Goal: Task Accomplishment & Management: Manage account settings

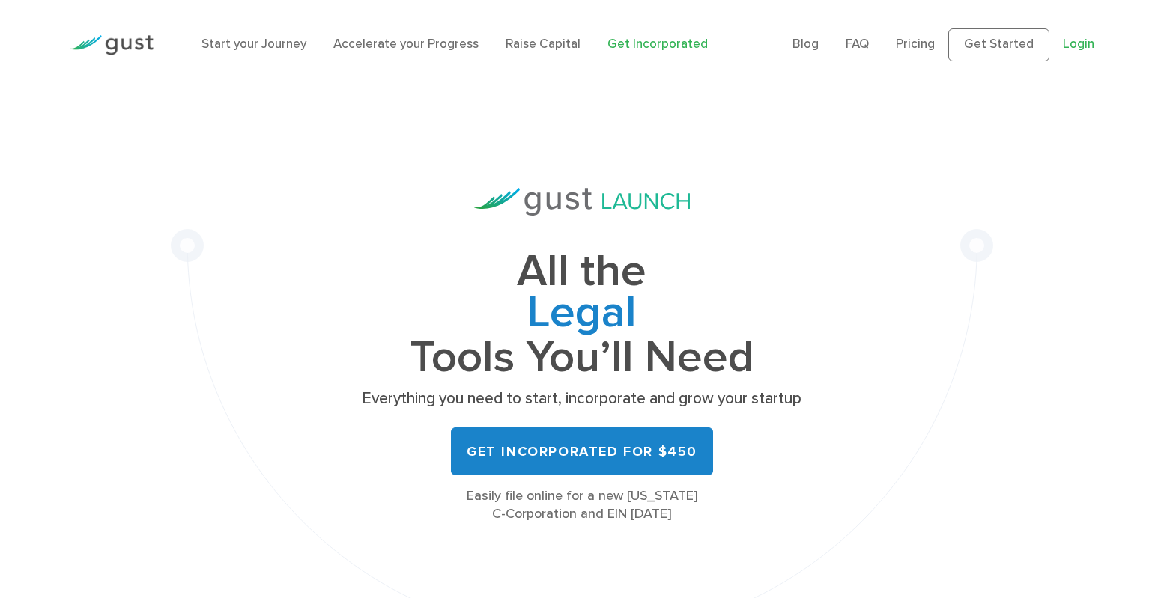
click at [1075, 46] on link "Login" at bounding box center [1078, 44] width 31 height 15
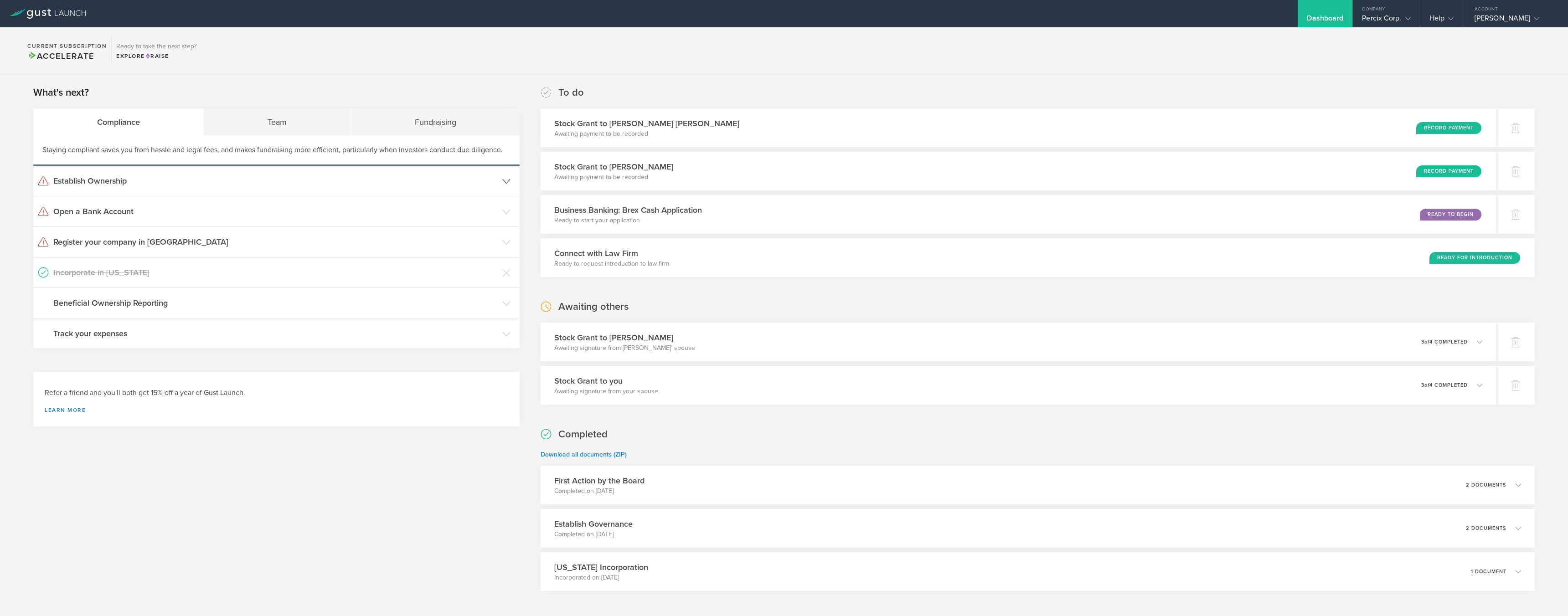
click at [79, 179] on h3 "Establish Ownership" at bounding box center [276, 181] width 444 height 12
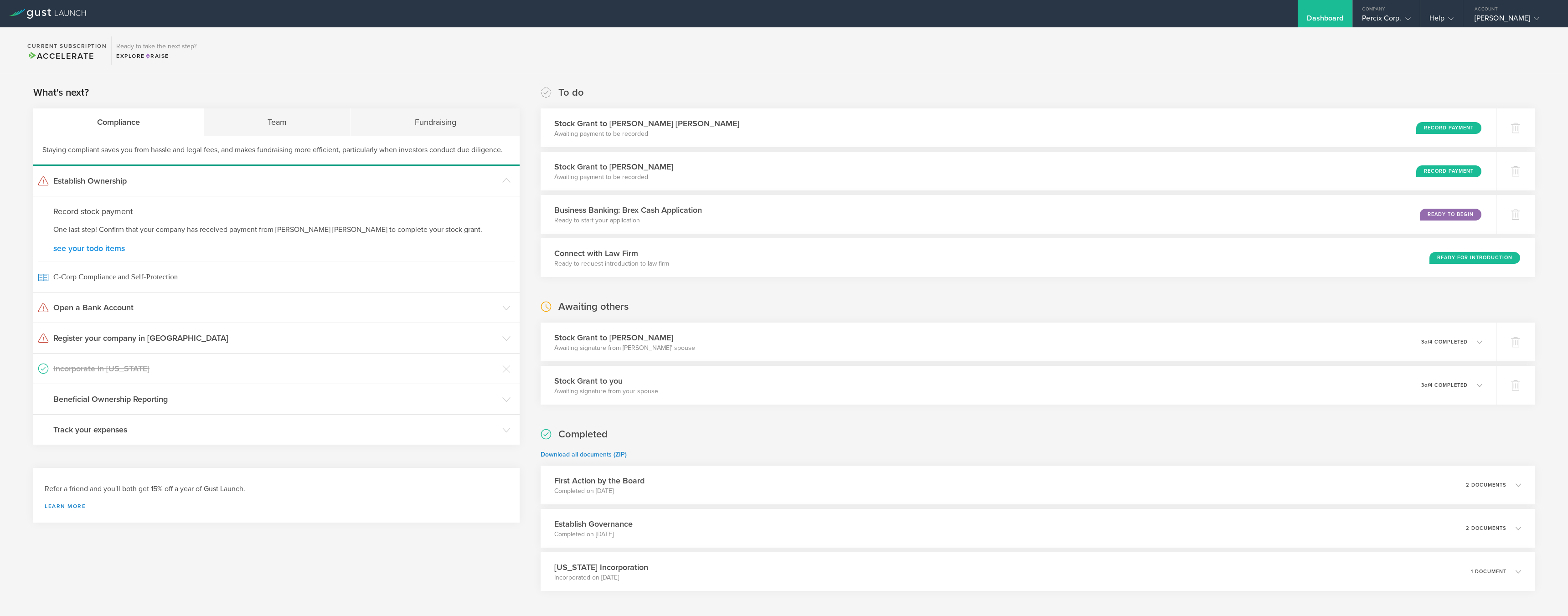
click at [93, 250] on link "see your todo items" at bounding box center [276, 248] width 446 height 8
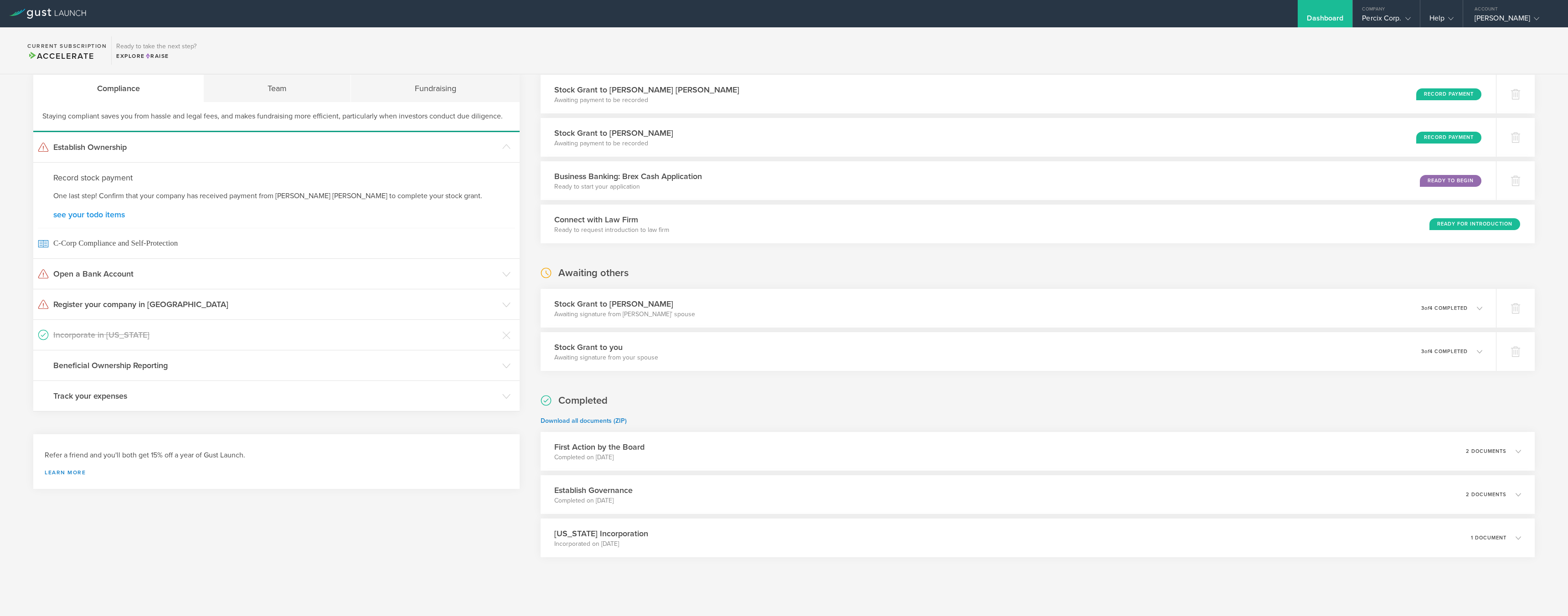
scroll to position [34, 0]
click at [708, 14] on div "Help" at bounding box center [1441, 20] width 24 height 13
click at [708, 16] on icon at bounding box center [1408, 18] width 5 height 5
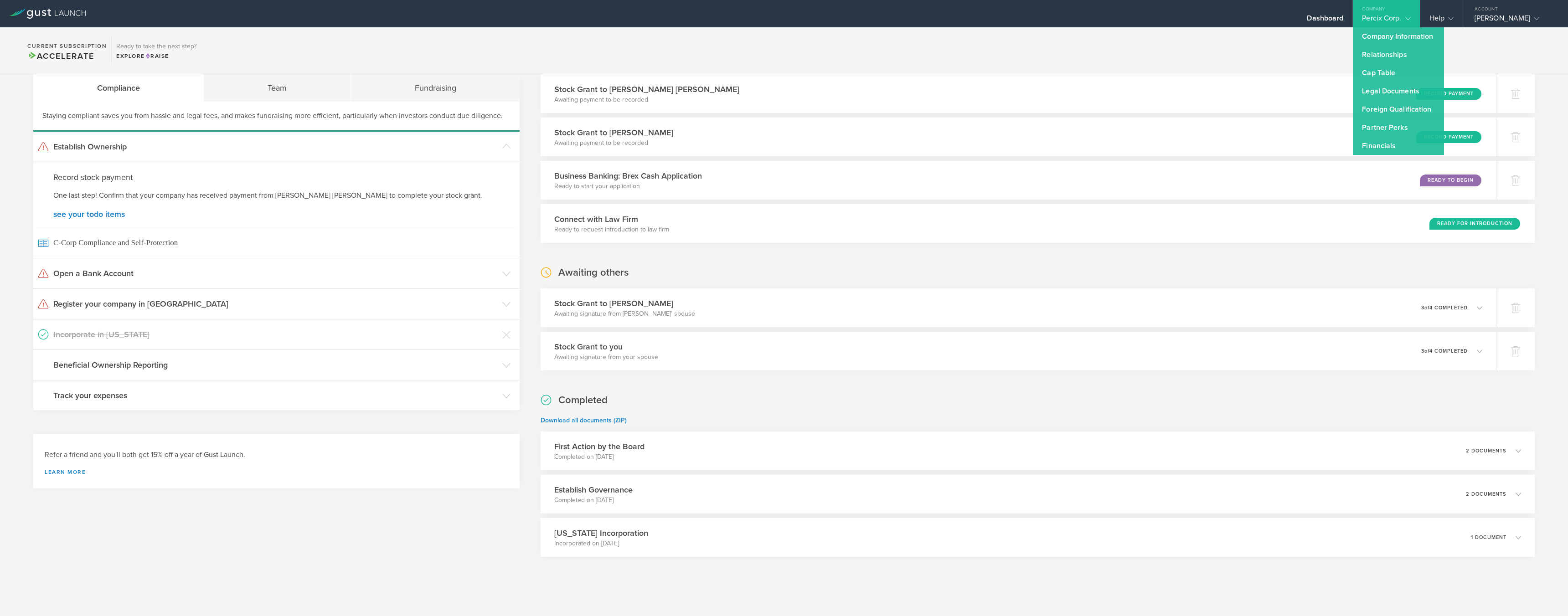
click at [708, 57] on section "Current Subscription Accelerate Ready to take the next step? Explore Raise" at bounding box center [784, 51] width 1568 height 47
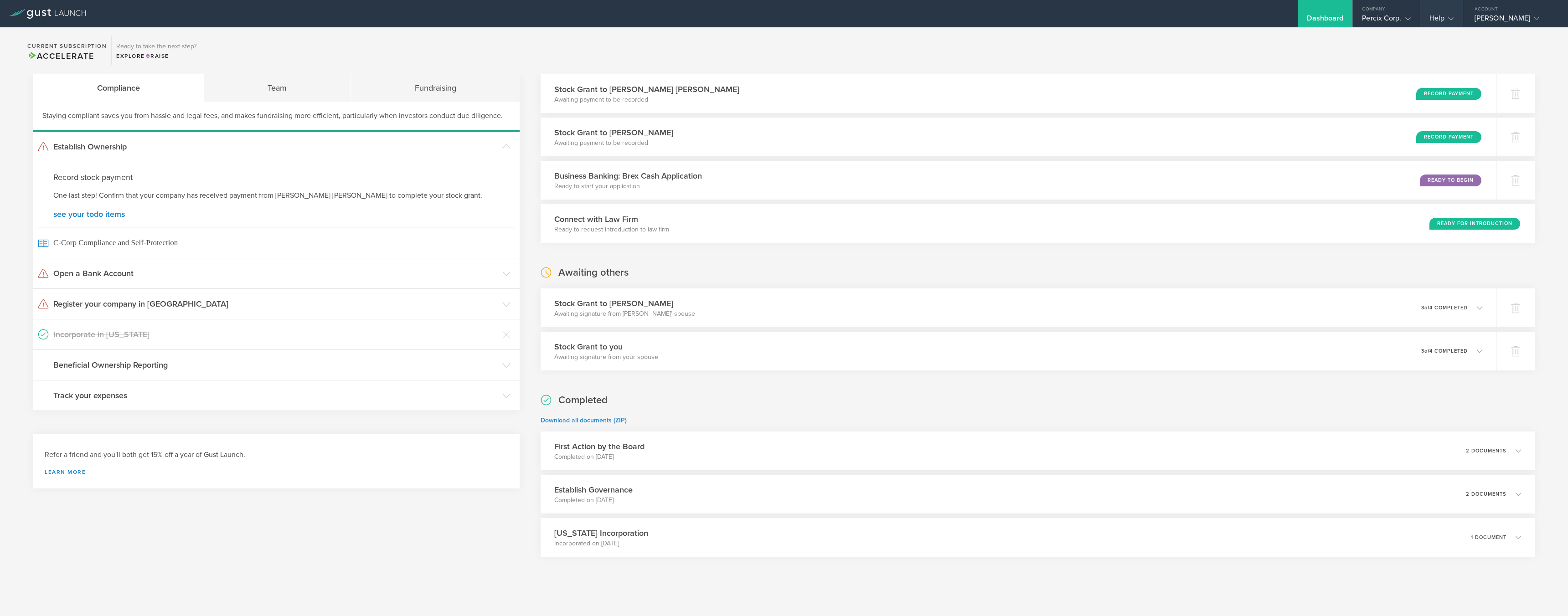
click at [708, 18] on div "Help" at bounding box center [1441, 20] width 24 height 13
click at [708, 33] on section "Current Subscription Accelerate Ready to take the next step? Explore Raise" at bounding box center [784, 51] width 1568 height 47
click at [708, 13] on div "Percix Corp." at bounding box center [1386, 20] width 48 height 13
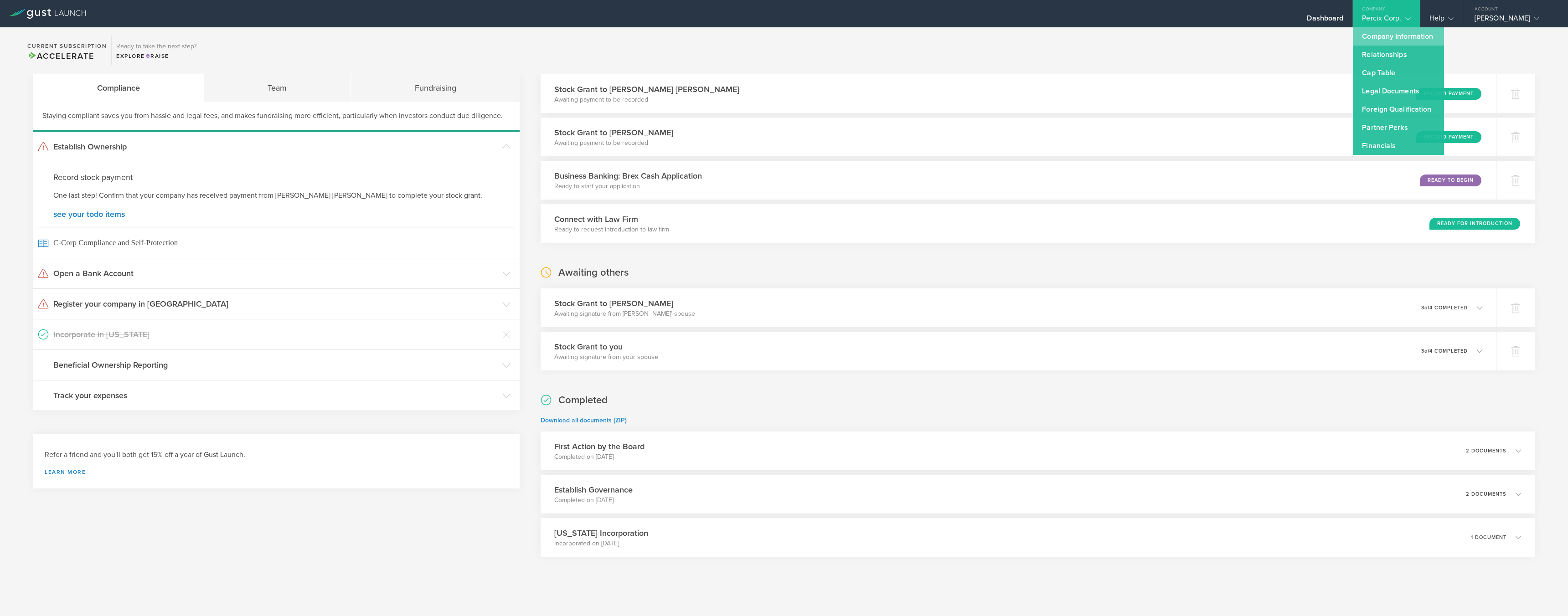
click at [708, 35] on link "Company Information" at bounding box center [1399, 37] width 91 height 18
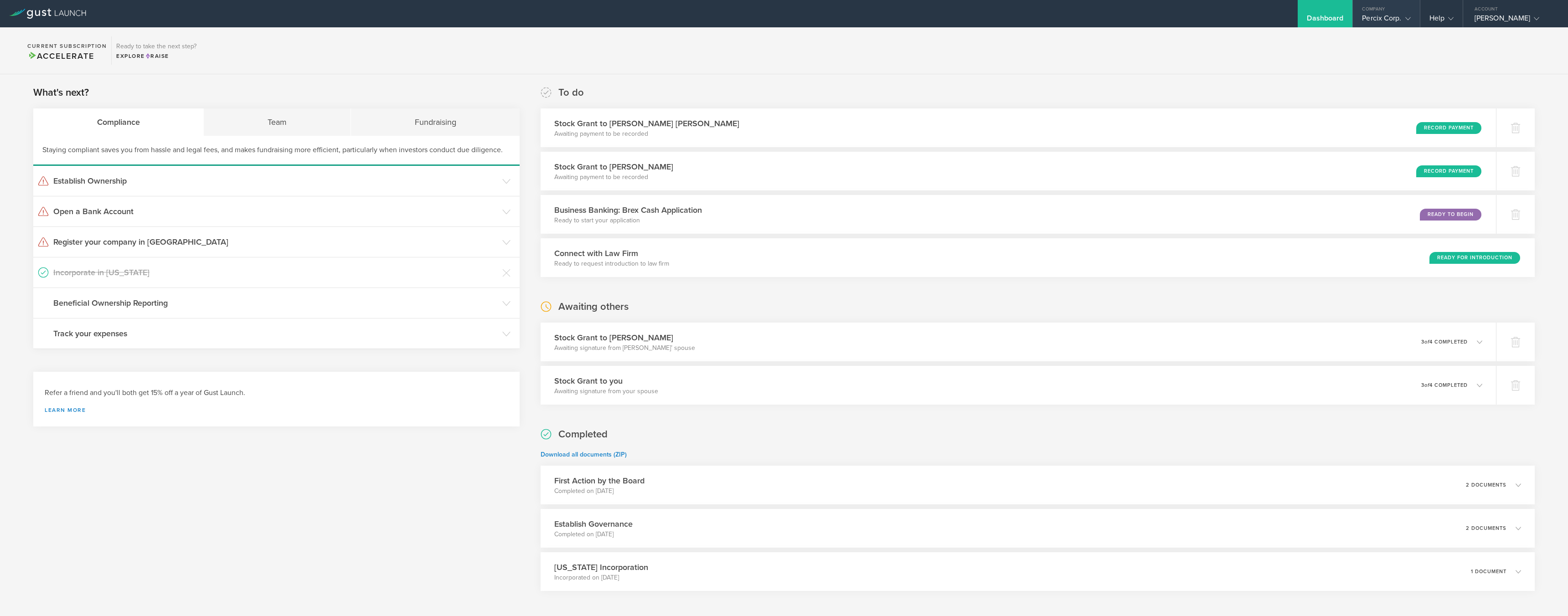
click at [708, 19] on polyline at bounding box center [1408, 18] width 5 height 2
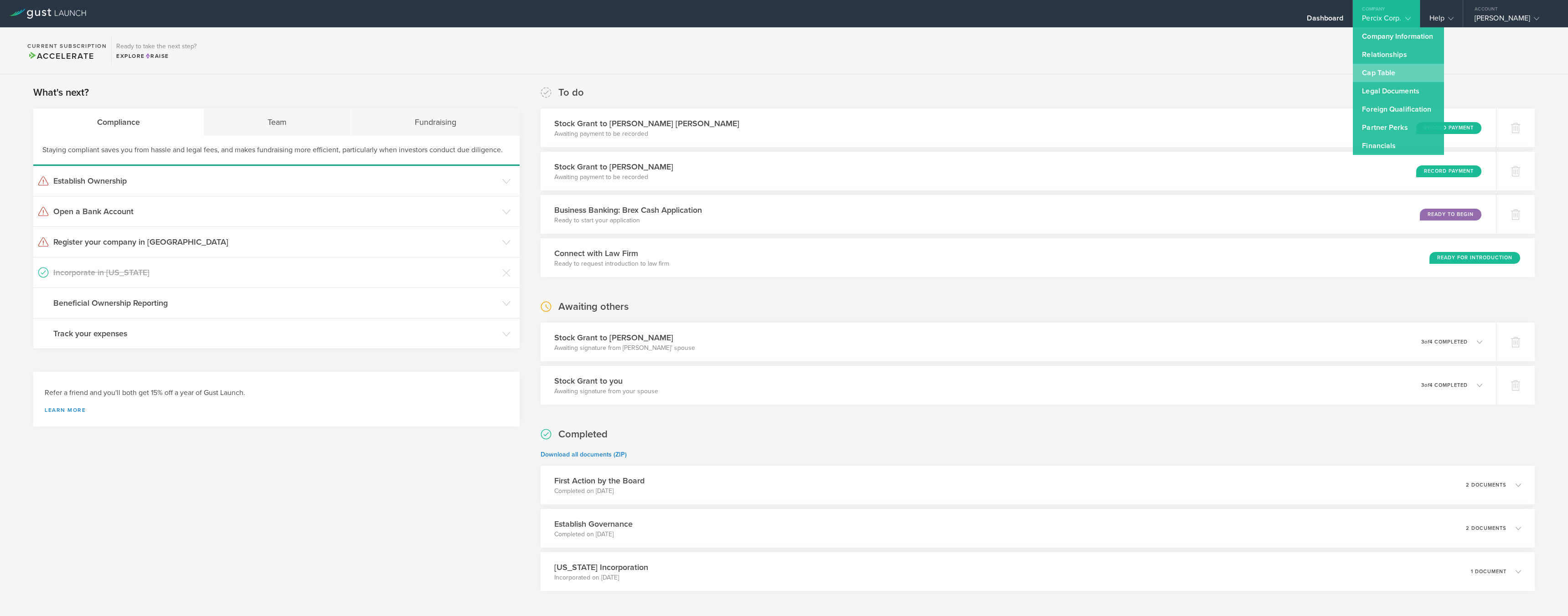
click at [708, 71] on link "Cap Table" at bounding box center [1399, 73] width 91 height 18
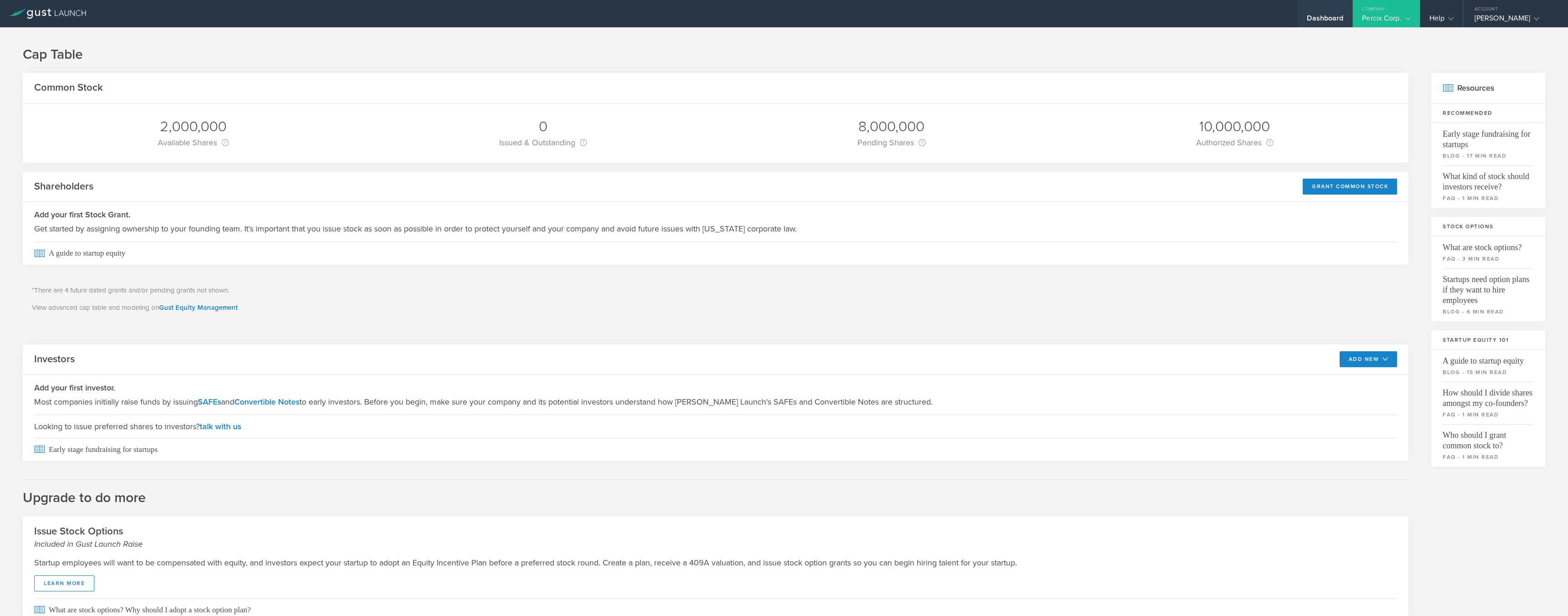
click at [708, 18] on div "Dashboard" at bounding box center [1325, 20] width 37 height 13
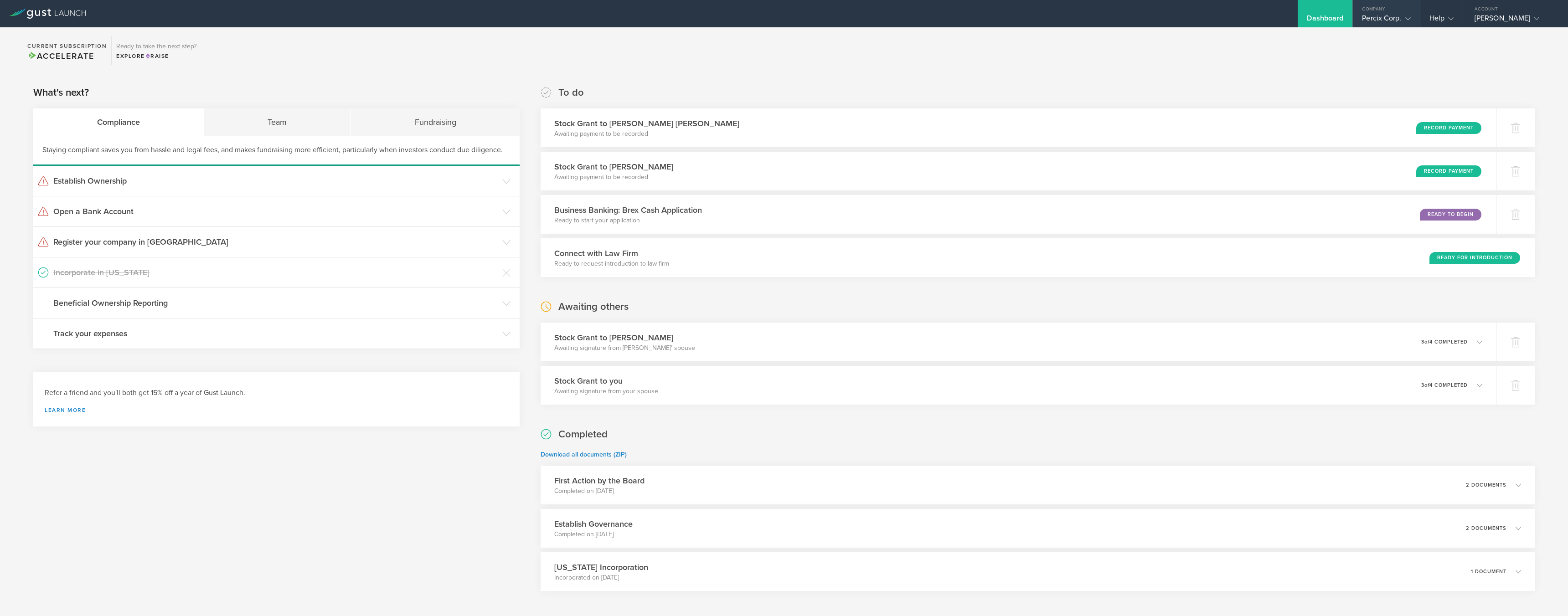
click at [708, 13] on div "Company" at bounding box center [1386, 7] width 66 height 13
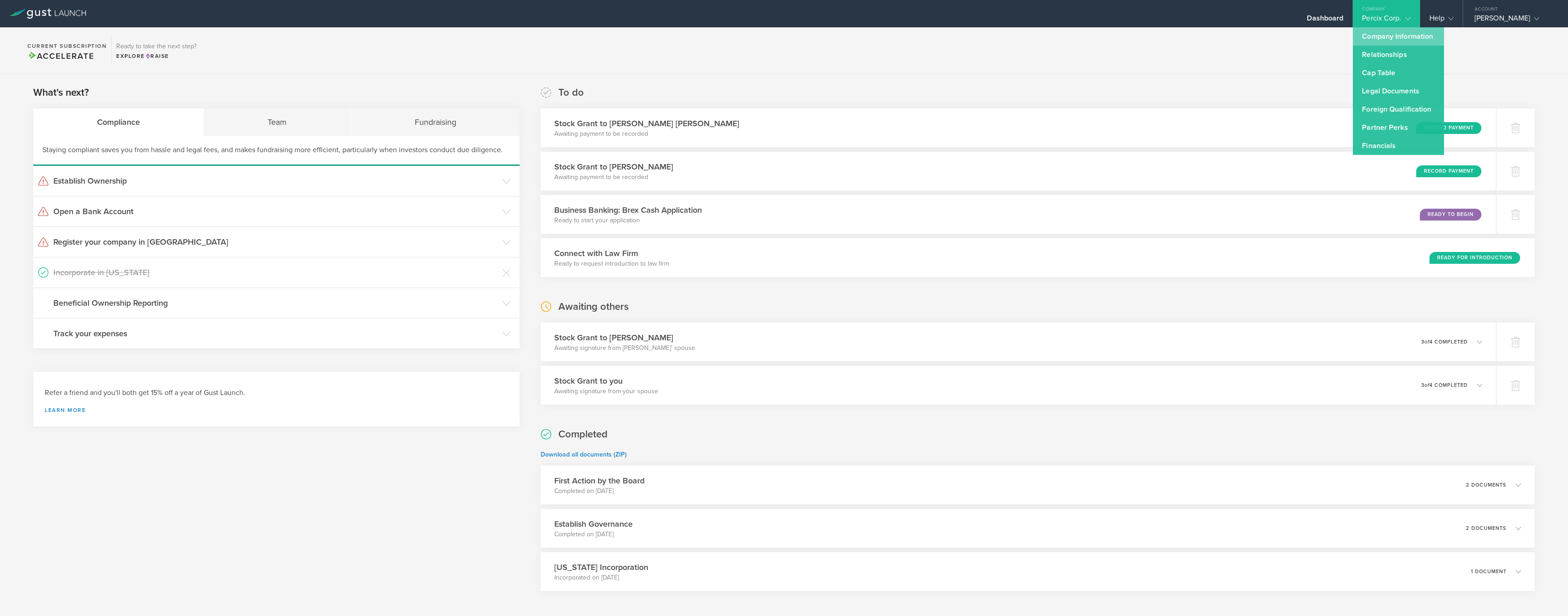
click at [708, 36] on link "Company Information" at bounding box center [1399, 37] width 91 height 18
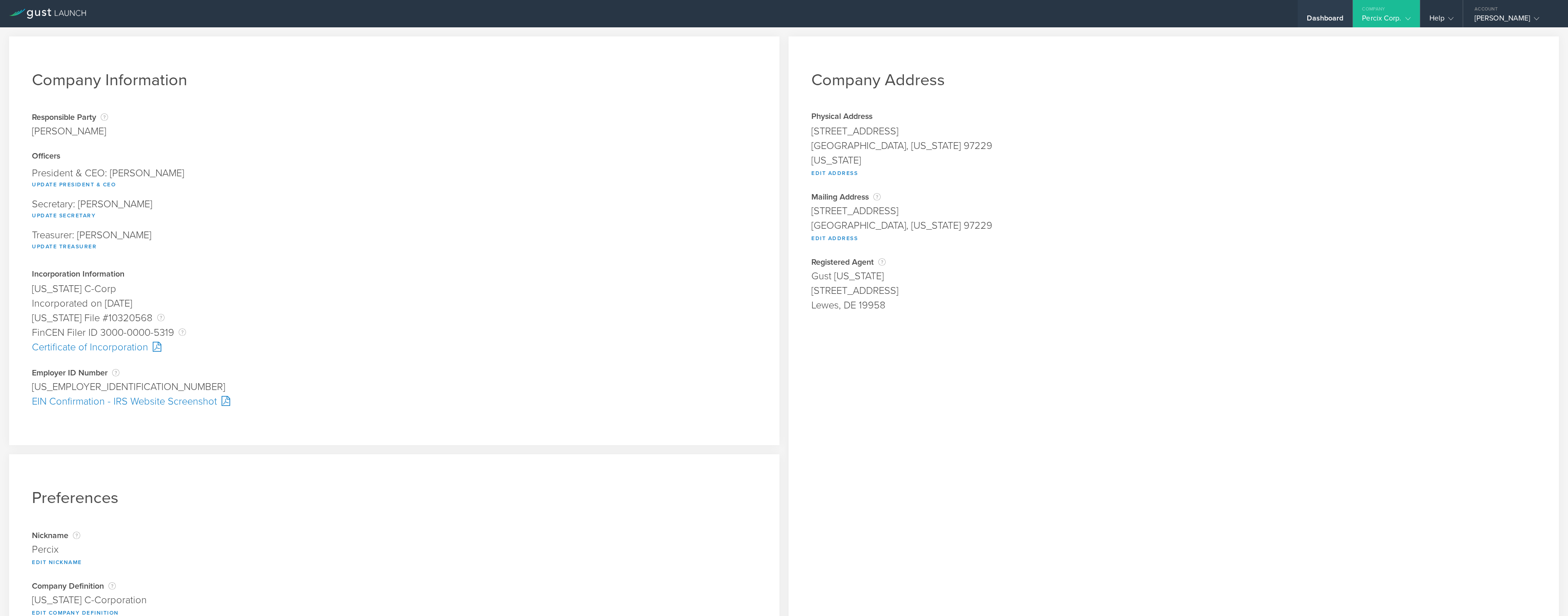
click at [708, 19] on div "Dashboard" at bounding box center [1325, 20] width 37 height 13
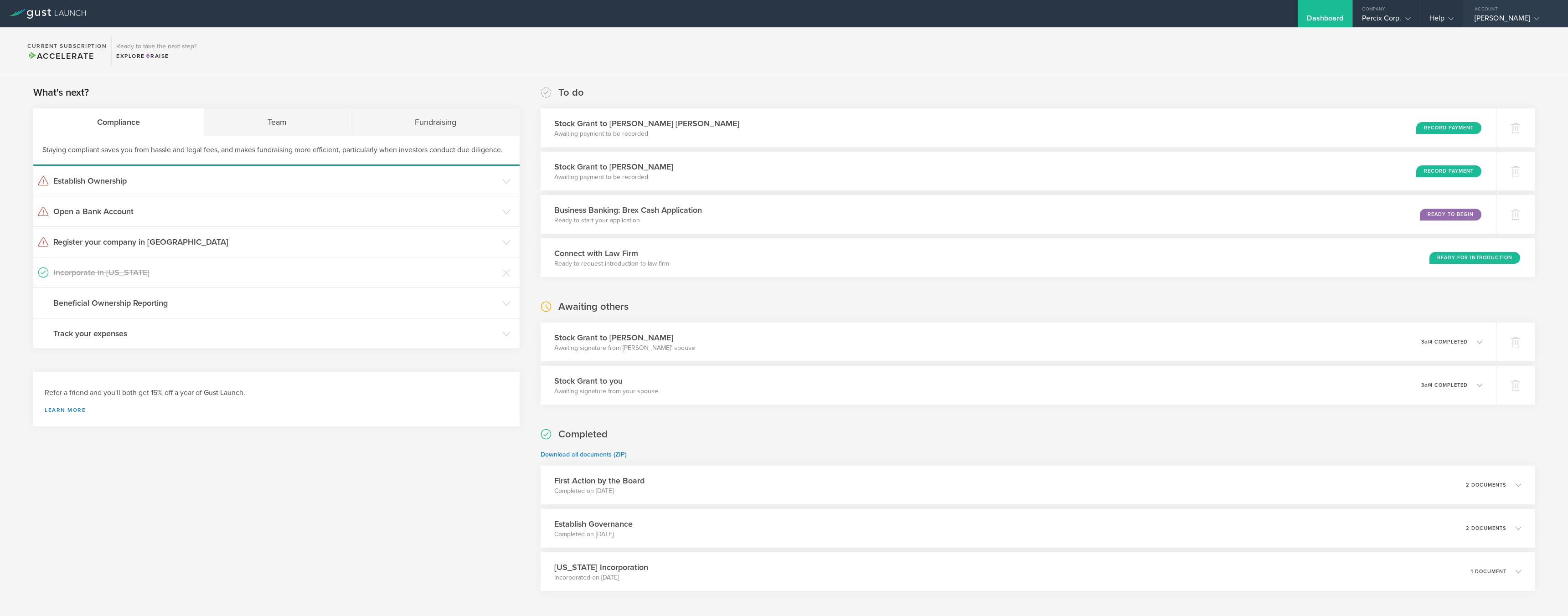
click at [708, 21] on div "[PERSON_NAME]" at bounding box center [1513, 20] width 77 height 13
click at [708, 12] on div "Company" at bounding box center [1386, 7] width 66 height 13
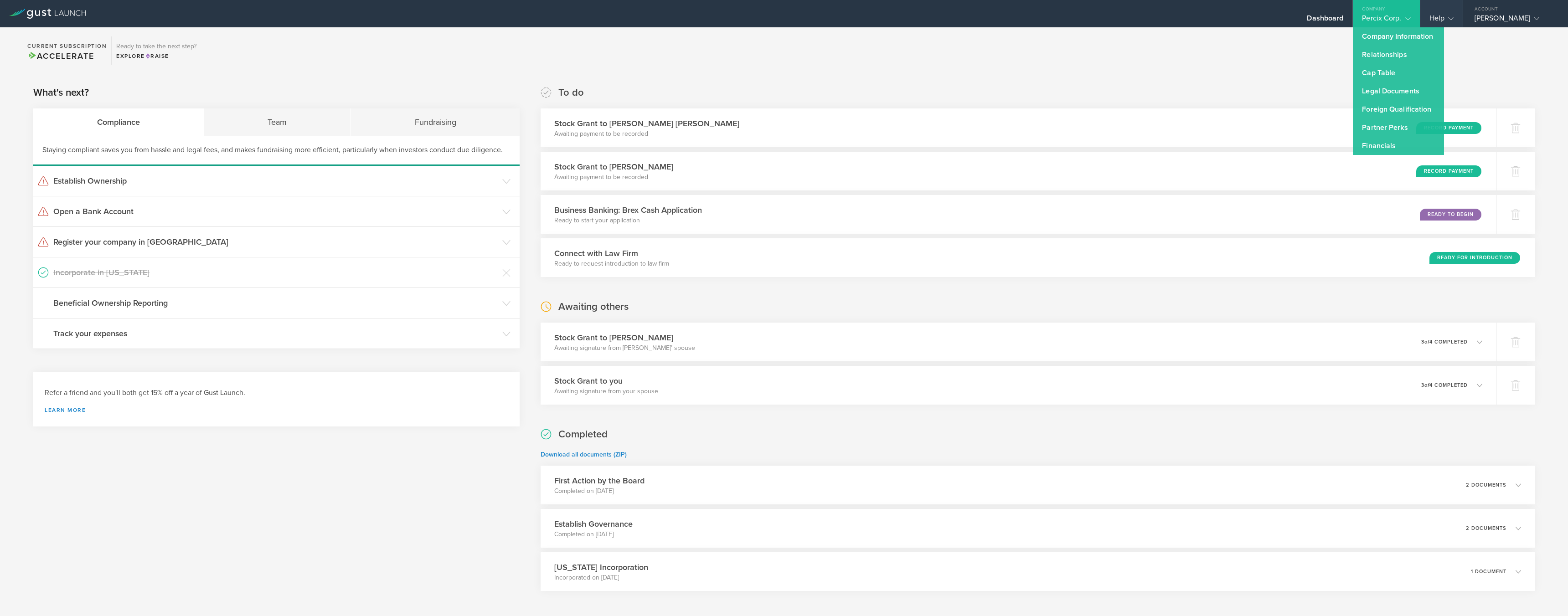
click at [708, 19] on div "Help" at bounding box center [1441, 20] width 24 height 13
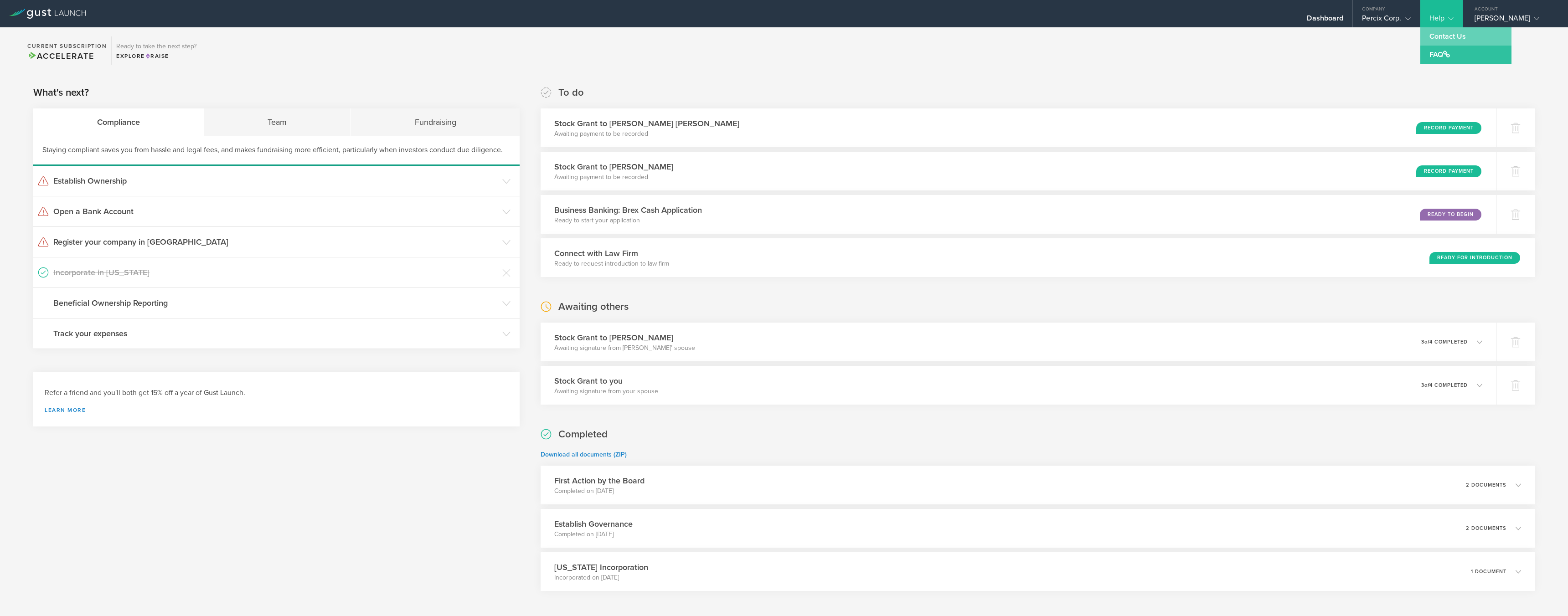
click at [708, 37] on link "Contact Us" at bounding box center [1466, 37] width 91 height 18
click at [127, 211] on h3 "Open a Bank Account" at bounding box center [276, 211] width 444 height 12
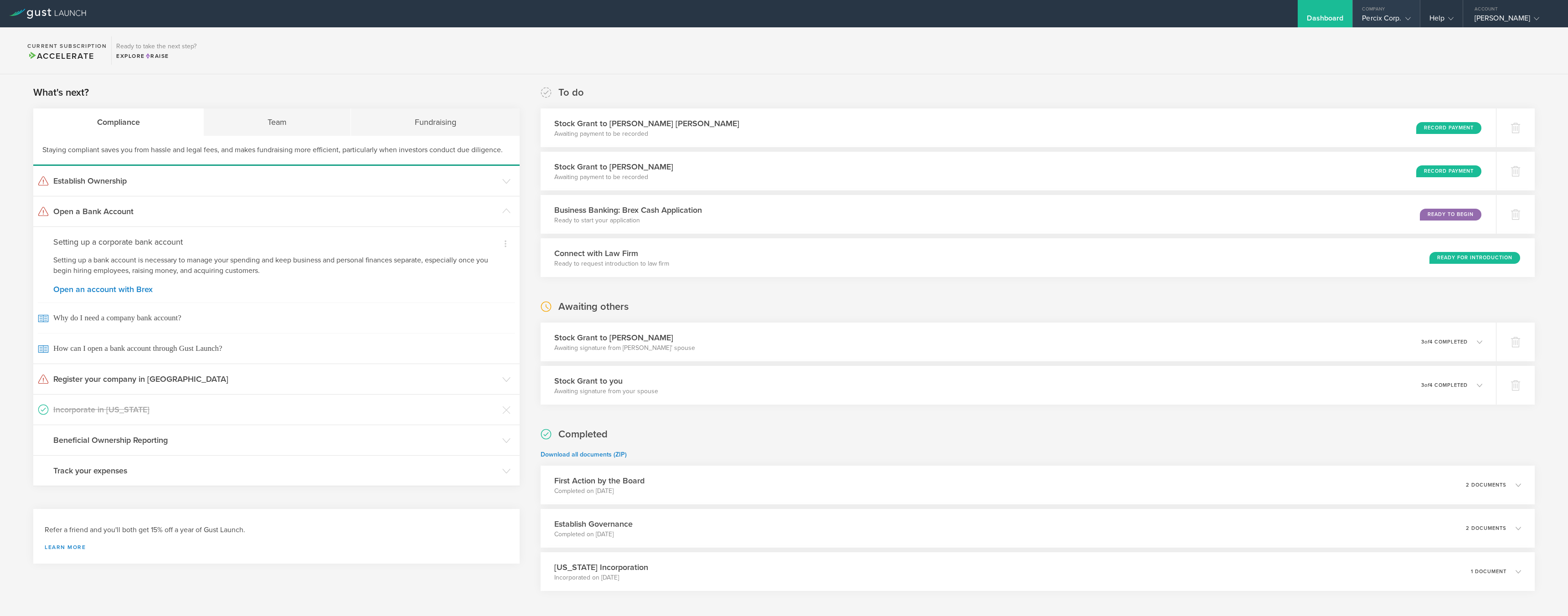
click at [708, 18] on div "Percix Corp." at bounding box center [1386, 20] width 48 height 13
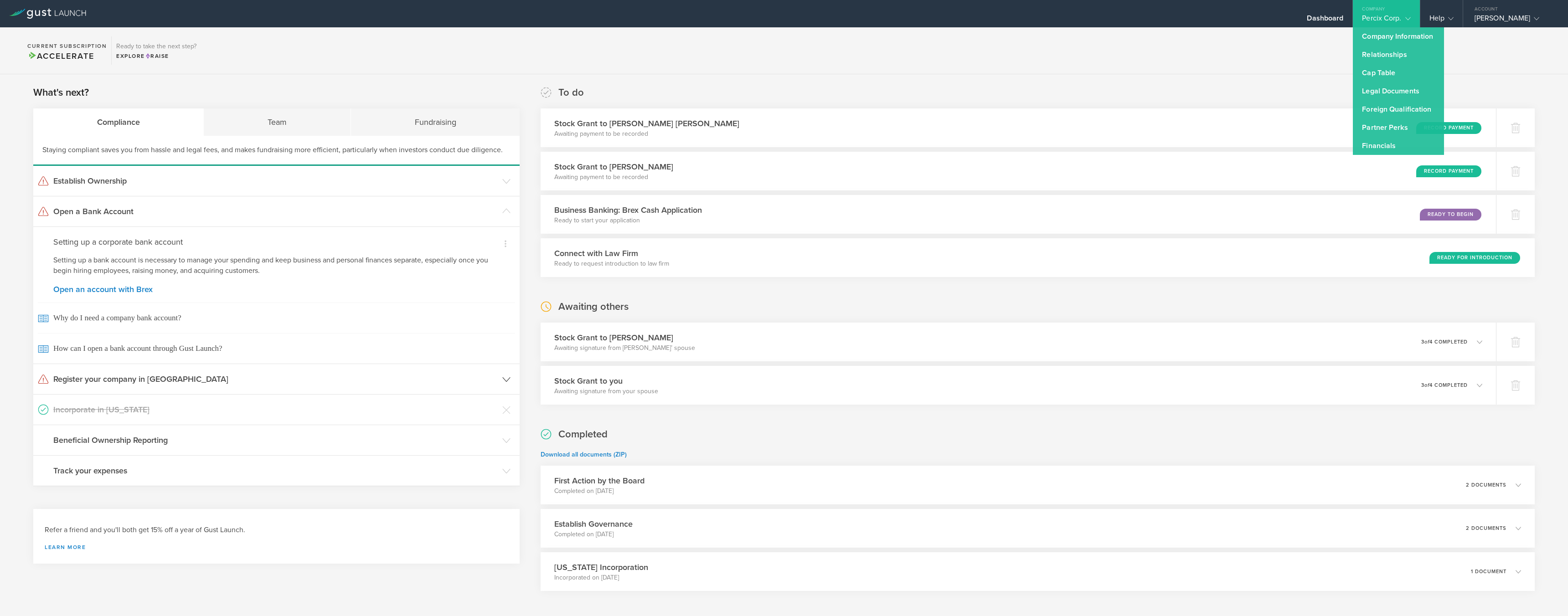
click at [91, 364] on h3 "Register your company in [GEOGRAPHIC_DATA]" at bounding box center [276, 379] width 444 height 12
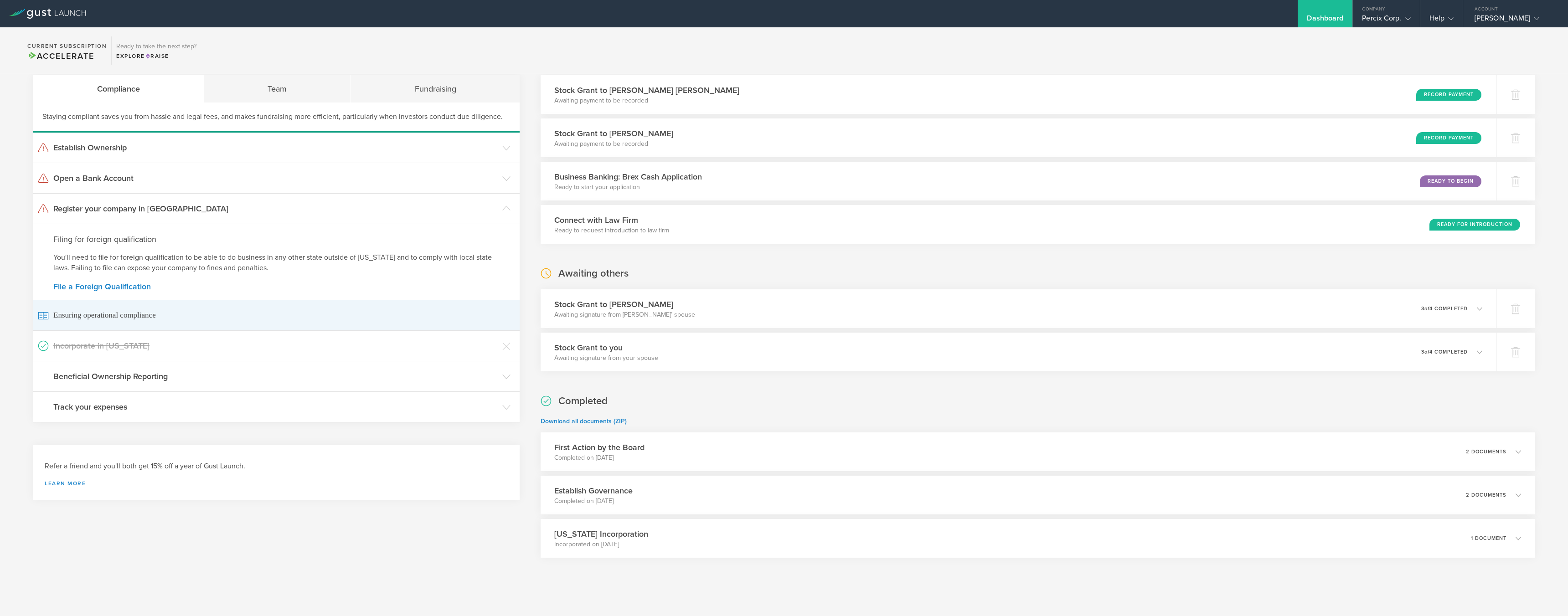
scroll to position [40, 0]
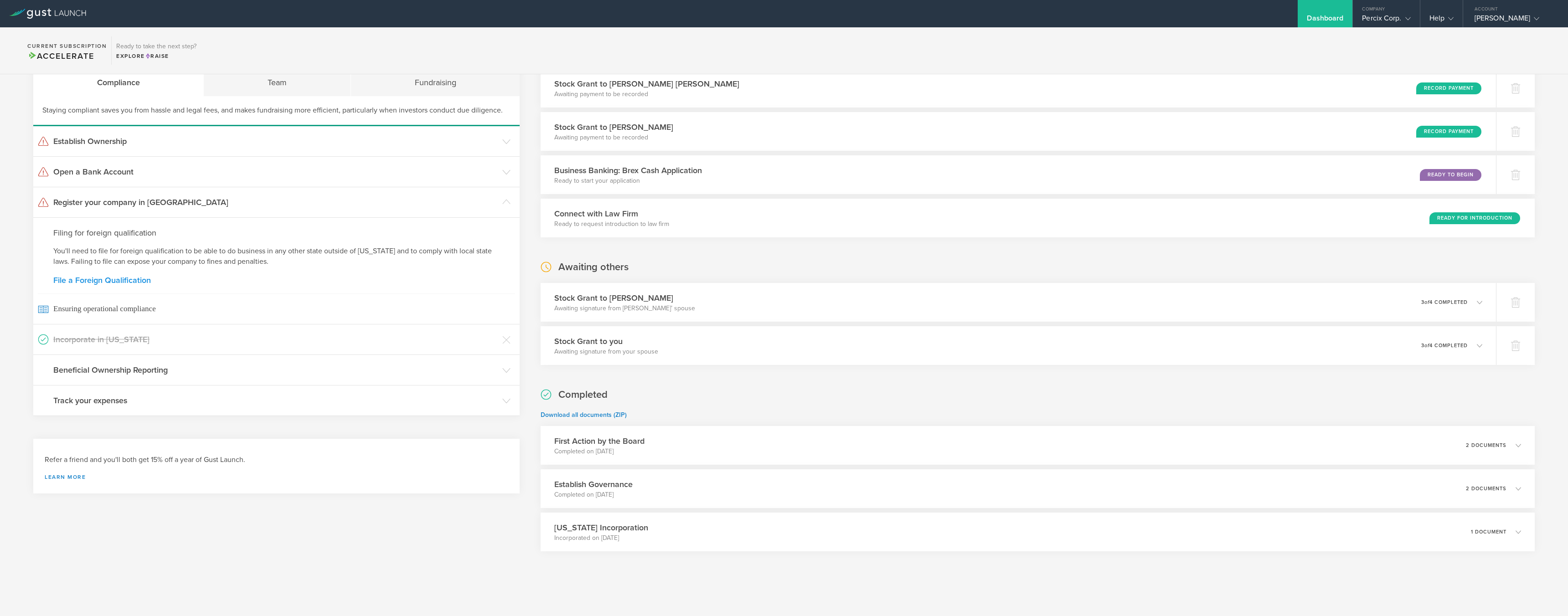
click at [83, 280] on link "File a Foreign Qualification" at bounding box center [276, 280] width 446 height 8
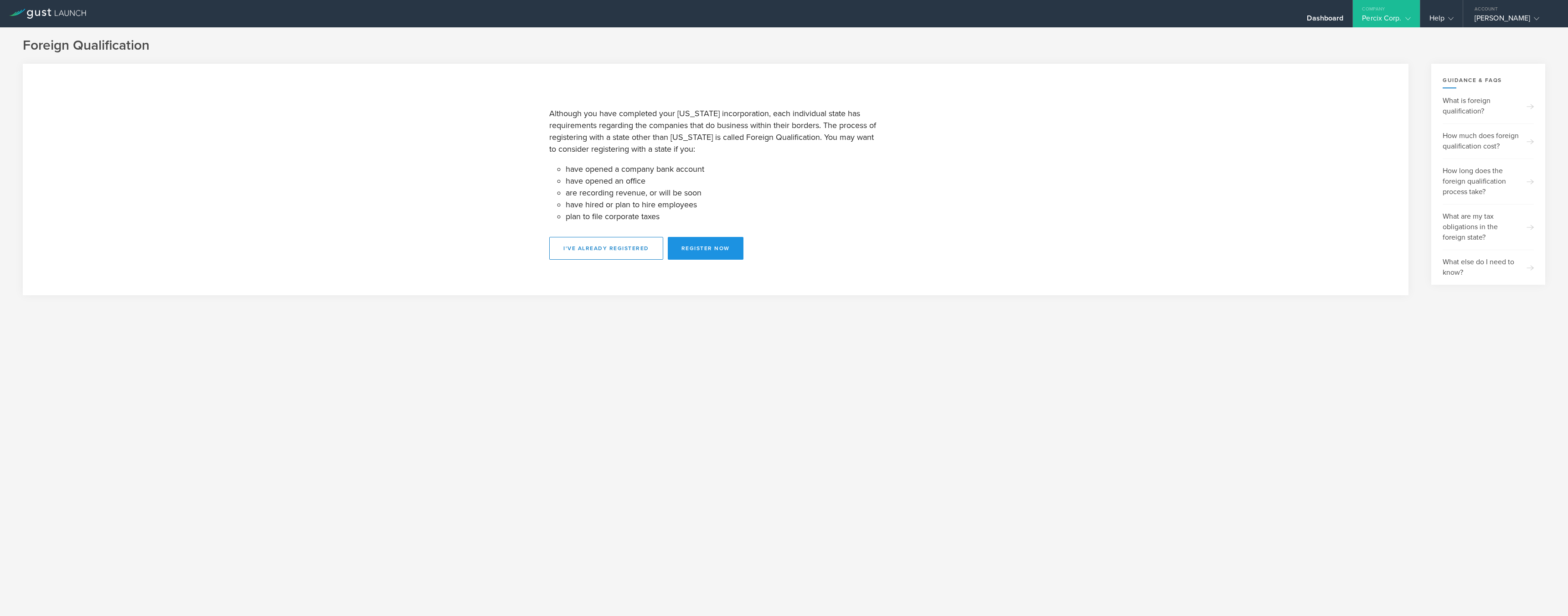
click at [708, 250] on button "Register Now" at bounding box center [705, 248] width 75 height 23
select select "OR"
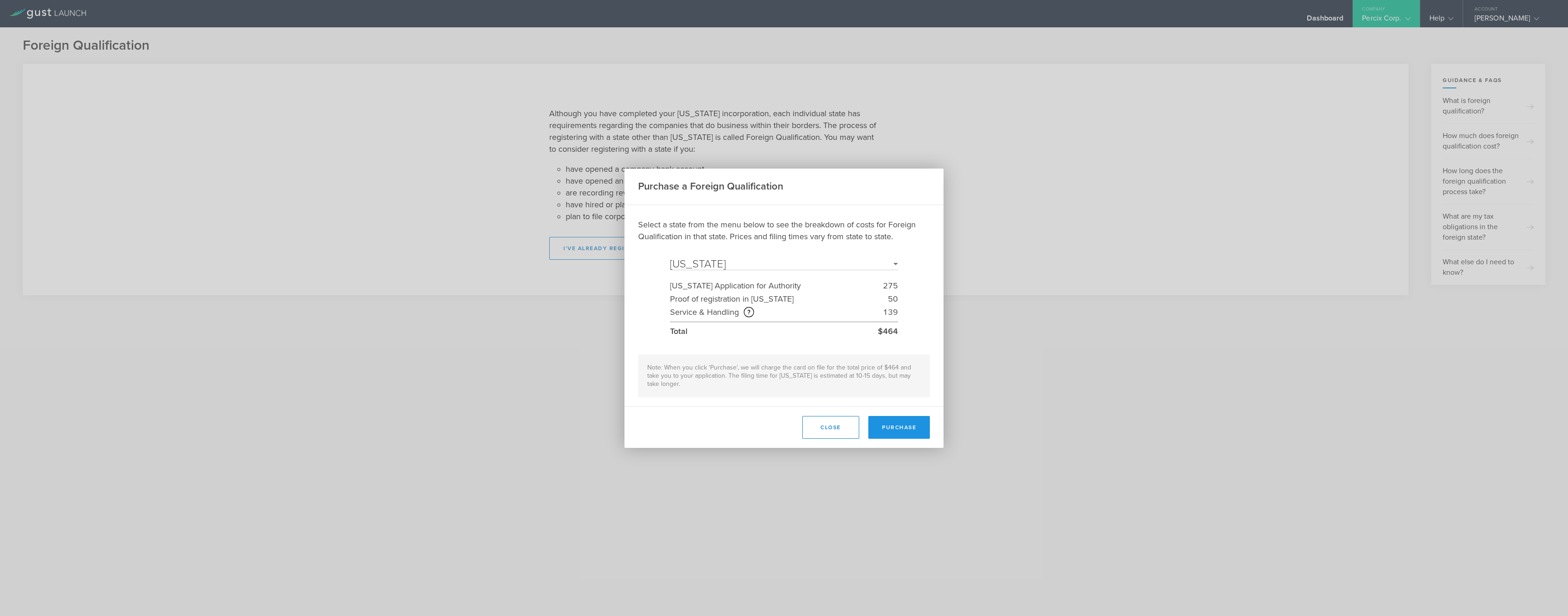
click at [708, 364] on button "Purchase" at bounding box center [899, 427] width 61 height 23
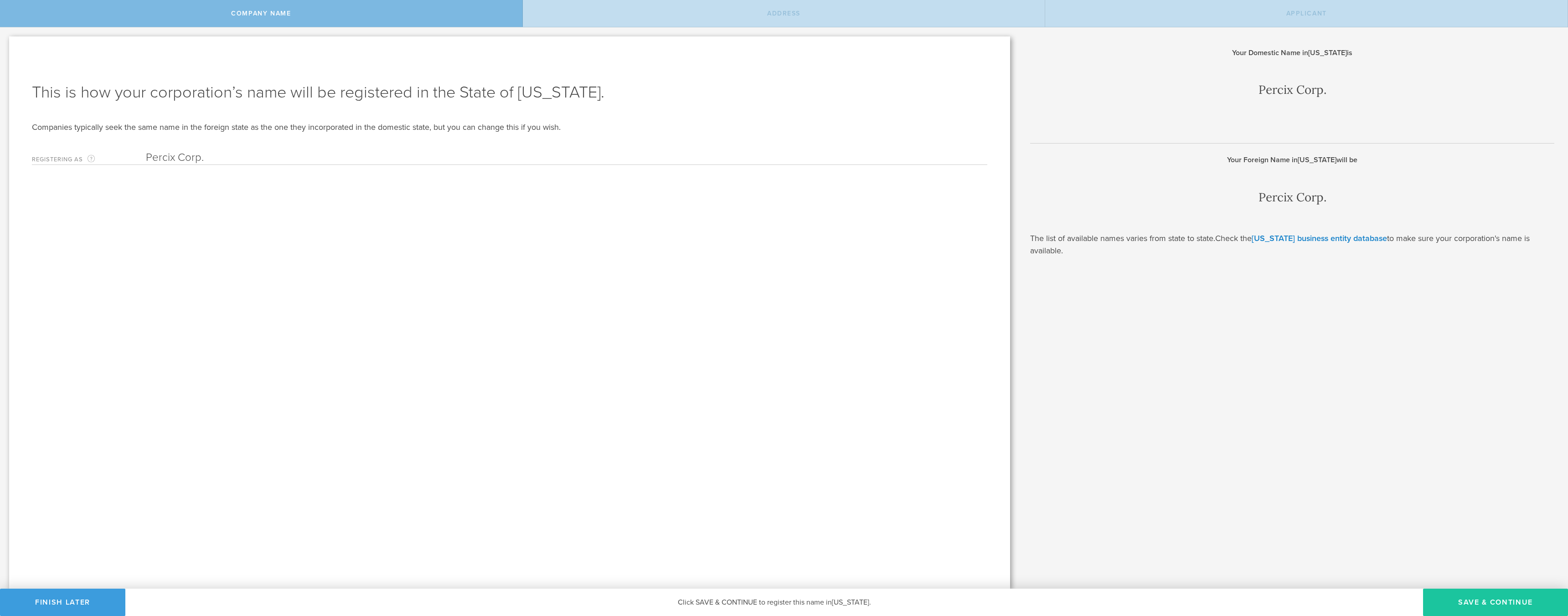
click at [1483, 600] on button "Save & Continue" at bounding box center [1496, 602] width 145 height 27
type input "[STREET_ADDRESS]"
type input "[GEOGRAPHIC_DATA]"
type input "Oregon"
type input "97229"
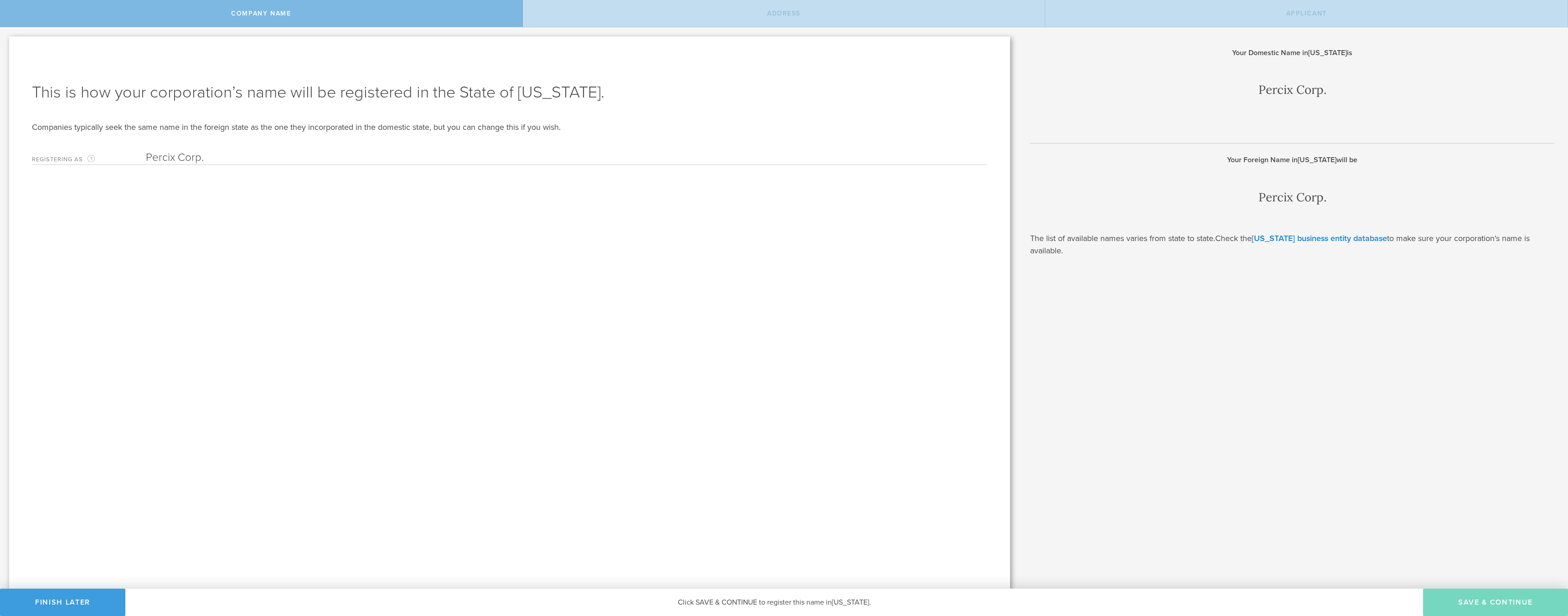
type input "Washington"
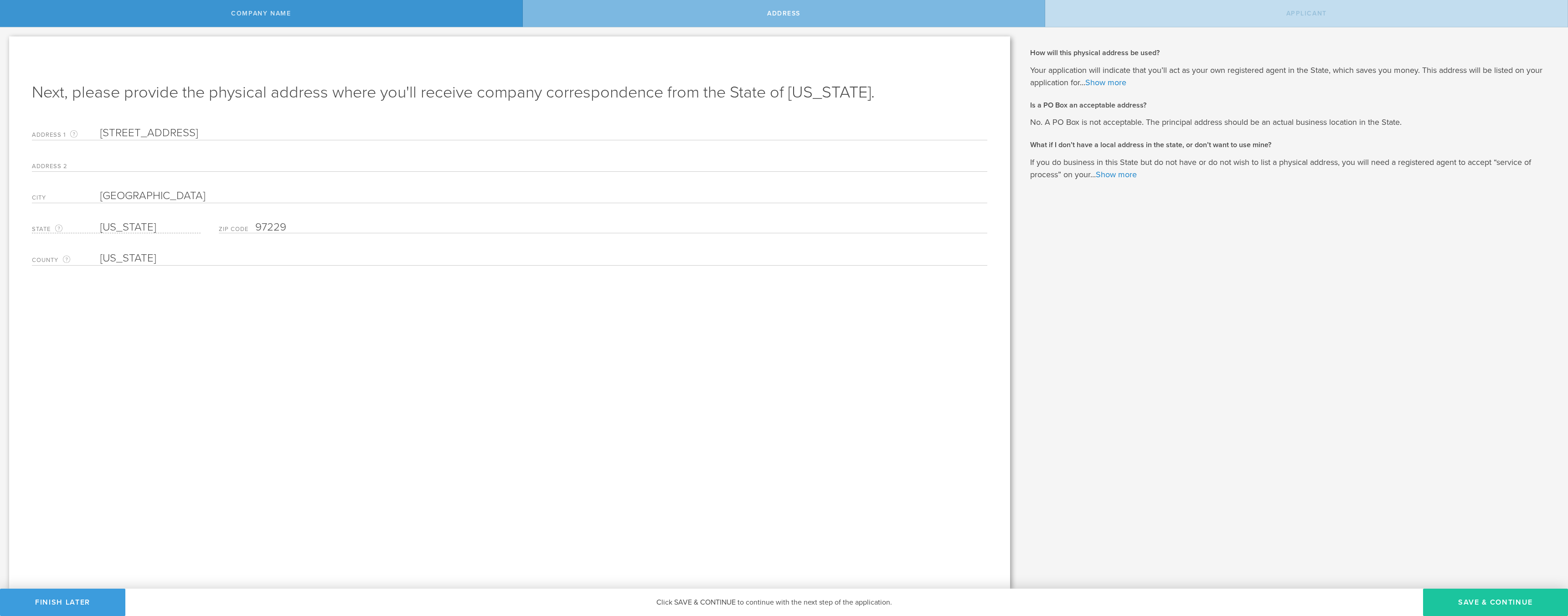
click at [1460, 604] on button "Save & Continue" at bounding box center [1496, 602] width 145 height 27
type input "[PERSON_NAME]"
type input "CEO"
type input "(503) 704-7779"
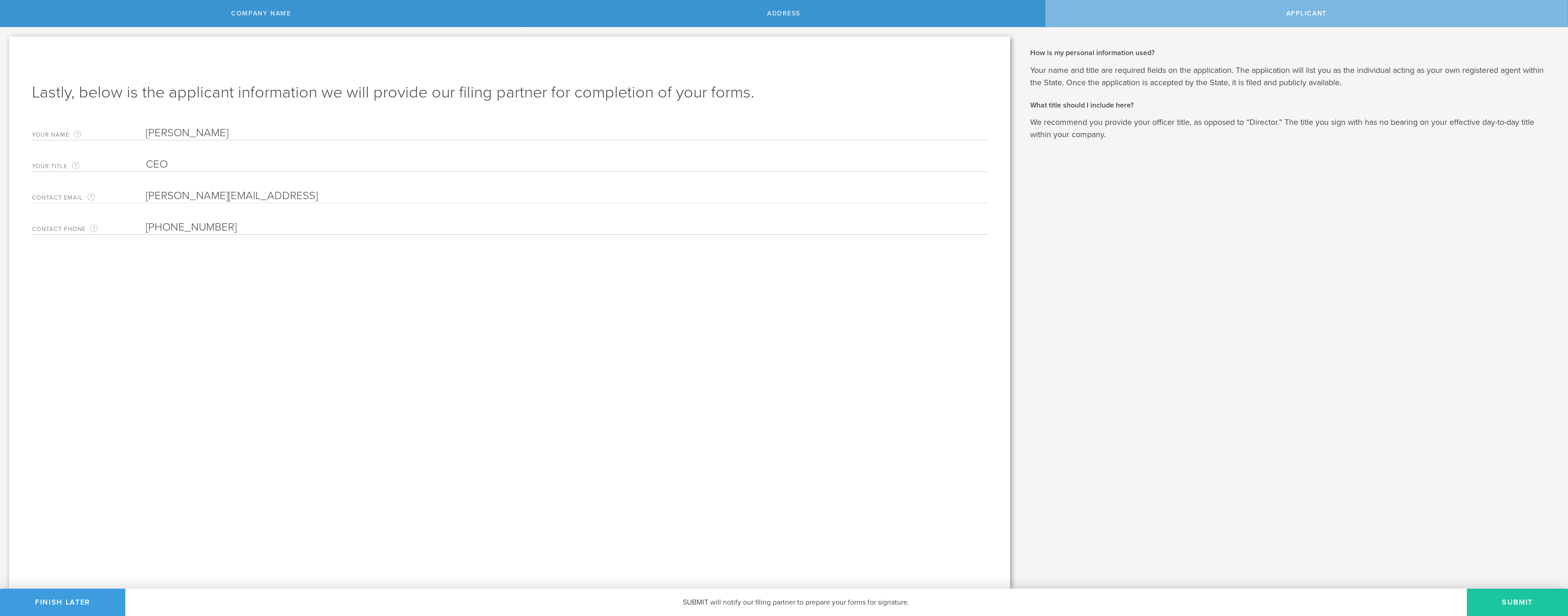
click at [1513, 601] on button "Submit" at bounding box center [1517, 602] width 101 height 27
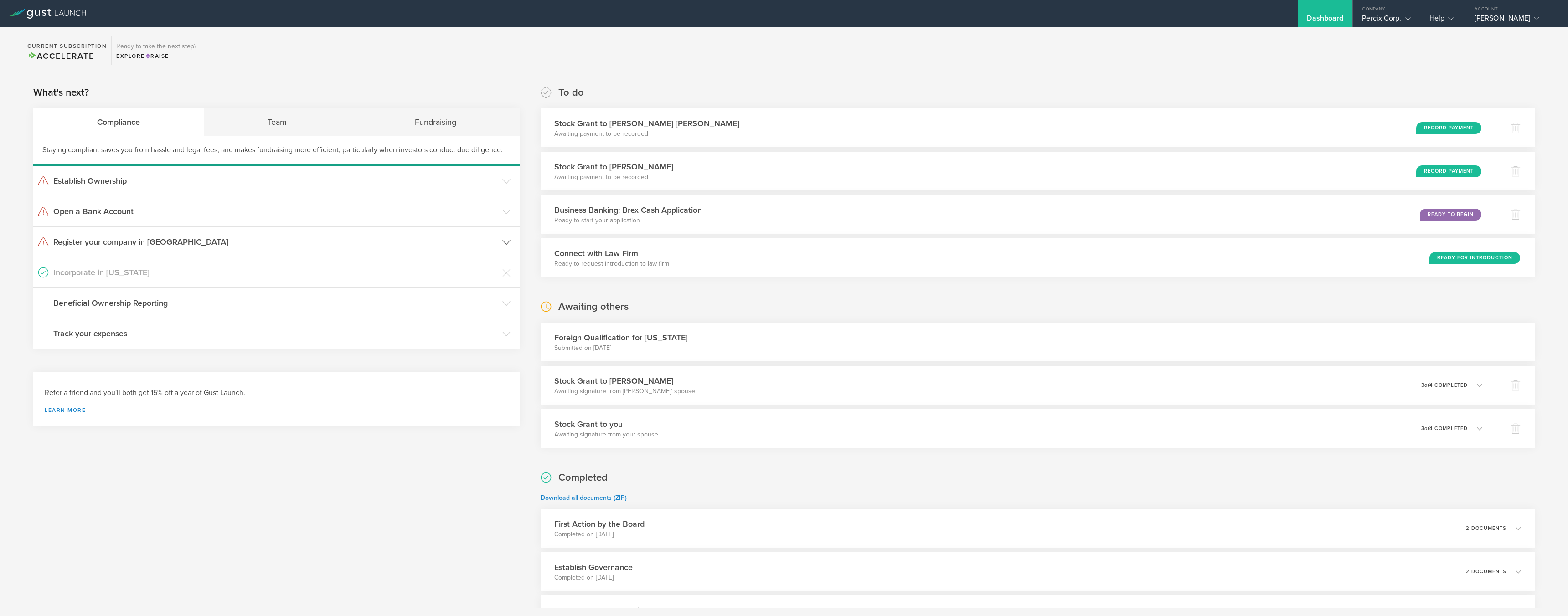
click at [505, 245] on icon at bounding box center [506, 242] width 8 height 8
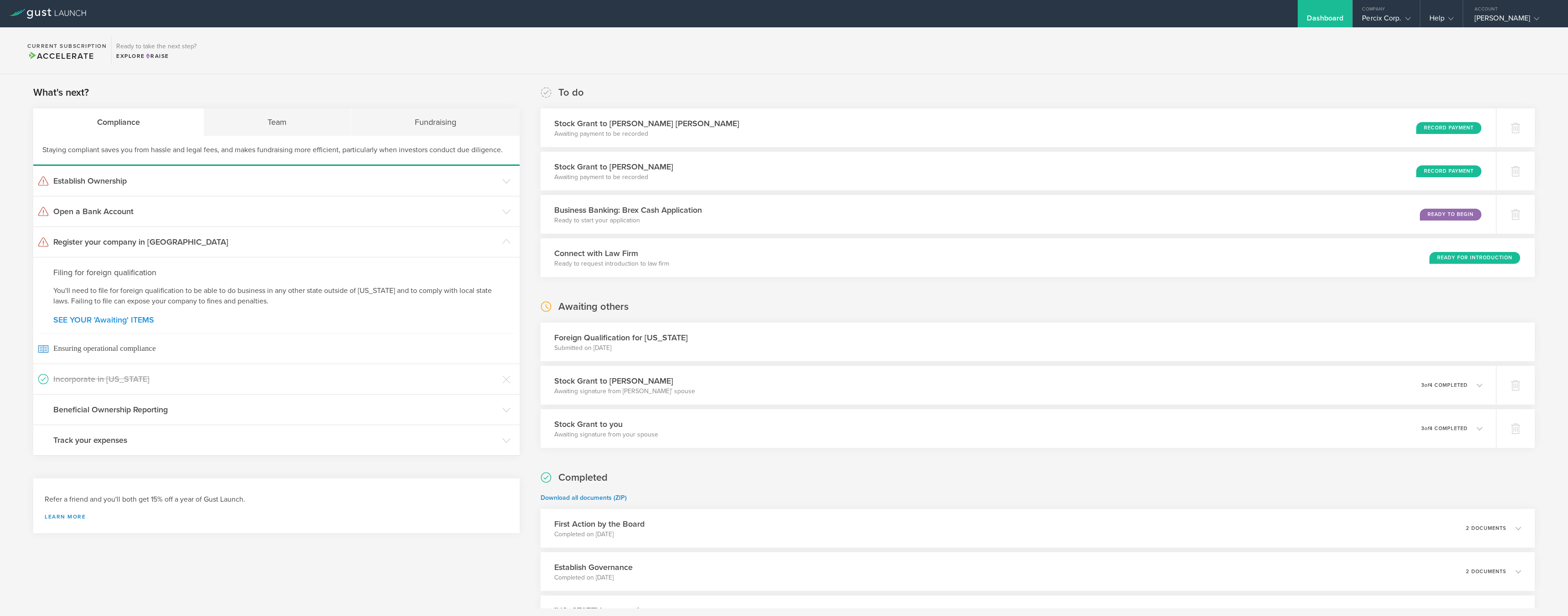
click at [86, 318] on link "SEE YOUR 'Awaiting' ITEMS" at bounding box center [276, 320] width 446 height 8
click at [289, 122] on div "Team" at bounding box center [277, 122] width 147 height 27
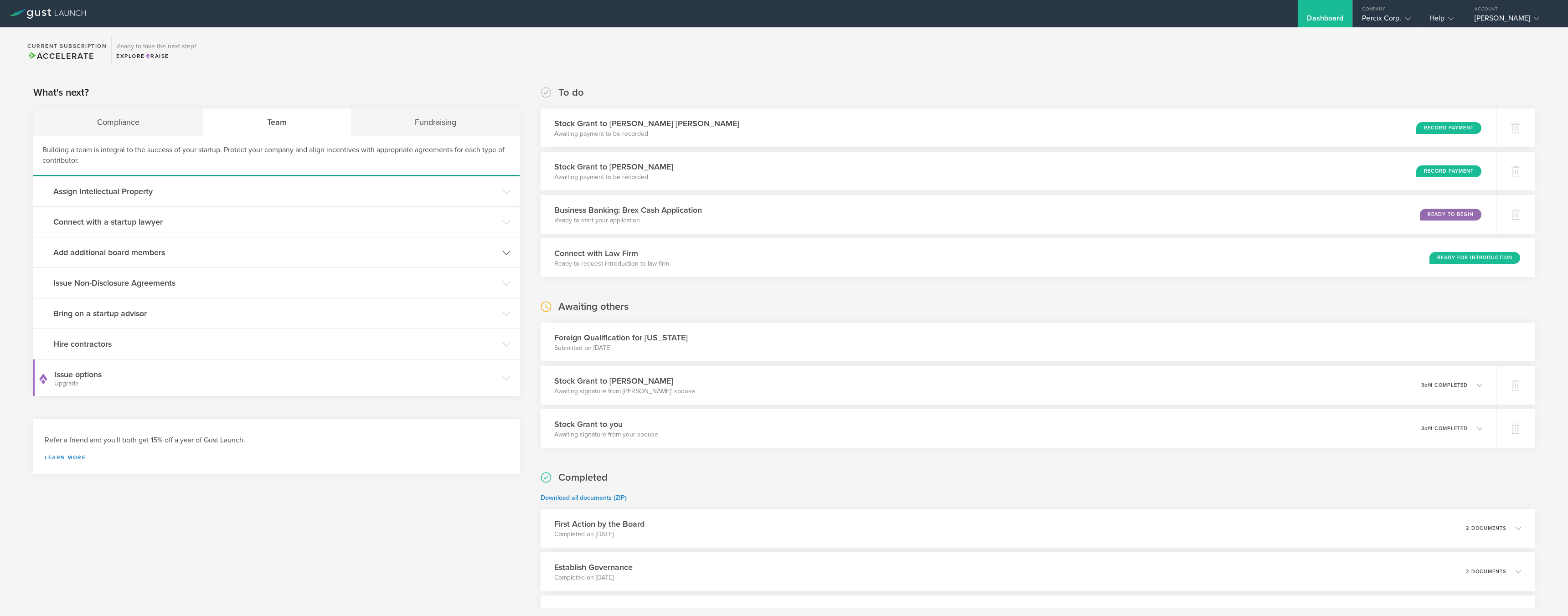
click at [81, 253] on h3 "Add additional board members" at bounding box center [276, 252] width 444 height 12
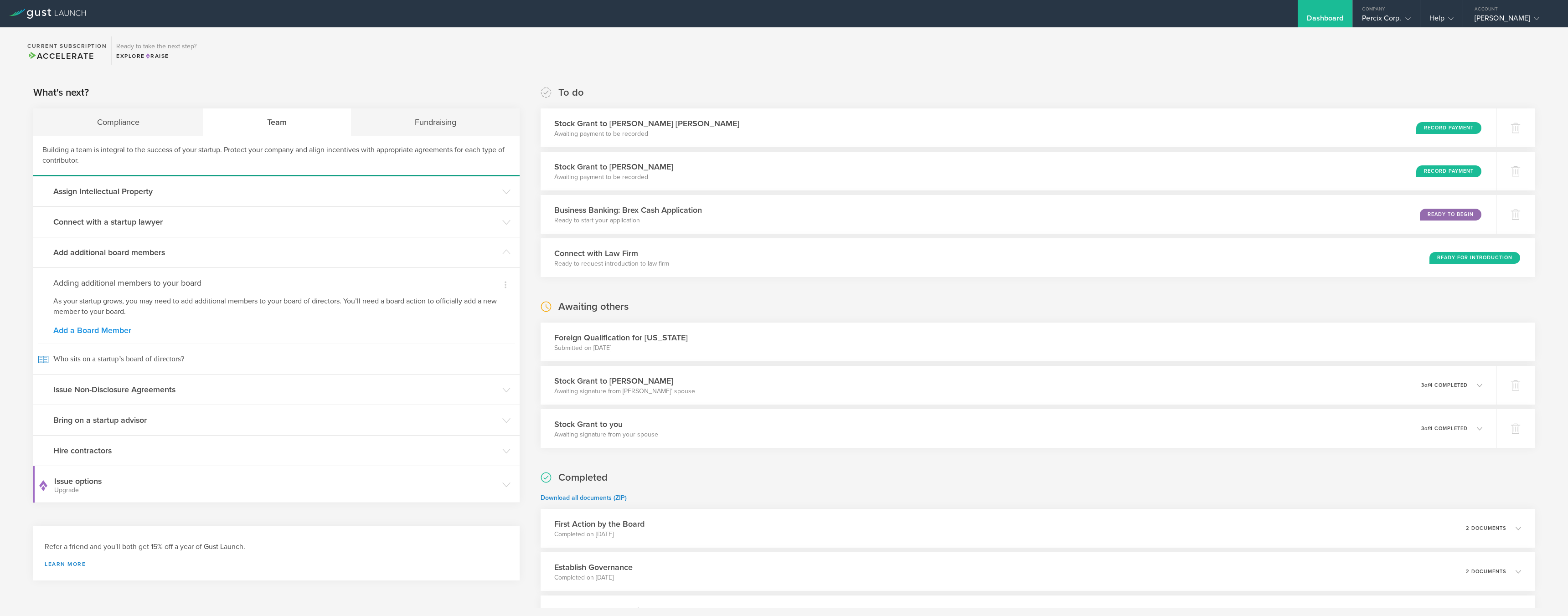
click at [82, 331] on link "Add a Board Member" at bounding box center [276, 330] width 446 height 8
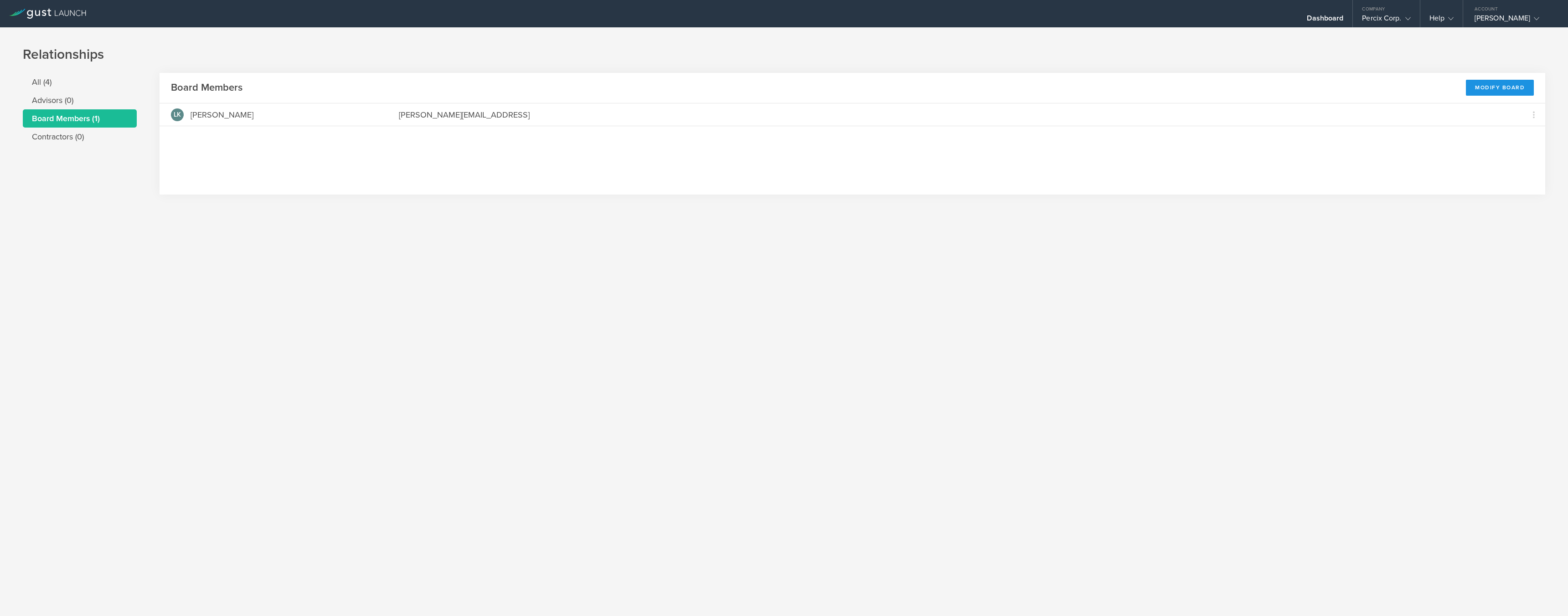
click at [1481, 86] on div "Modify Board" at bounding box center [1500, 88] width 68 height 16
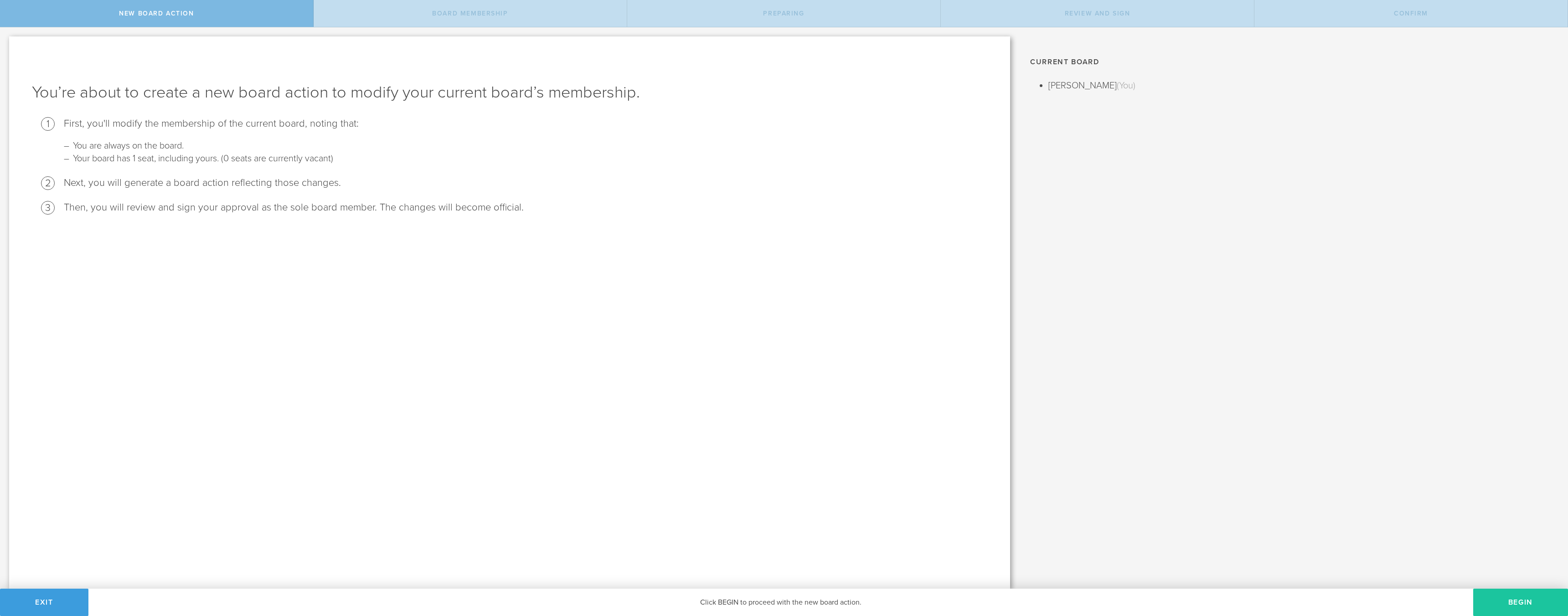
click at [1519, 607] on button "Begin" at bounding box center [1521, 602] width 95 height 27
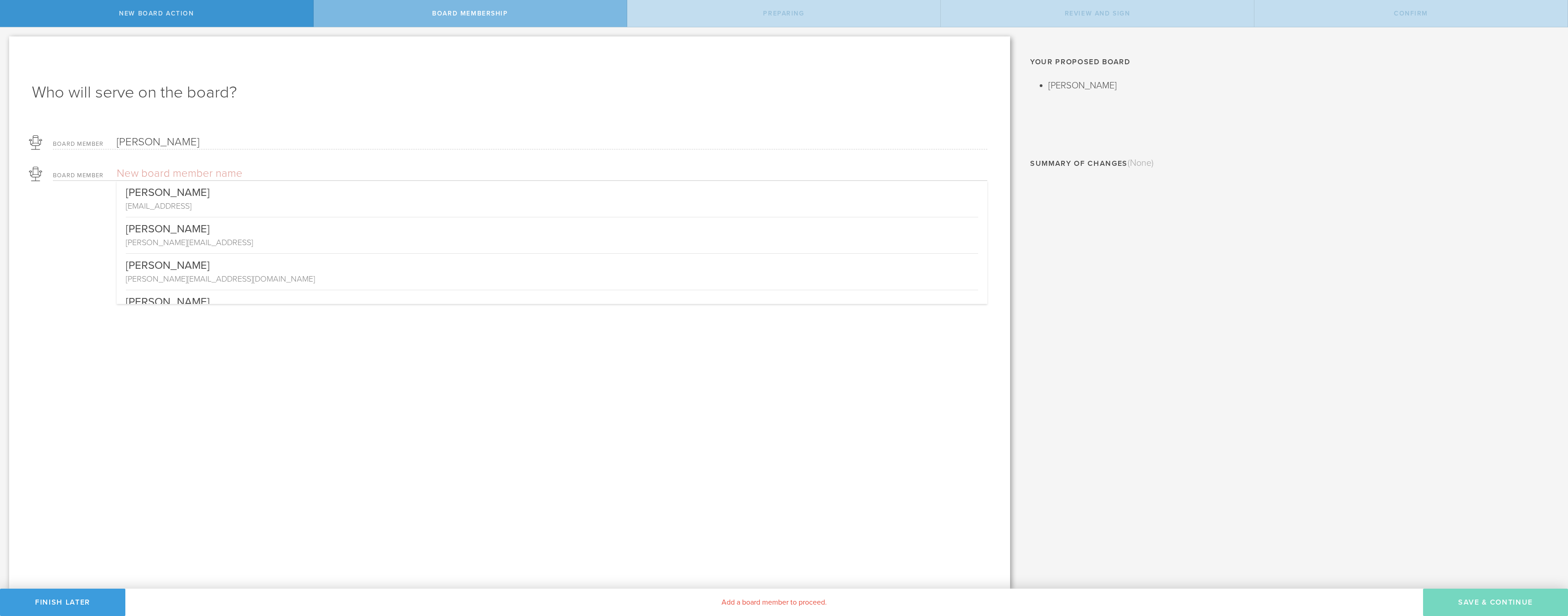
click at [142, 173] on input "text" at bounding box center [520, 173] width 807 height 13
type input "D"
type input "[PERSON_NAME]"
click at [133, 191] on input "email" at bounding box center [552, 192] width 870 height 13
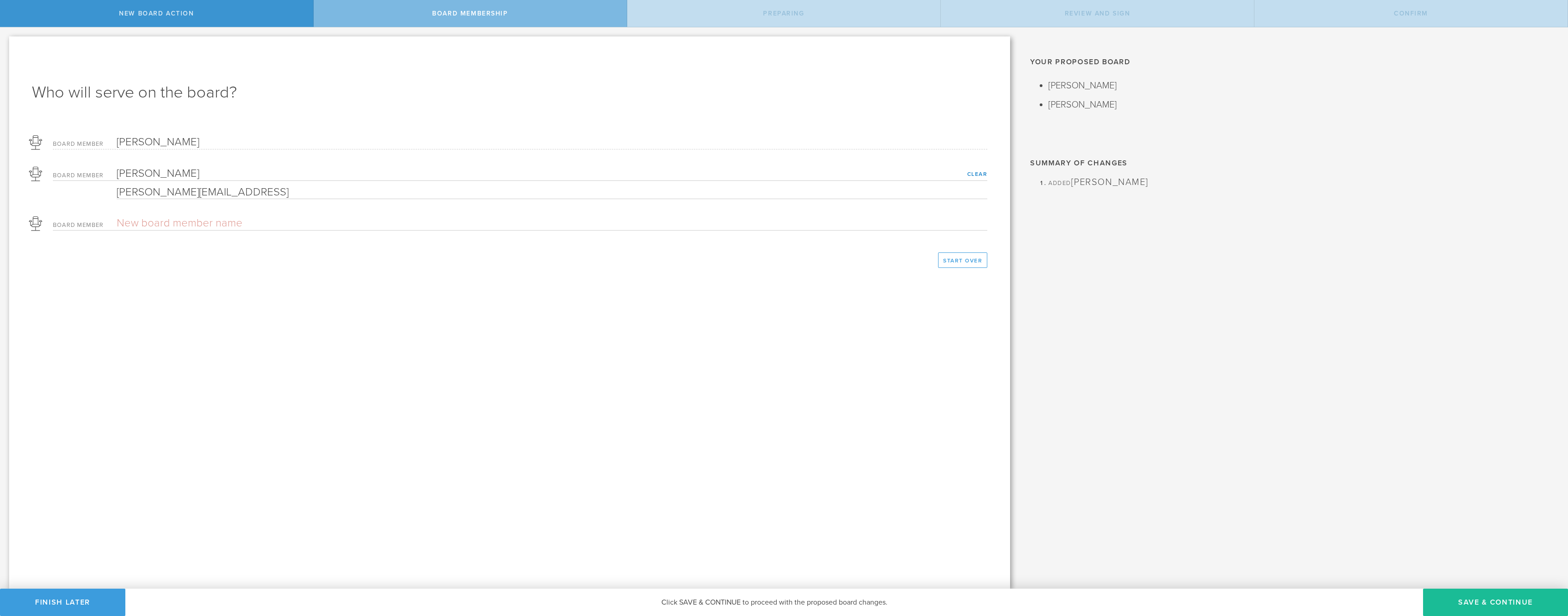
type input "[PERSON_NAME][EMAIL_ADDRESS]"
click at [124, 227] on input "text" at bounding box center [520, 223] width 807 height 13
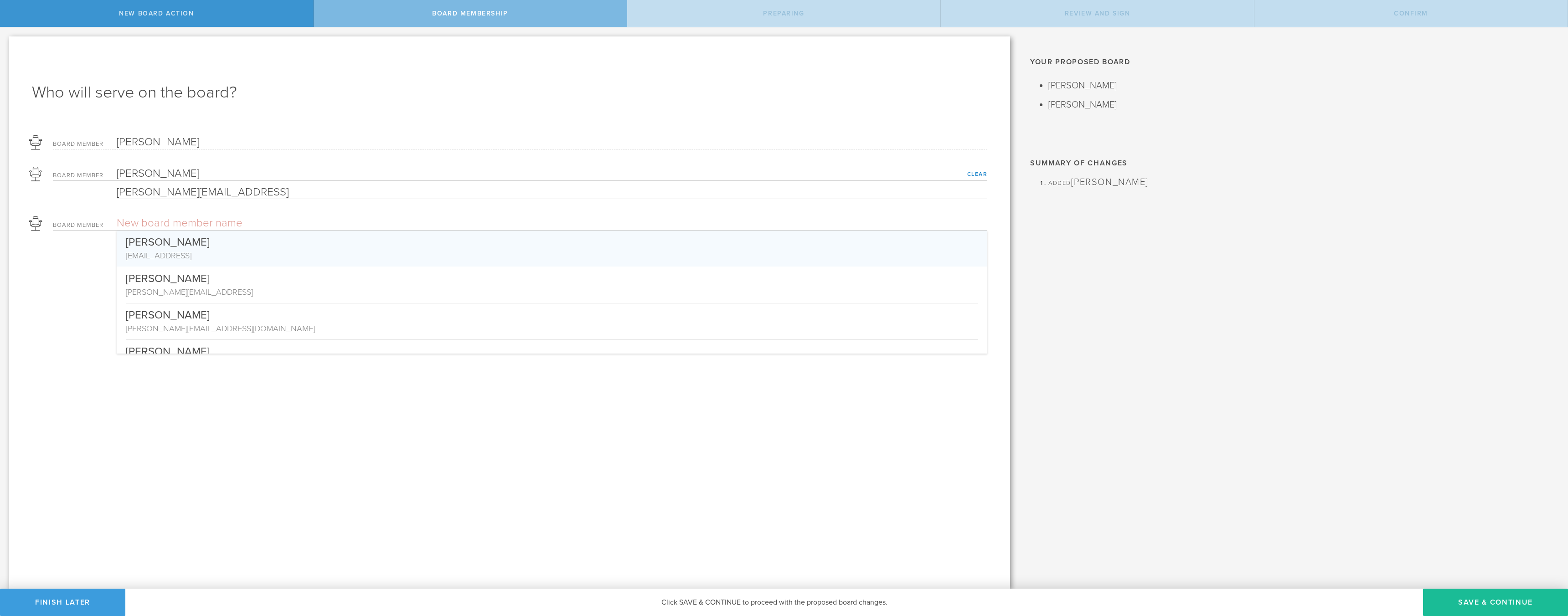
click at [151, 251] on div "[EMAIL_ADDRESS]" at bounding box center [552, 255] width 852 height 12
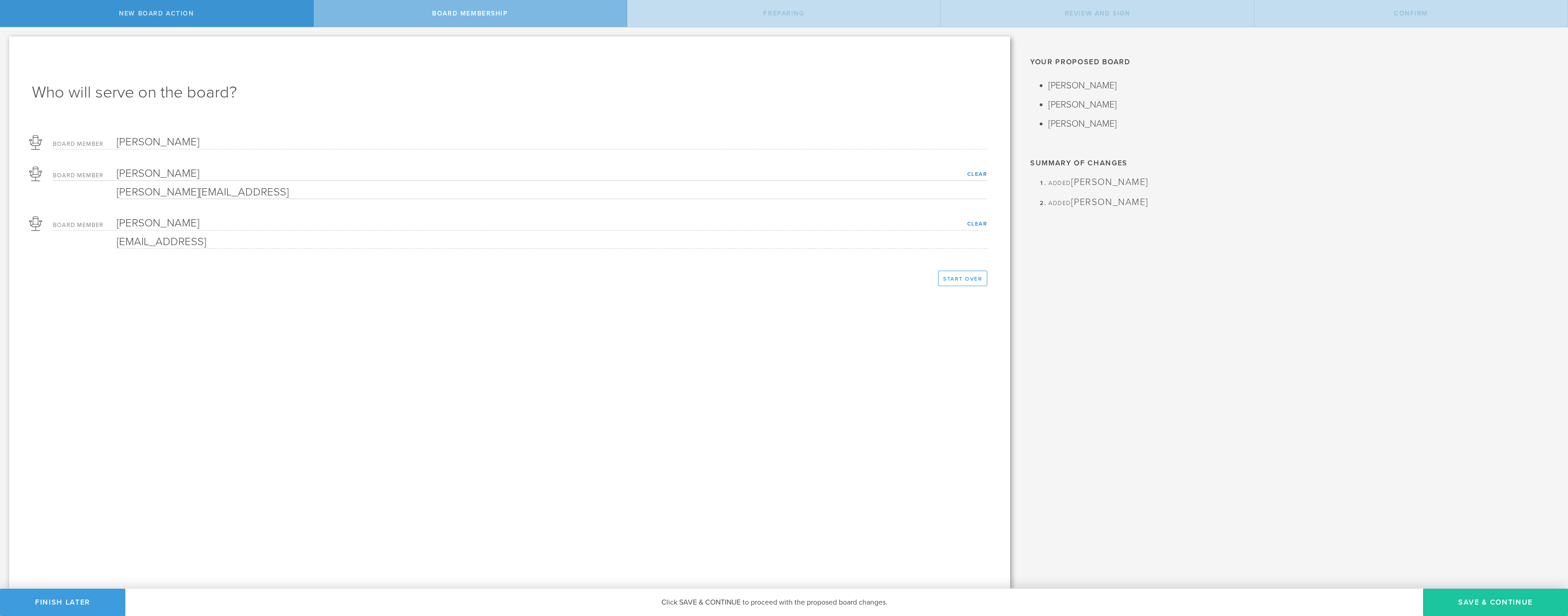
click at [1468, 601] on button "Save & Continue" at bounding box center [1496, 602] width 145 height 27
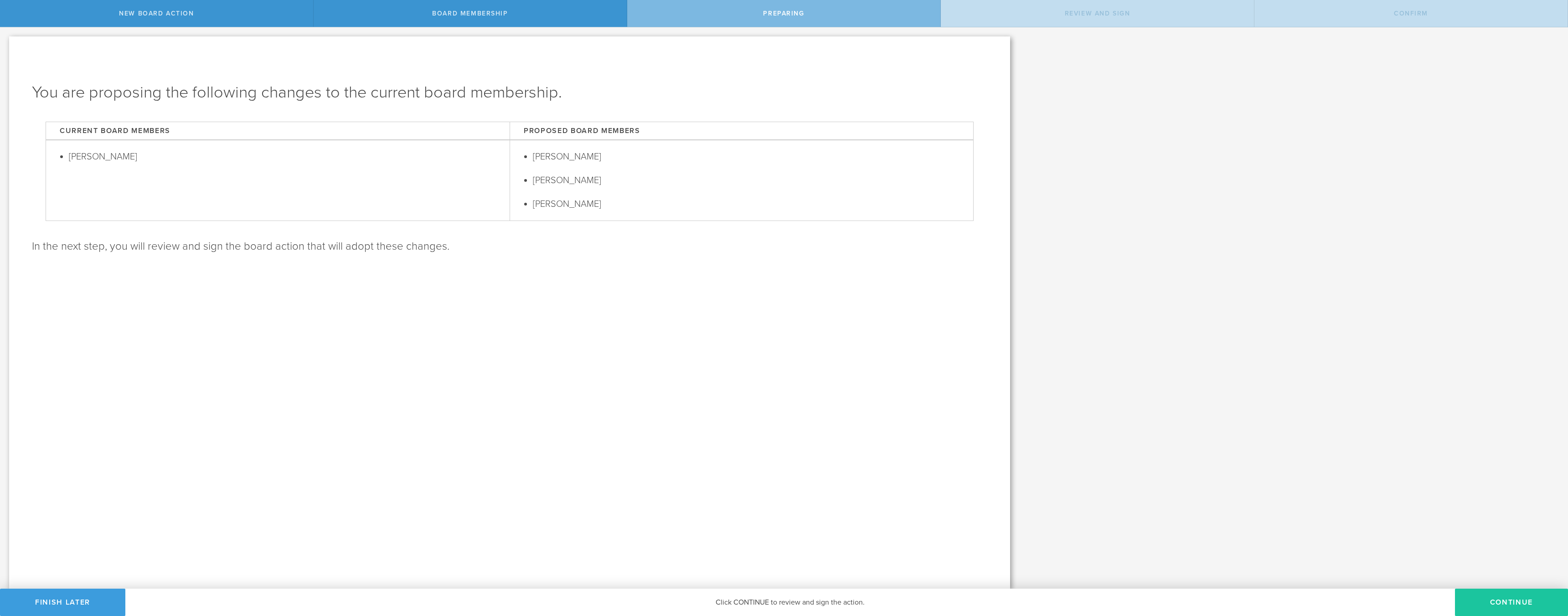
click at [1507, 601] on button "Continue" at bounding box center [1511, 602] width 113 height 27
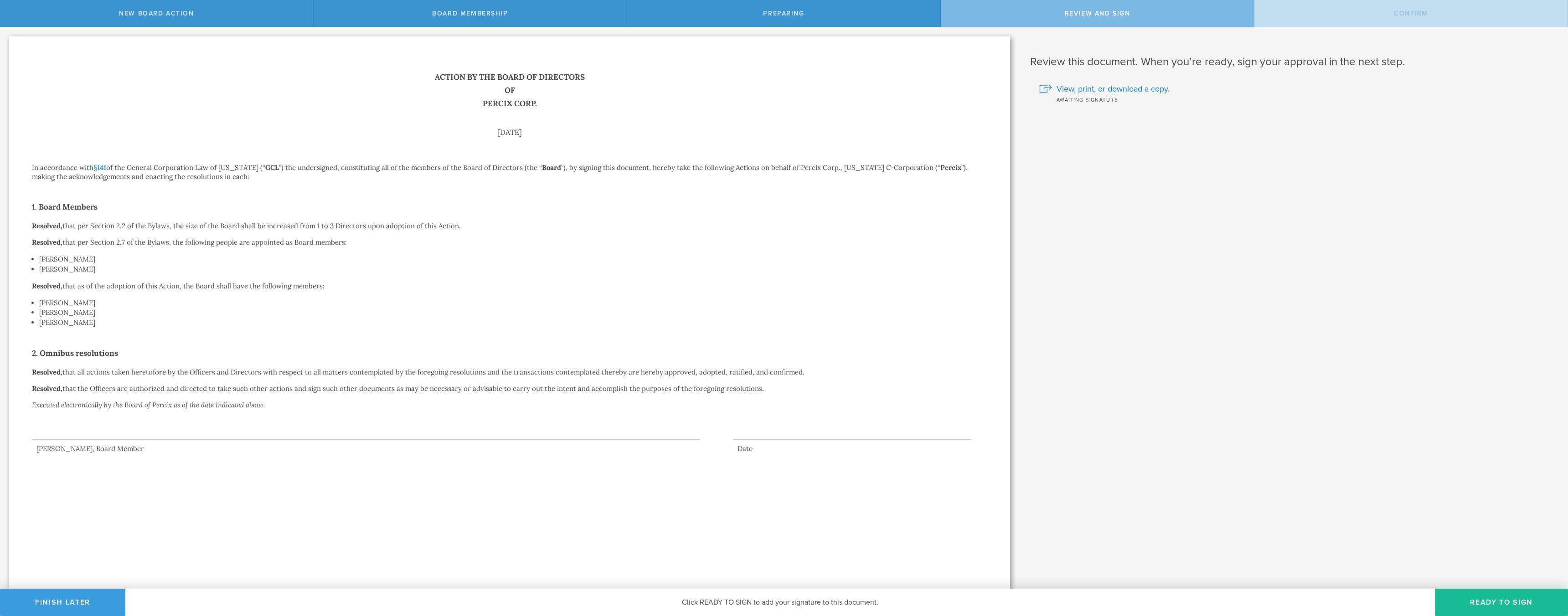
click at [1507, 601] on button "Ready to Sign" at bounding box center [1501, 602] width 133 height 27
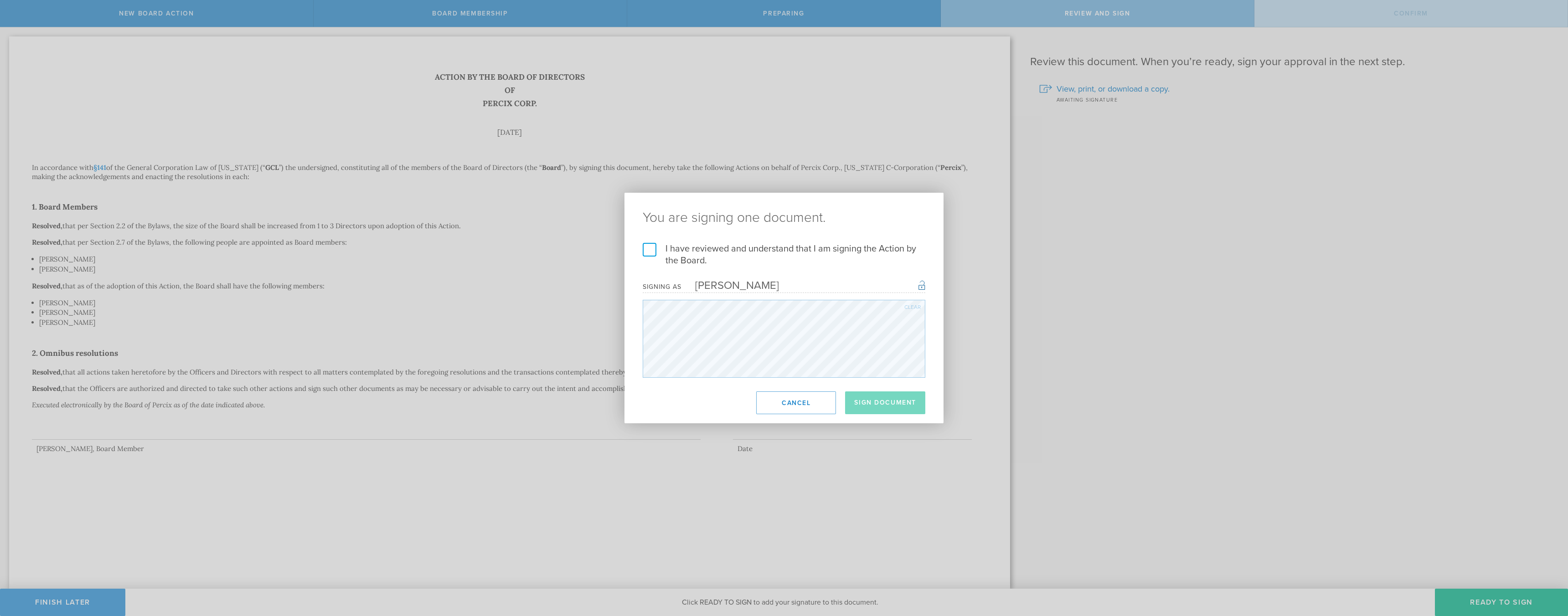
click at [651, 247] on label "I have reviewed and understand that I am signing the Action by the Board." at bounding box center [784, 254] width 282 height 24
click at [0, 0] on input "I have reviewed and understand that I am signing the Action by the Board." at bounding box center [0, 0] width 0 height 0
click at [869, 402] on button "Sign Document" at bounding box center [885, 402] width 80 height 23
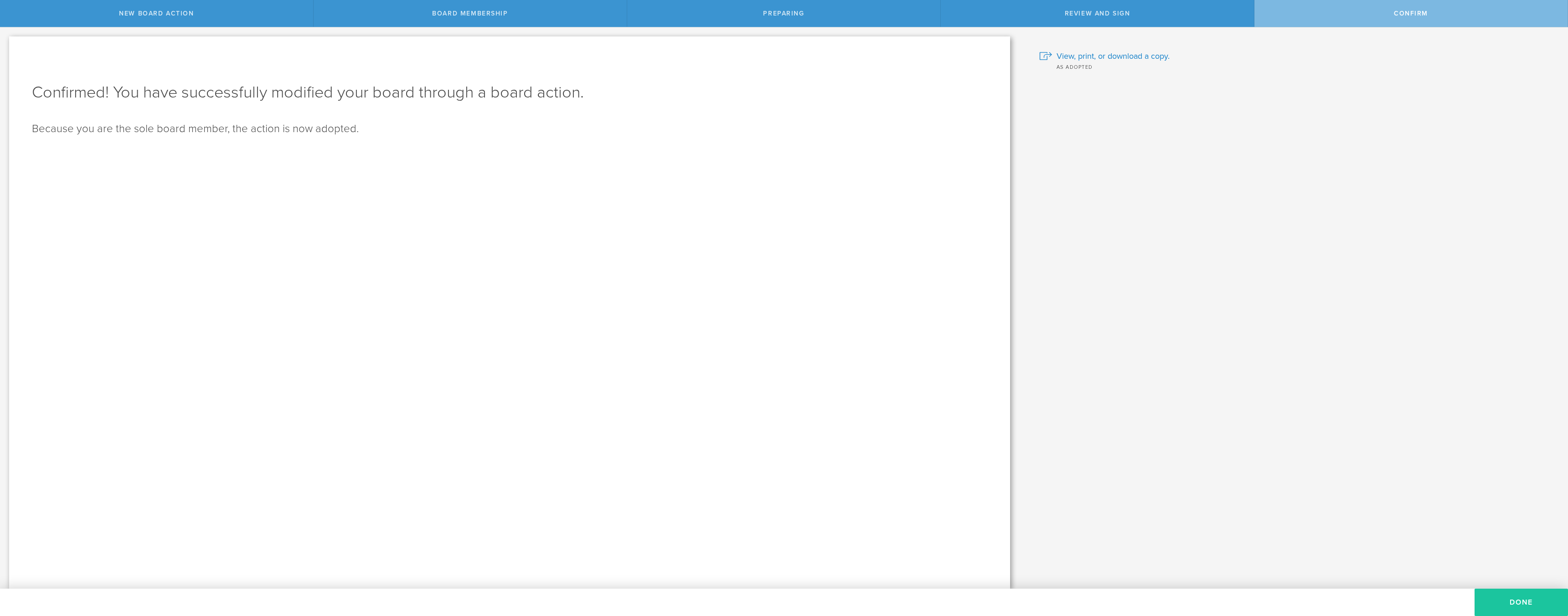
click at [1510, 600] on button "Done" at bounding box center [1521, 602] width 94 height 27
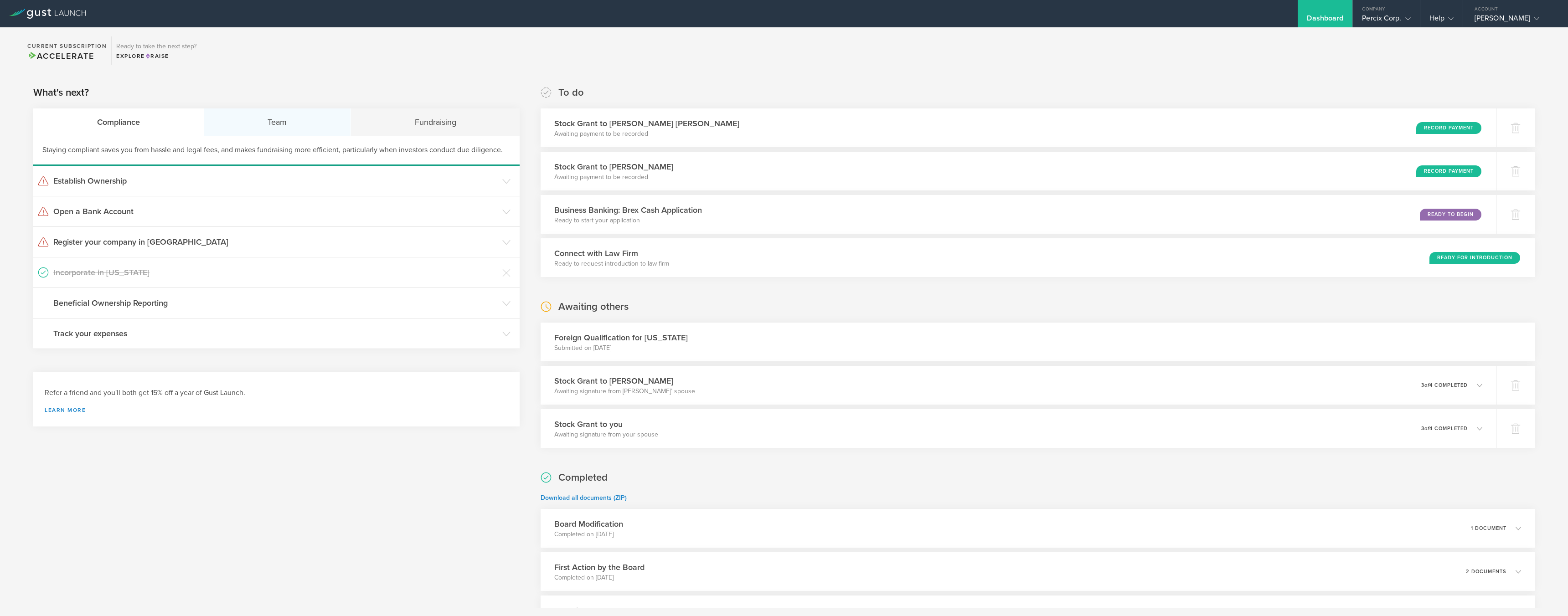
click at [271, 122] on div "Team" at bounding box center [277, 122] width 147 height 27
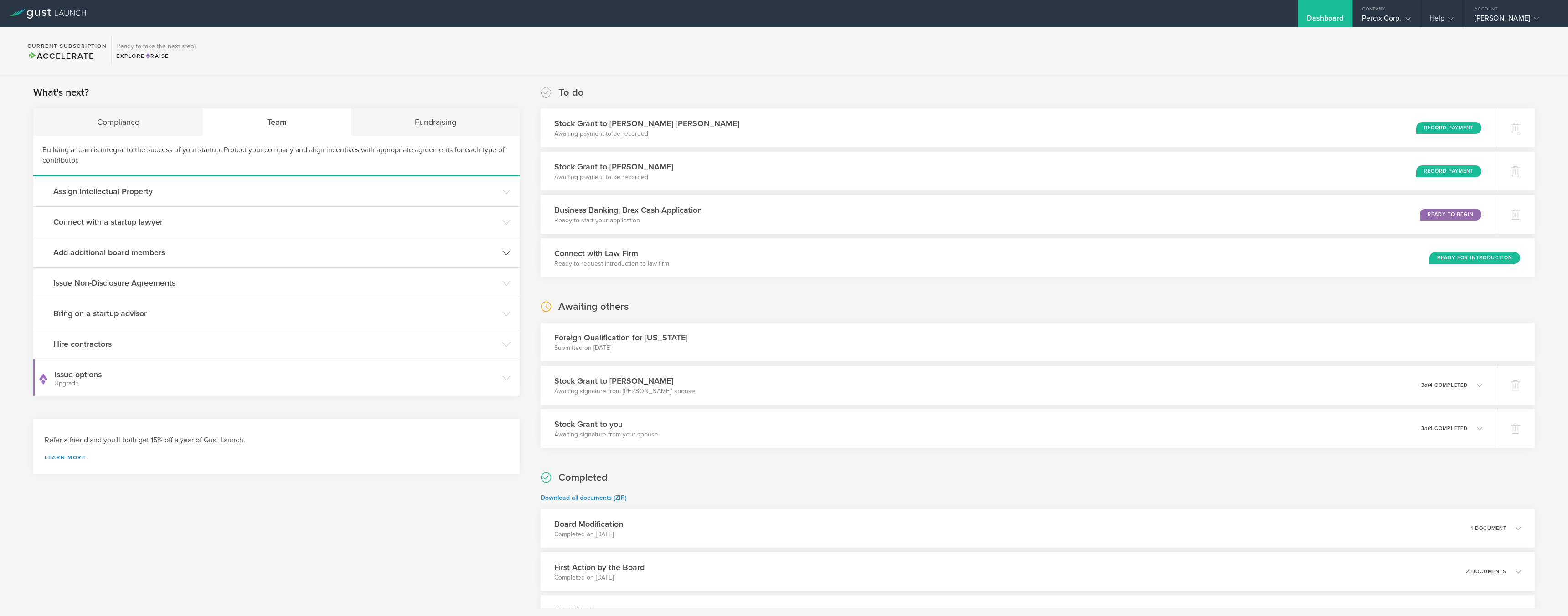
click at [70, 251] on h3 "Add additional board members" at bounding box center [276, 252] width 444 height 12
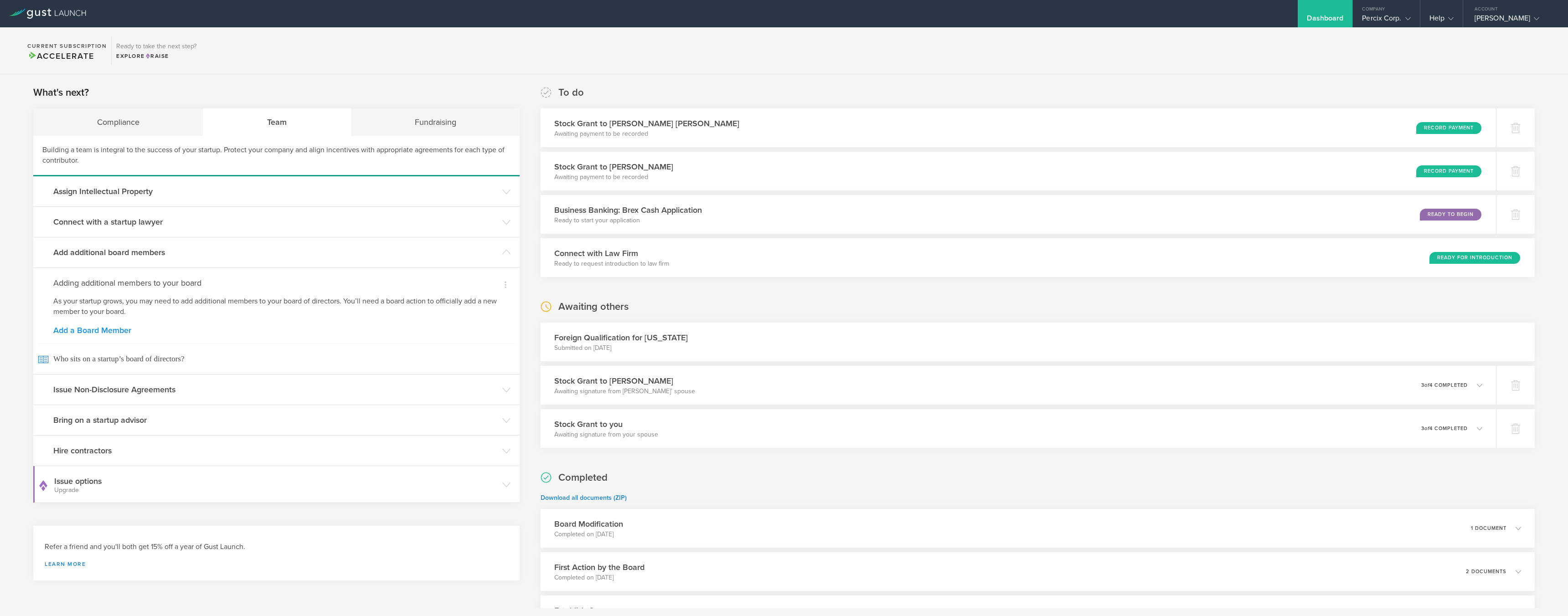
click at [71, 333] on link "Add a Board Member" at bounding box center [276, 330] width 446 height 8
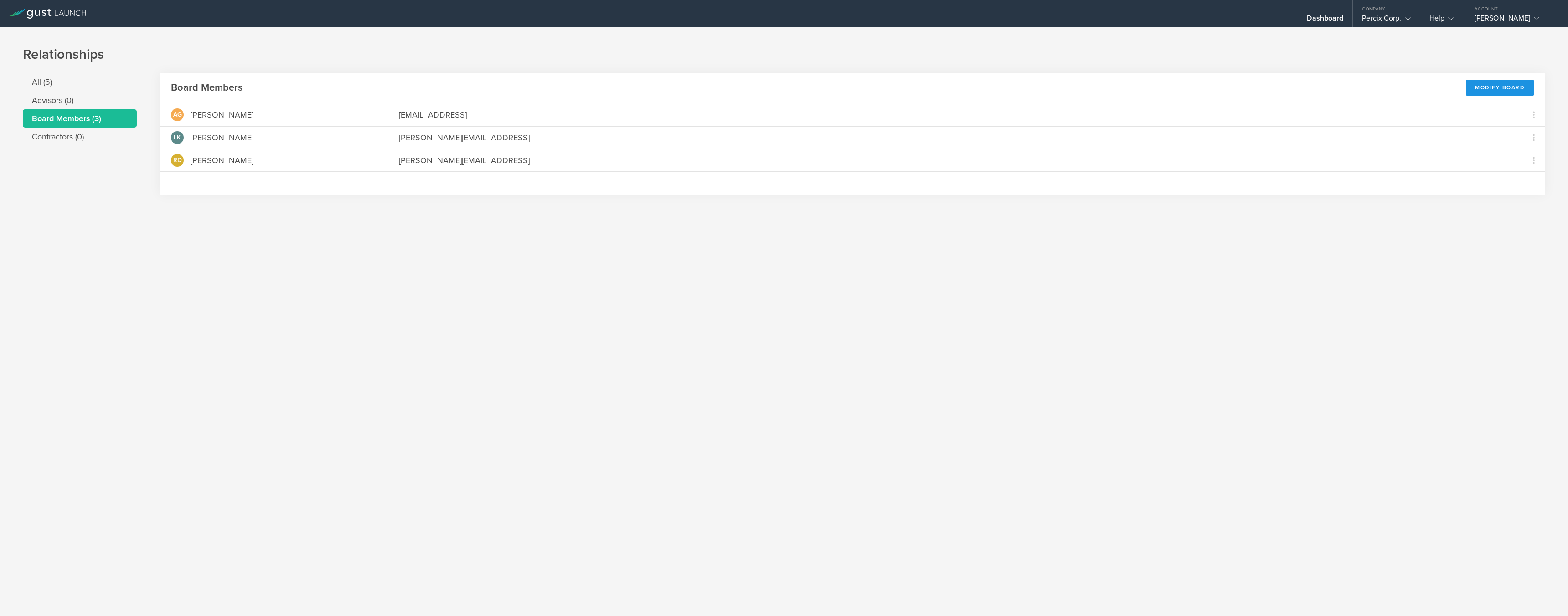
click at [1498, 92] on div "Modify Board" at bounding box center [1500, 88] width 68 height 16
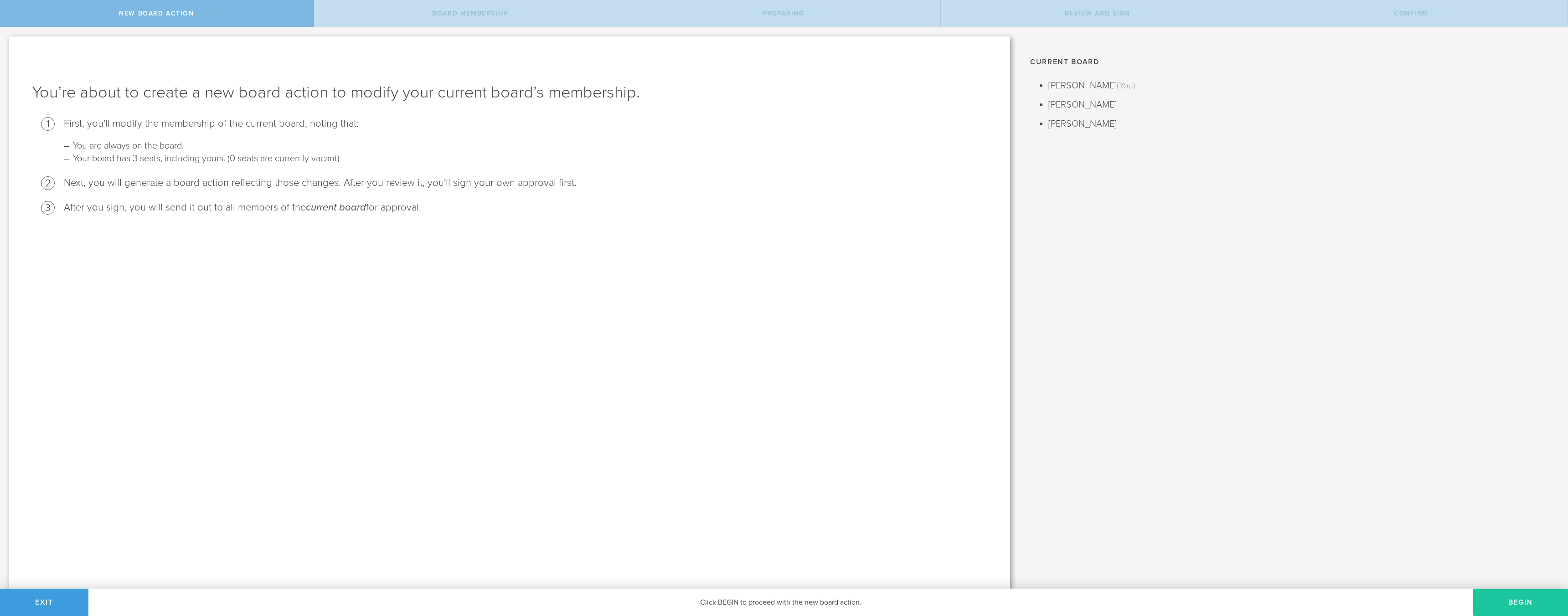
click at [1513, 600] on button "Begin" at bounding box center [1521, 602] width 95 height 27
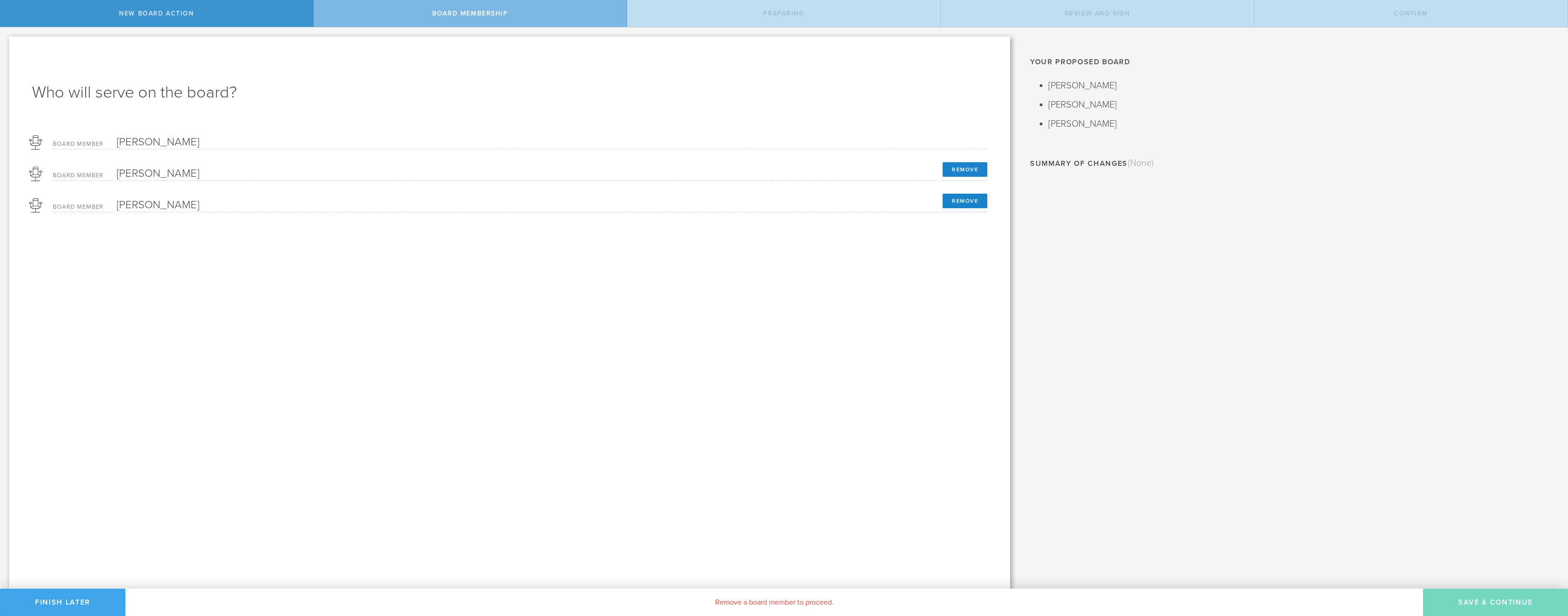
click at [83, 605] on button "Finish Later" at bounding box center [63, 602] width 125 height 27
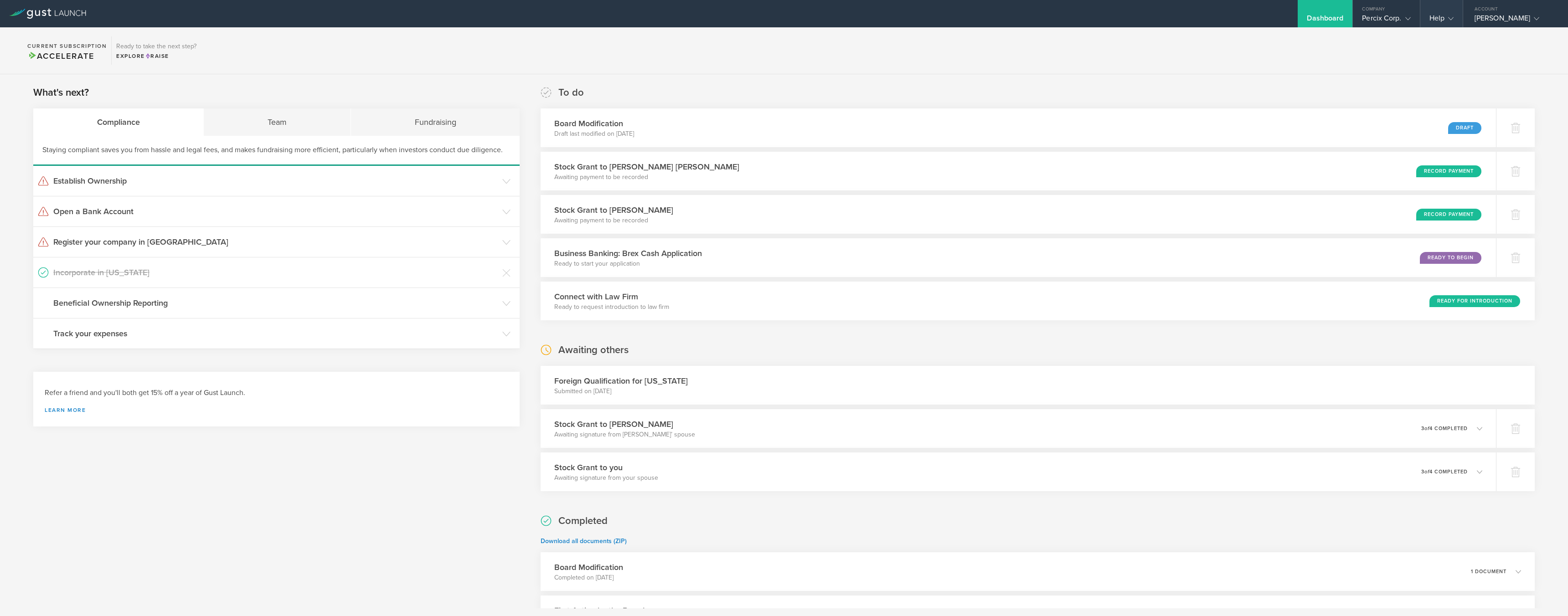
click at [1429, 15] on div "Help" at bounding box center [1441, 20] width 24 height 13
click at [1424, 35] on link "Contact Us" at bounding box center [1466, 37] width 91 height 18
click at [281, 117] on div "Team" at bounding box center [277, 122] width 147 height 27
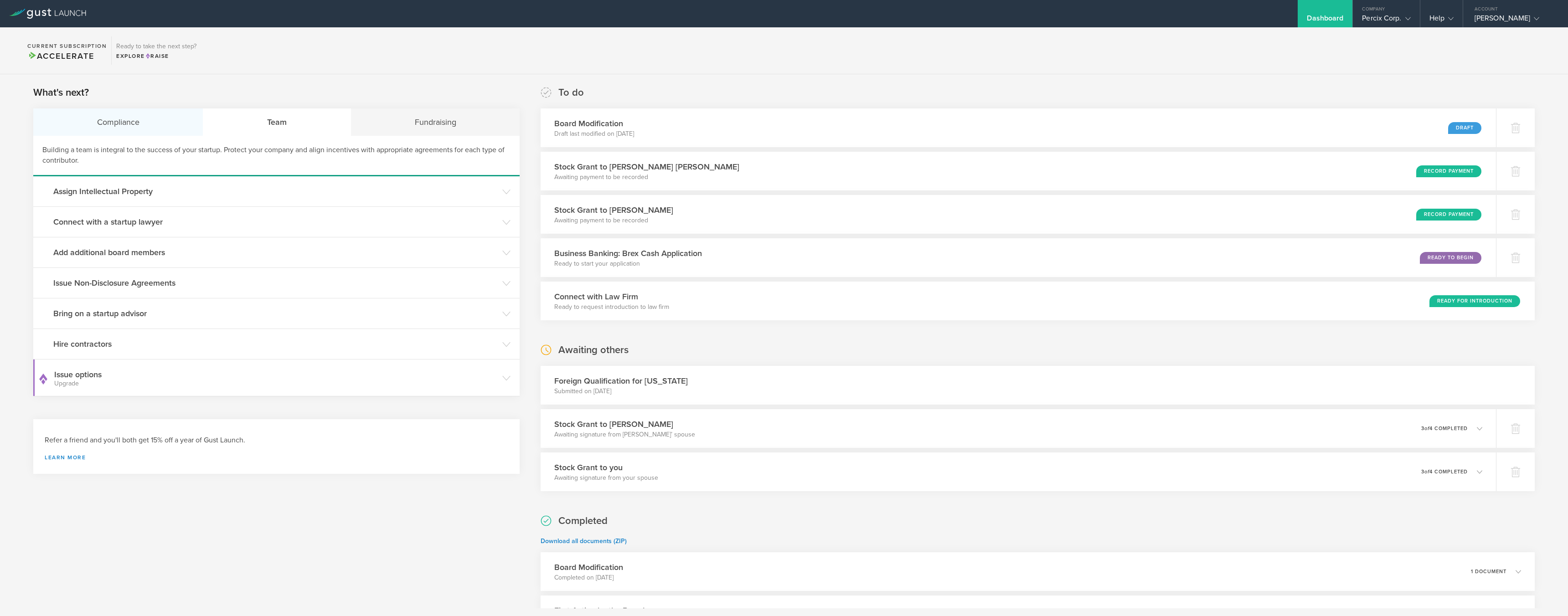
click at [75, 121] on div "Compliance" at bounding box center [118, 122] width 170 height 27
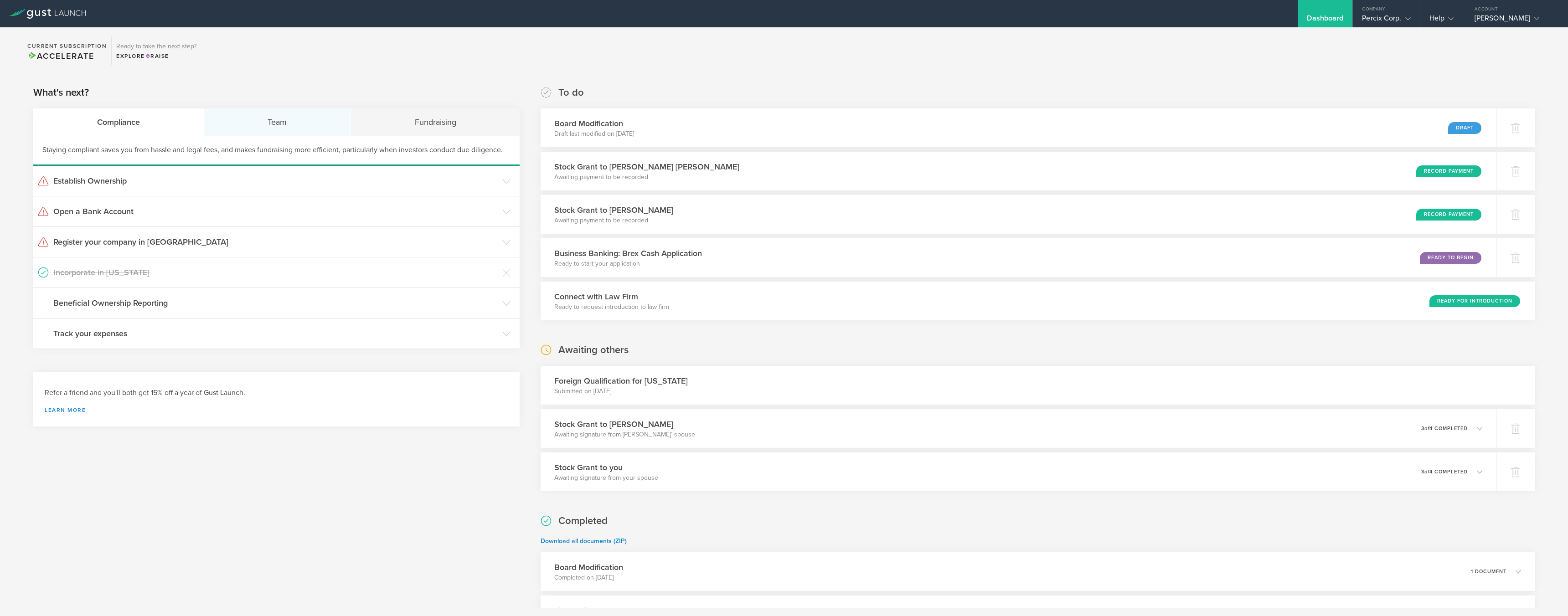
click at [275, 117] on div "Team" at bounding box center [277, 122] width 147 height 27
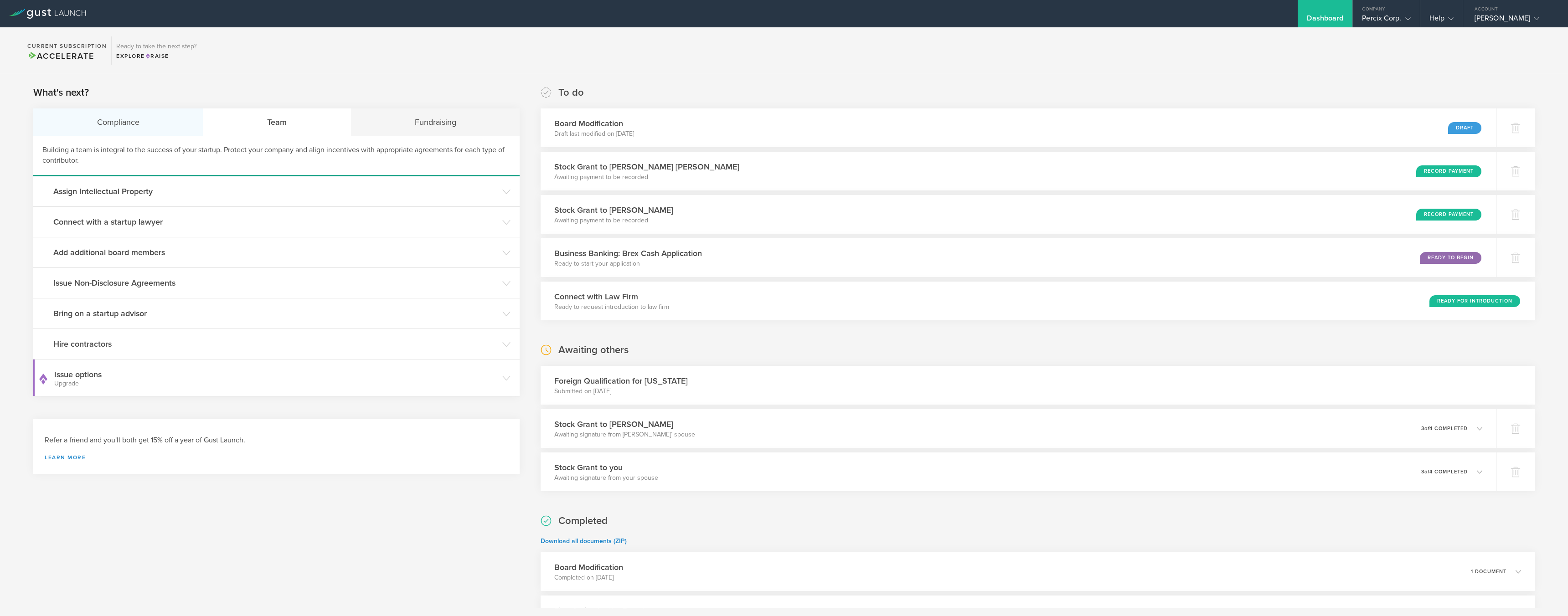
click at [99, 135] on div "Compliance" at bounding box center [118, 122] width 170 height 27
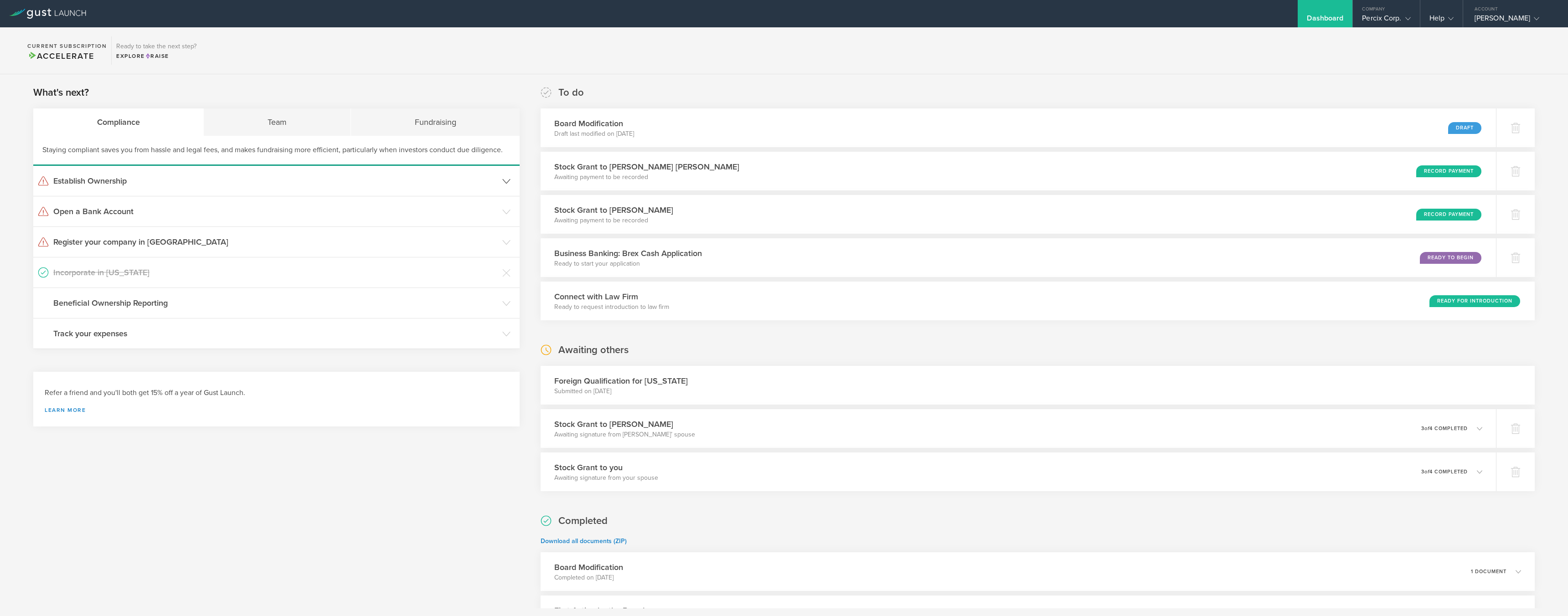
click at [75, 183] on h3 "Establish Ownership" at bounding box center [276, 181] width 444 height 12
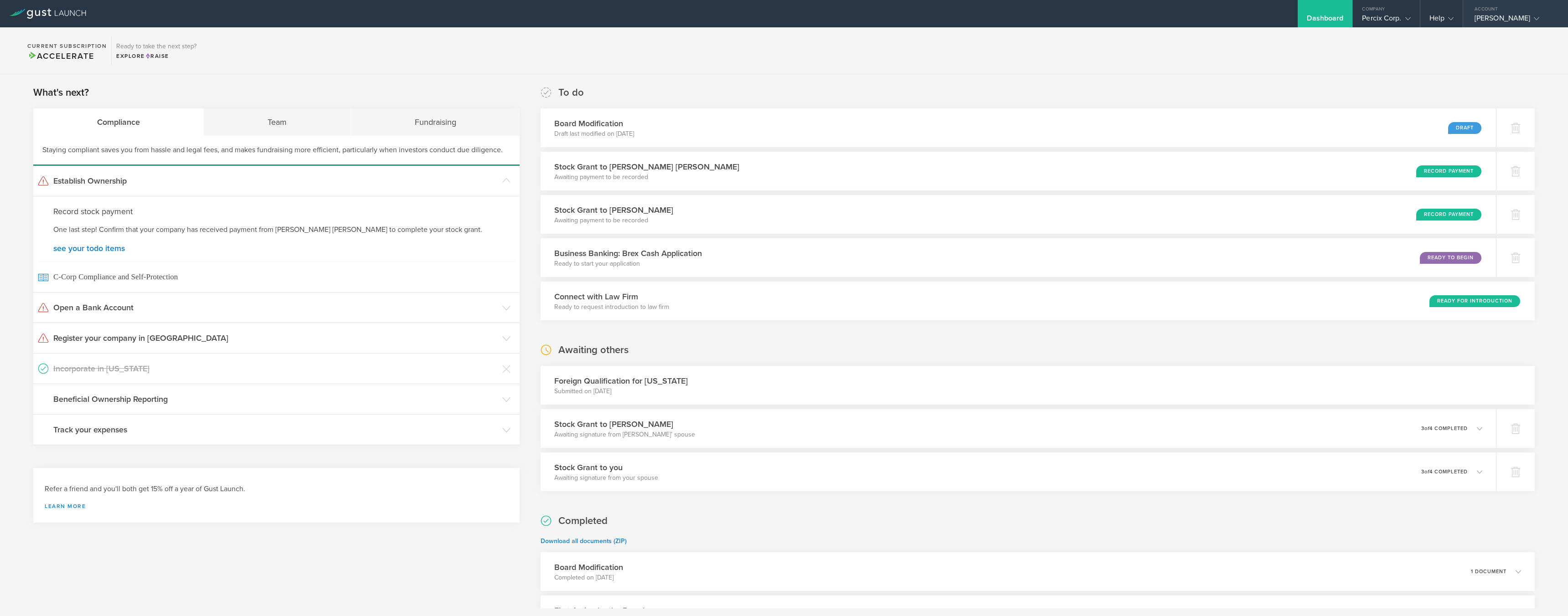
click at [1479, 19] on div "[PERSON_NAME]" at bounding box center [1513, 20] width 77 height 13
click at [1362, 18] on div "Percix Corp." at bounding box center [1386, 20] width 48 height 13
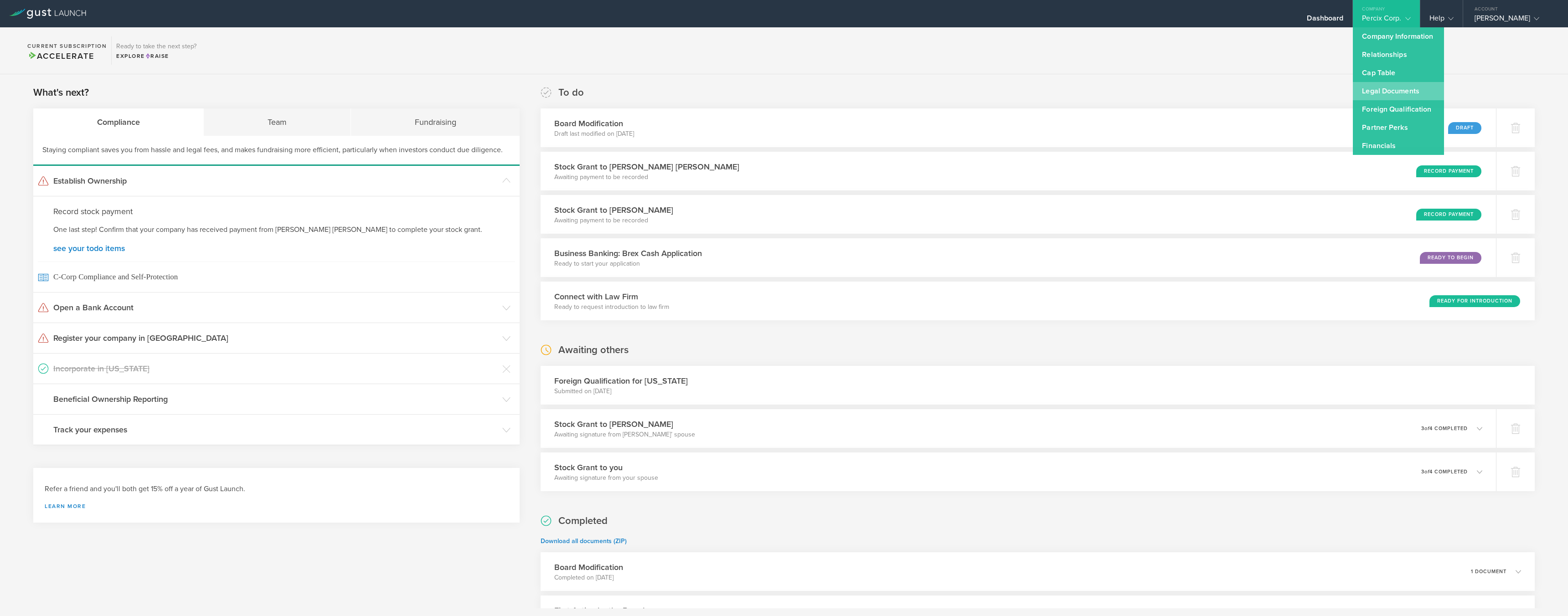
click at [1355, 90] on link "Legal Documents" at bounding box center [1399, 91] width 91 height 18
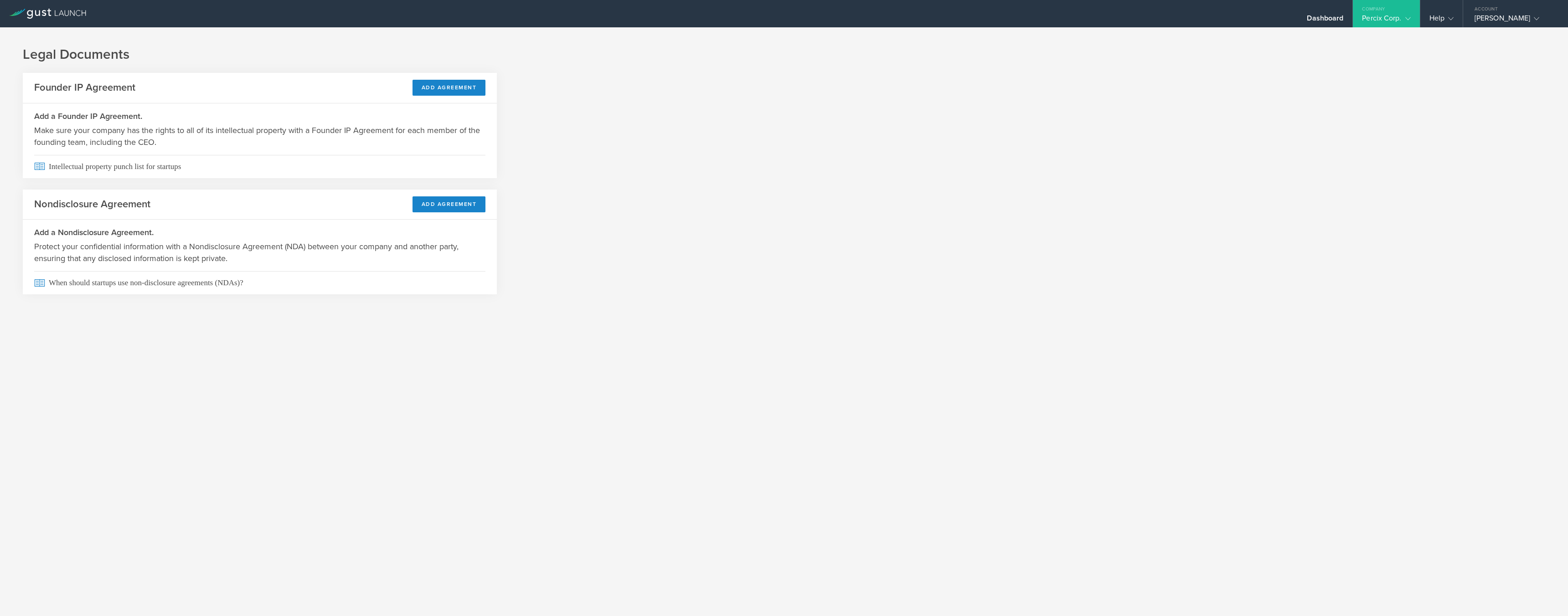
click at [1365, 15] on div "Percix Corp." at bounding box center [1386, 20] width 48 height 13
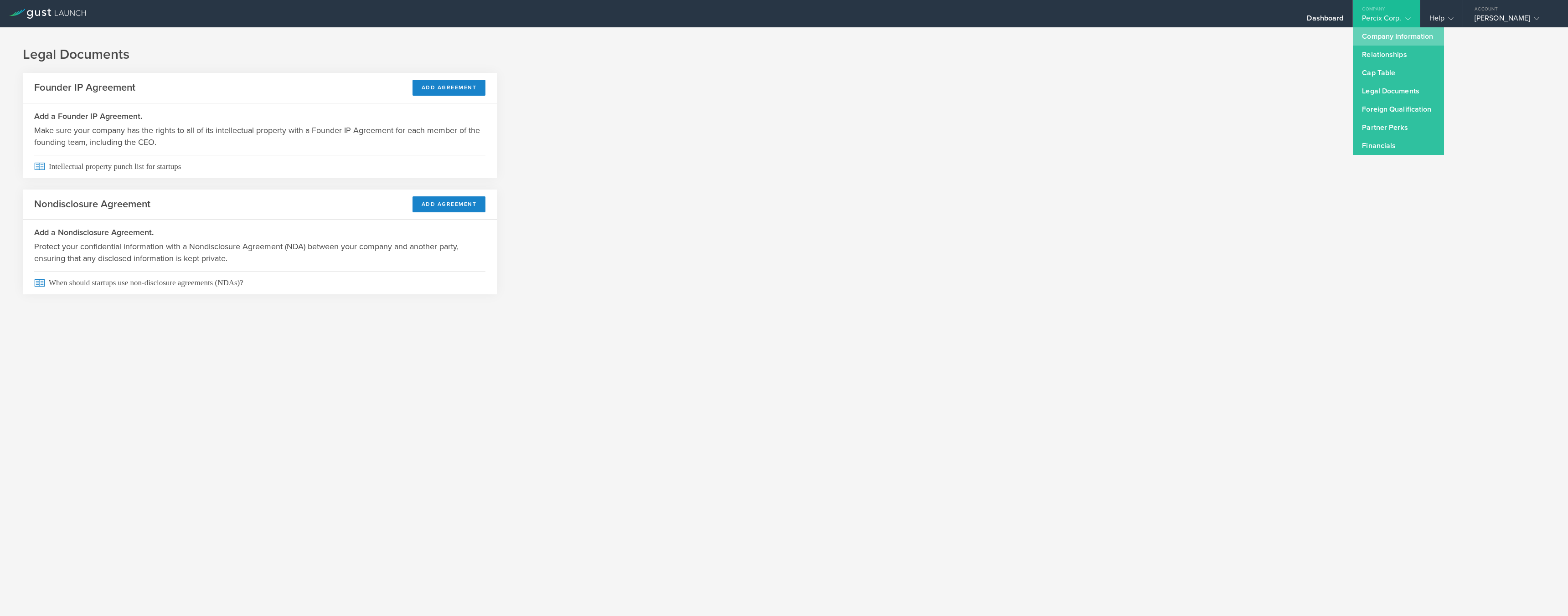
click at [1353, 35] on link "Company Information" at bounding box center [1399, 37] width 91 height 18
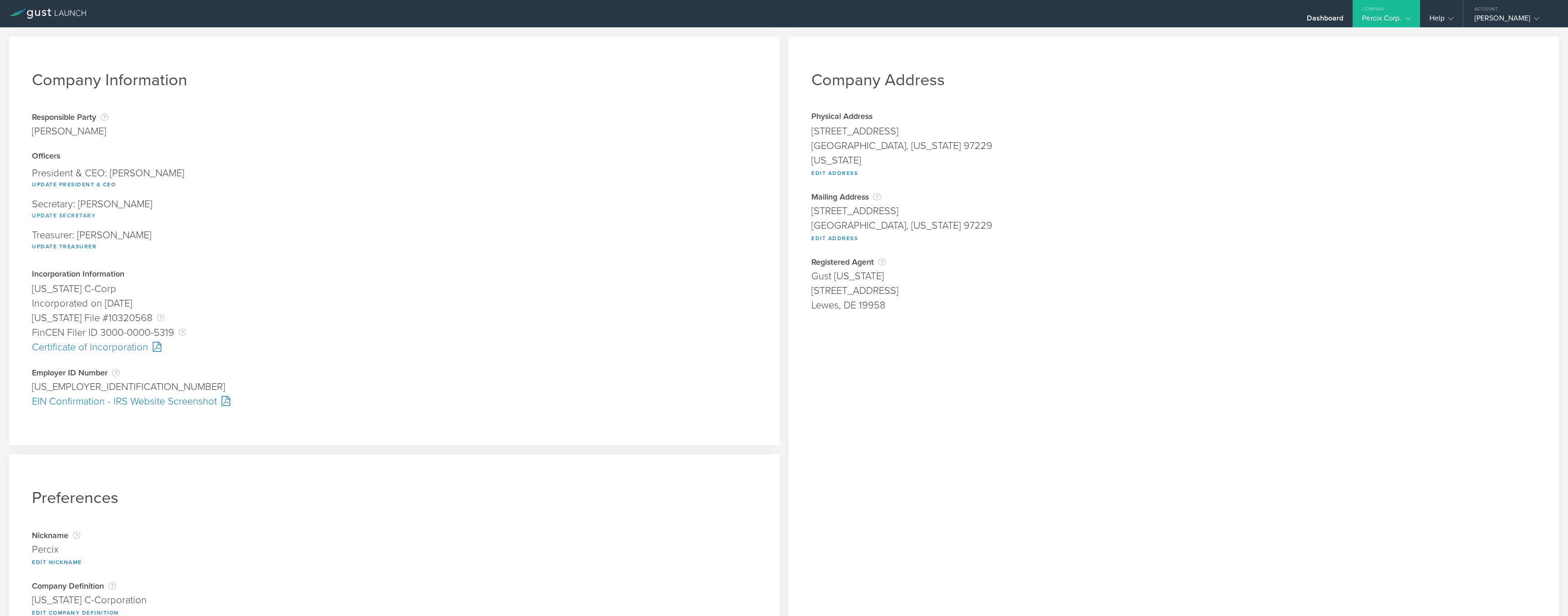
click at [44, 214] on button "Update Secretary" at bounding box center [63, 215] width 64 height 11
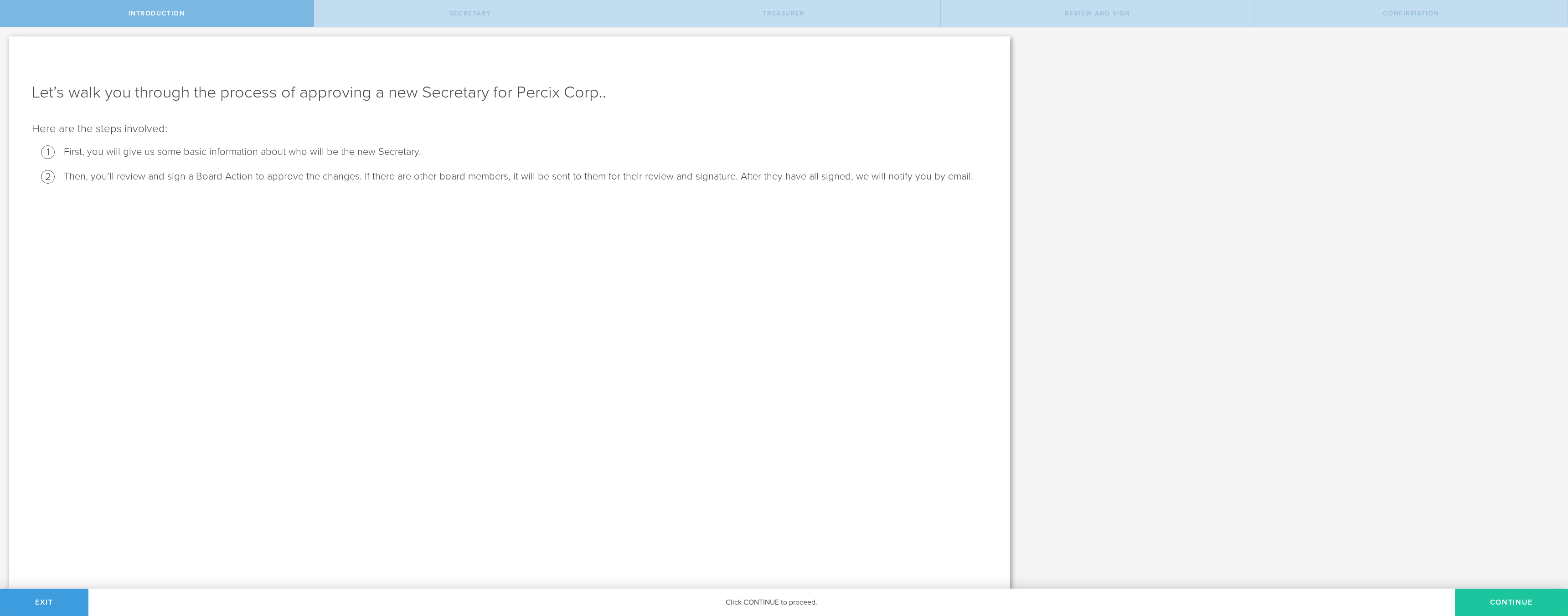
click at [1488, 603] on button "Continue" at bounding box center [1511, 602] width 113 height 27
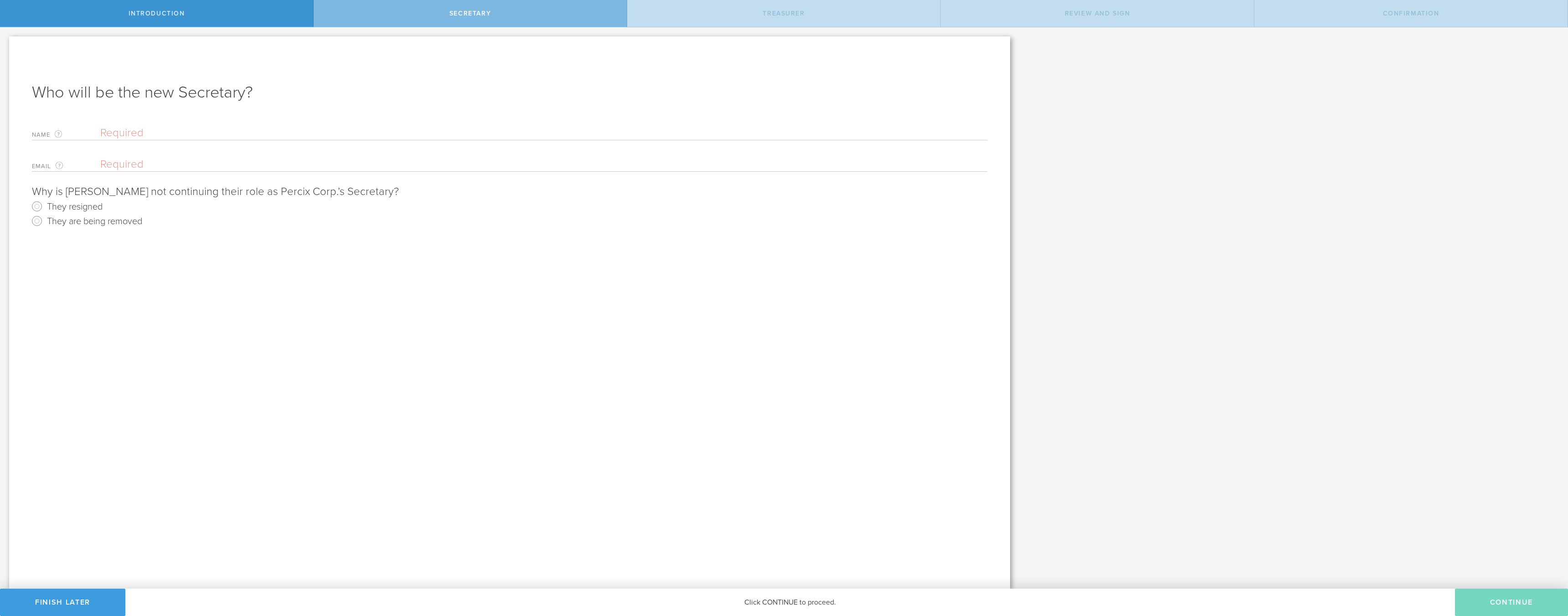
click at [112, 128] on input "text" at bounding box center [544, 133] width 887 height 13
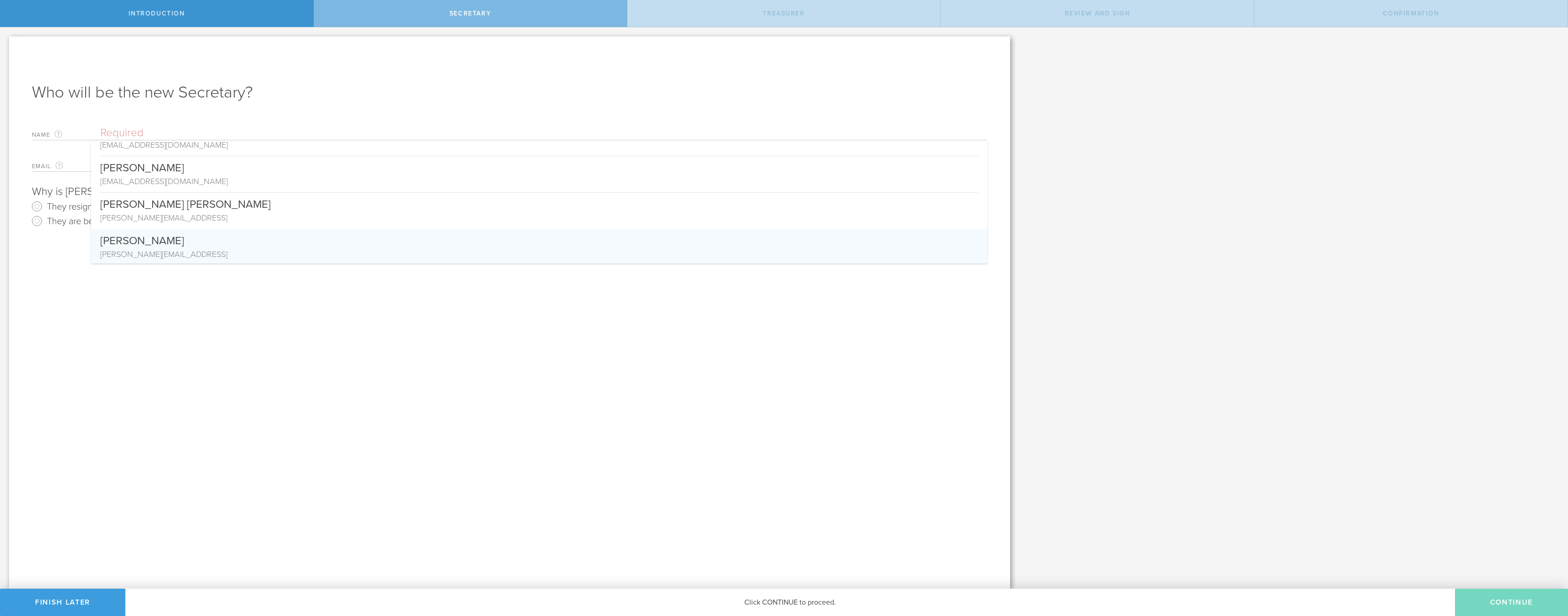
click at [158, 243] on div "[PERSON_NAME]" at bounding box center [539, 239] width 878 height 19
type input "[PERSON_NAME]"
type input "[PERSON_NAME][EMAIL_ADDRESS]"
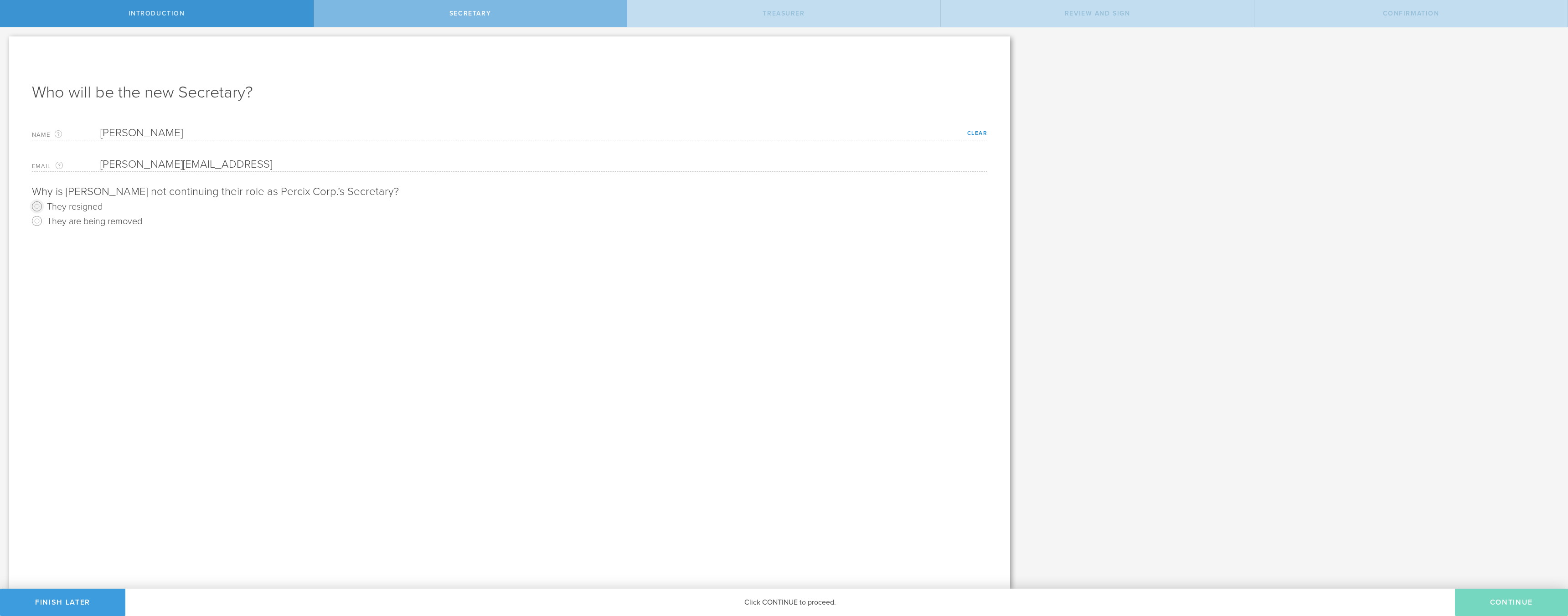
click at [38, 205] on input "They resigned" at bounding box center [37, 206] width 15 height 15
radio input "true"
click at [1496, 604] on button "Continue" at bounding box center [1511, 602] width 113 height 27
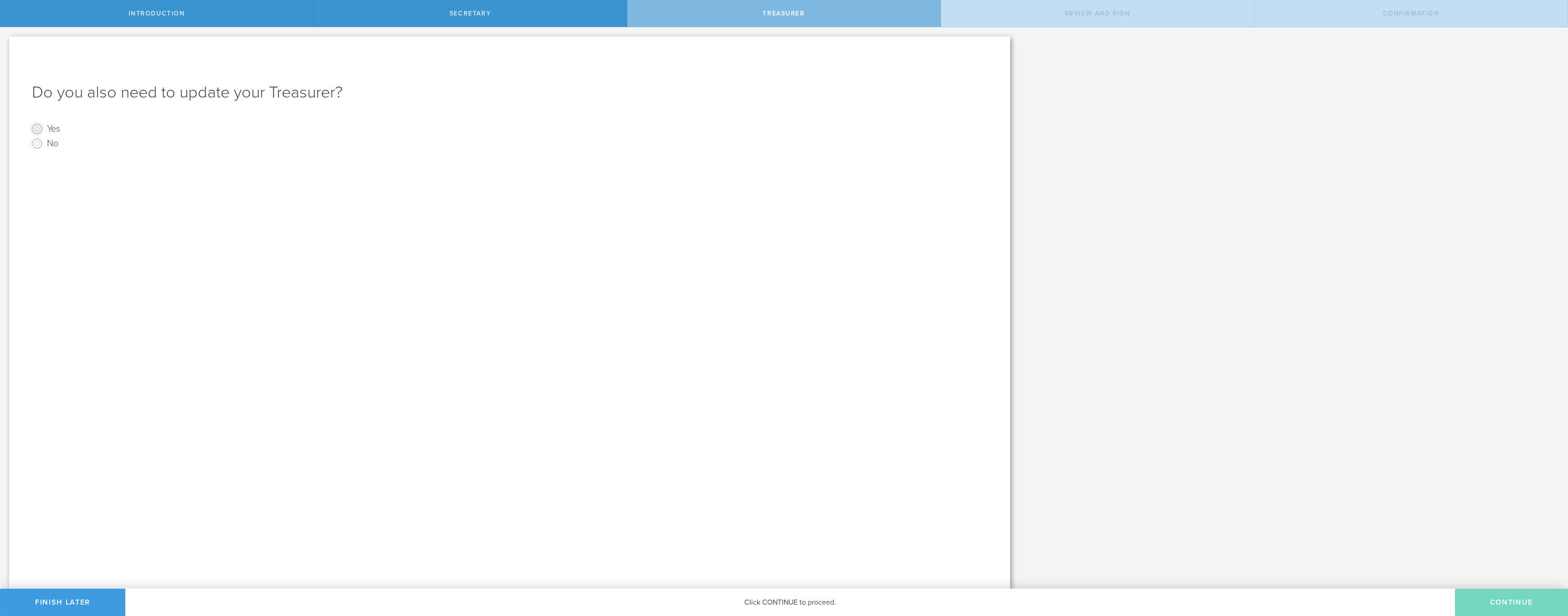
click at [37, 128] on input "Yes" at bounding box center [37, 129] width 15 height 15
radio input "true"
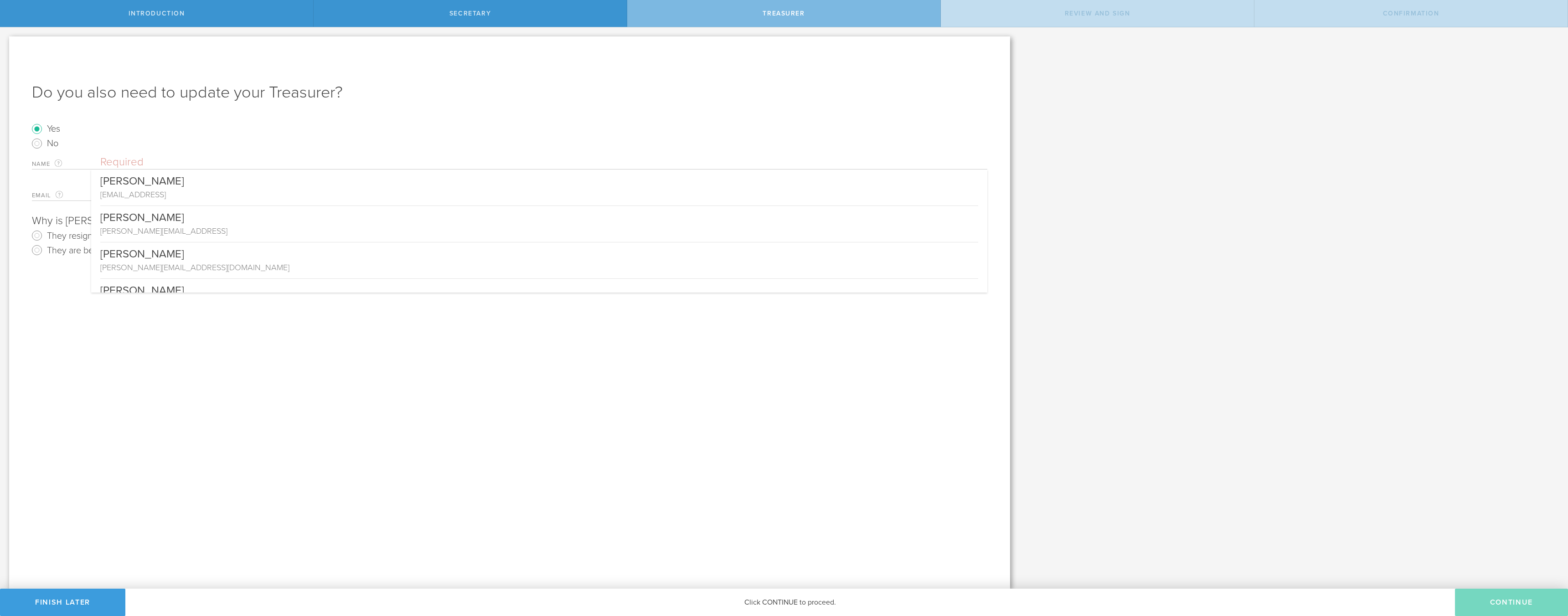
click at [113, 159] on input "text" at bounding box center [544, 162] width 887 height 13
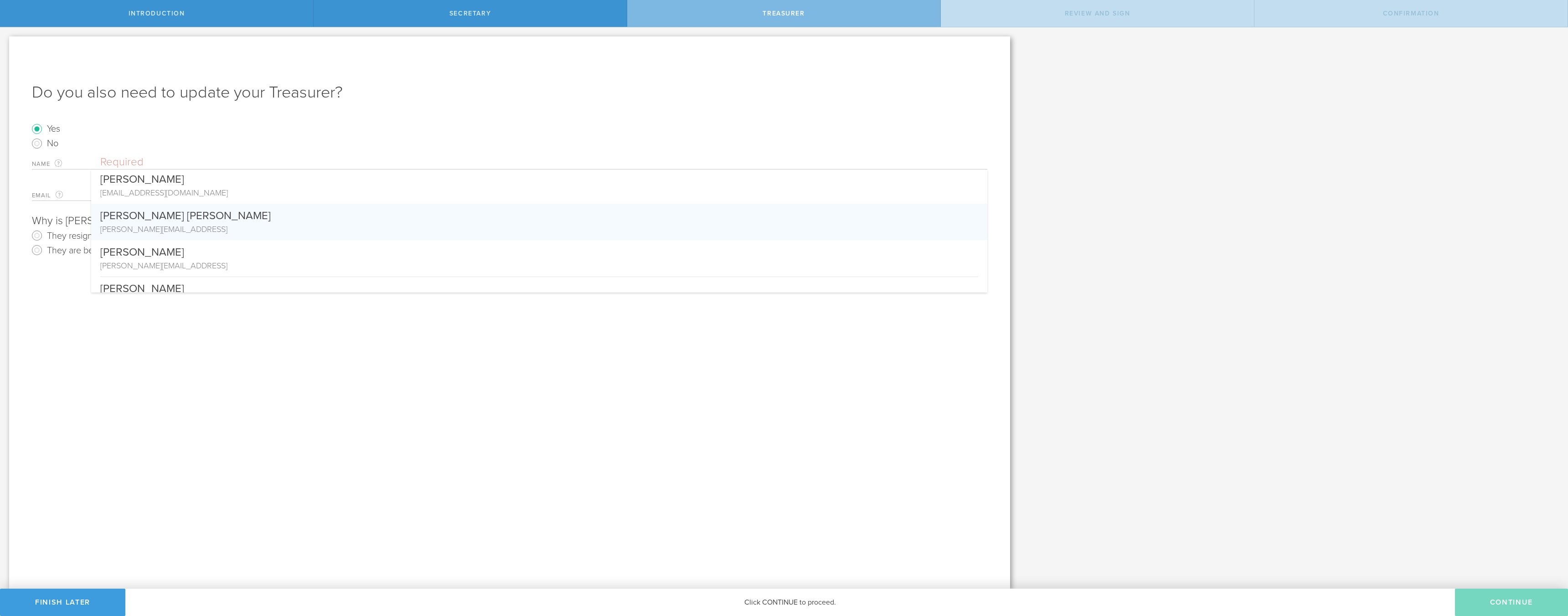
scroll to position [148, 0]
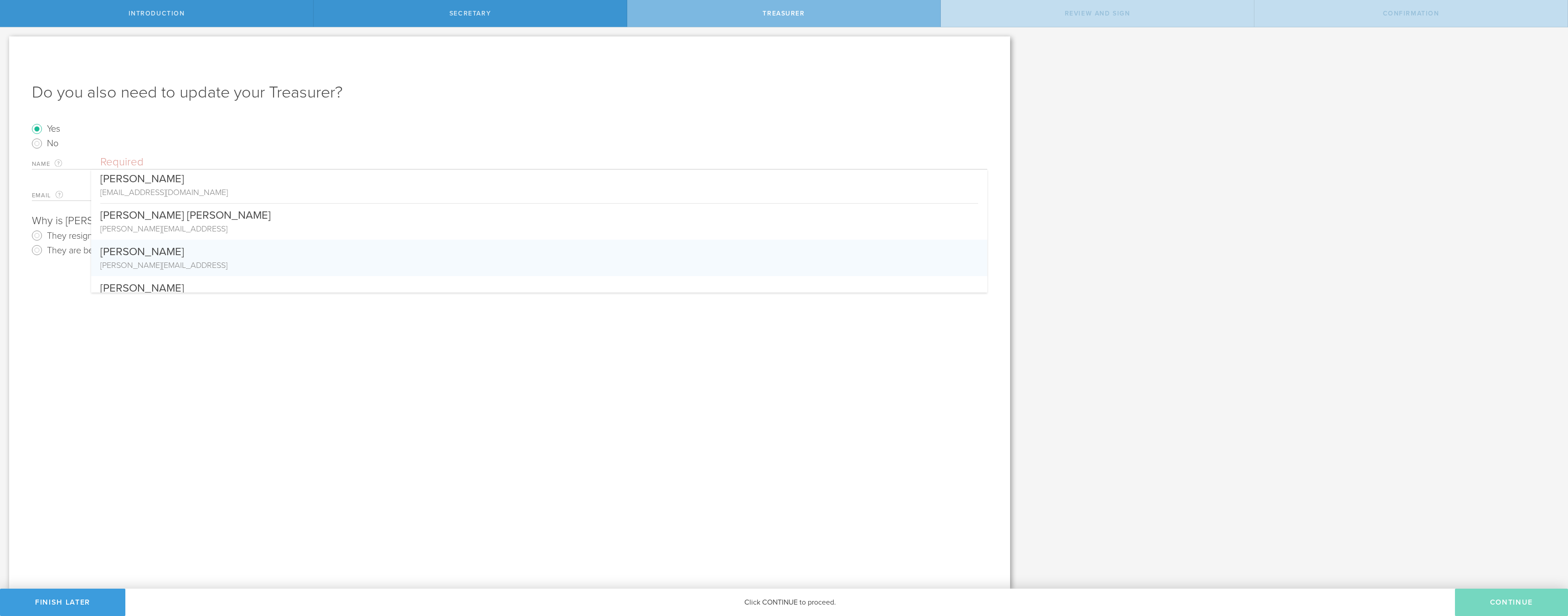
click at [126, 261] on div "[PERSON_NAME][EMAIL_ADDRESS]" at bounding box center [539, 265] width 878 height 12
type input "[PERSON_NAME]"
type input "[PERSON_NAME][EMAIL_ADDRESS]"
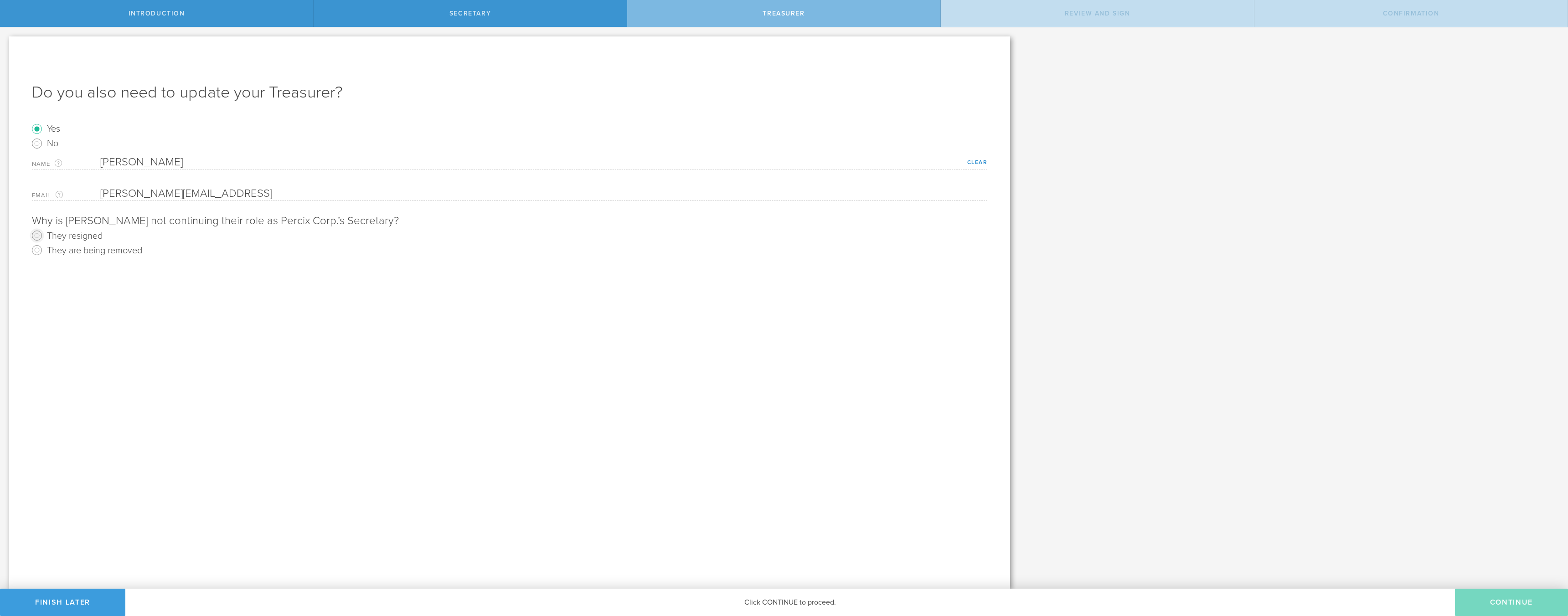
click at [37, 235] on input "They resigned" at bounding box center [37, 236] width 15 height 15
radio input "true"
click at [1499, 603] on button "Continue" at bounding box center [1511, 602] width 113 height 27
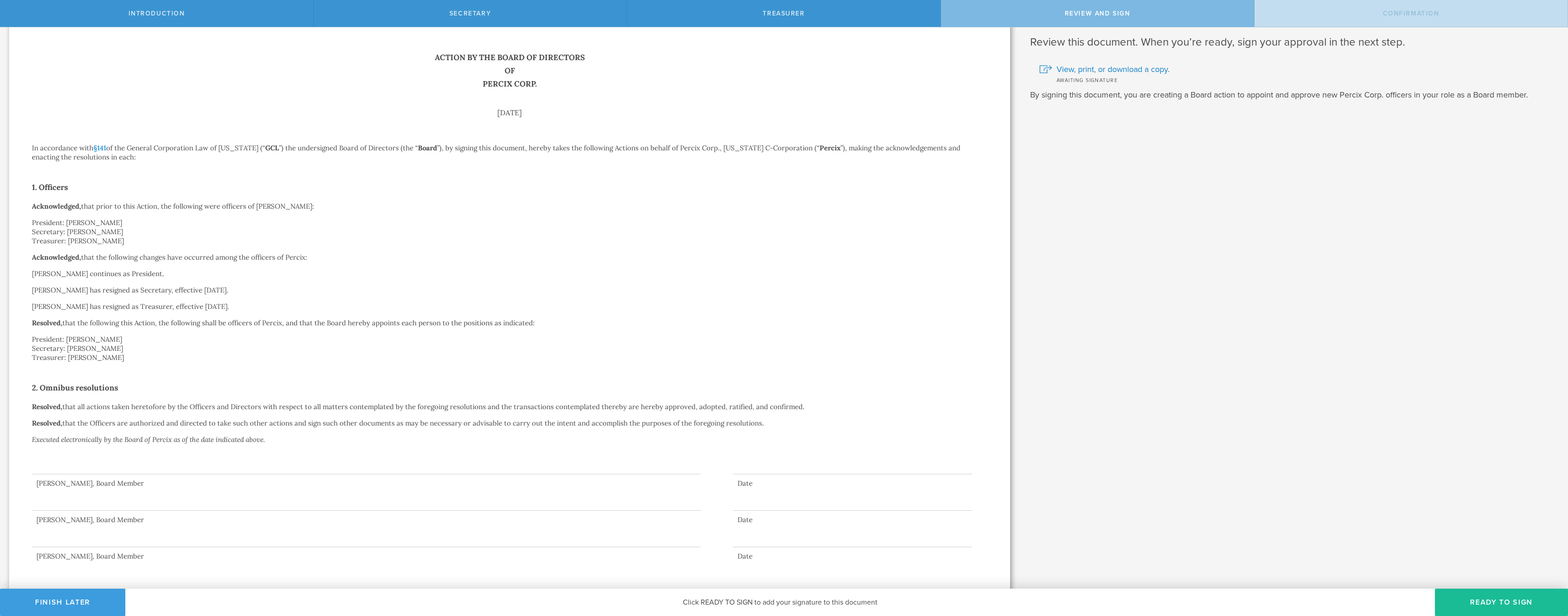
scroll to position [26, 0]
click at [1483, 600] on button "Ready to Sign" at bounding box center [1501, 602] width 133 height 27
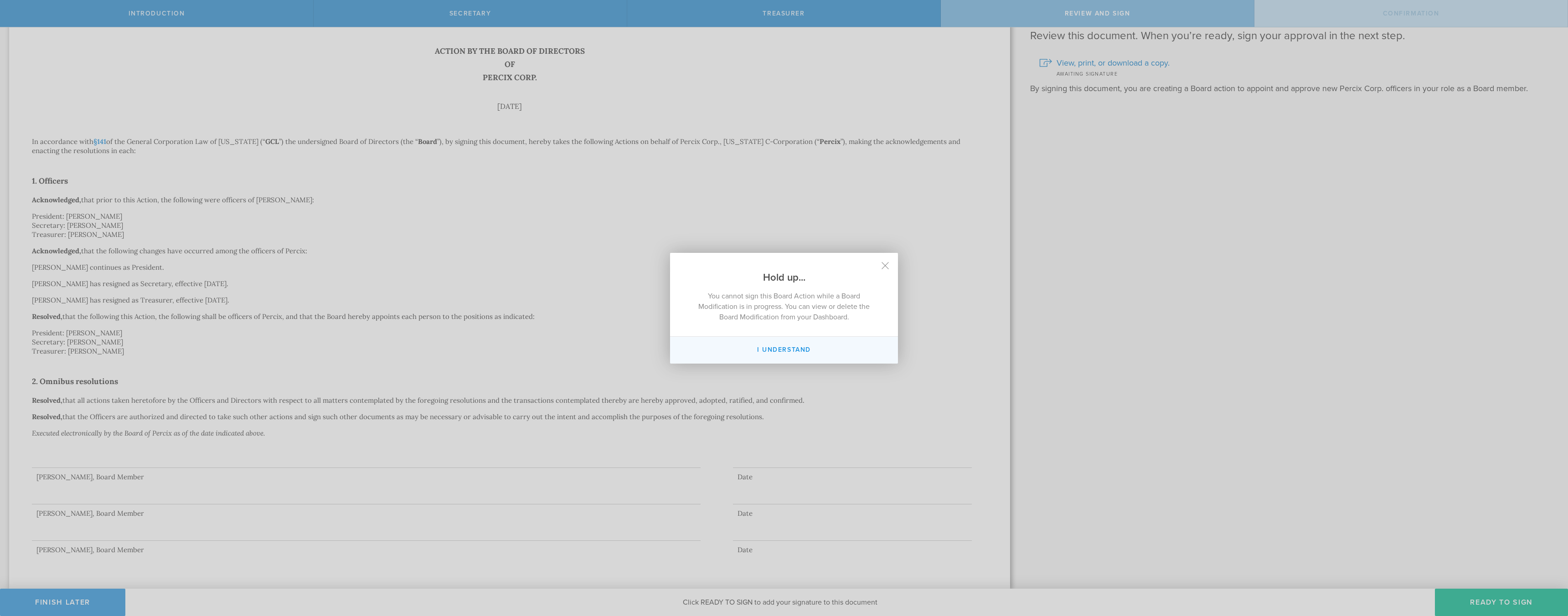
click at [768, 348] on button "I Understand" at bounding box center [784, 350] width 228 height 27
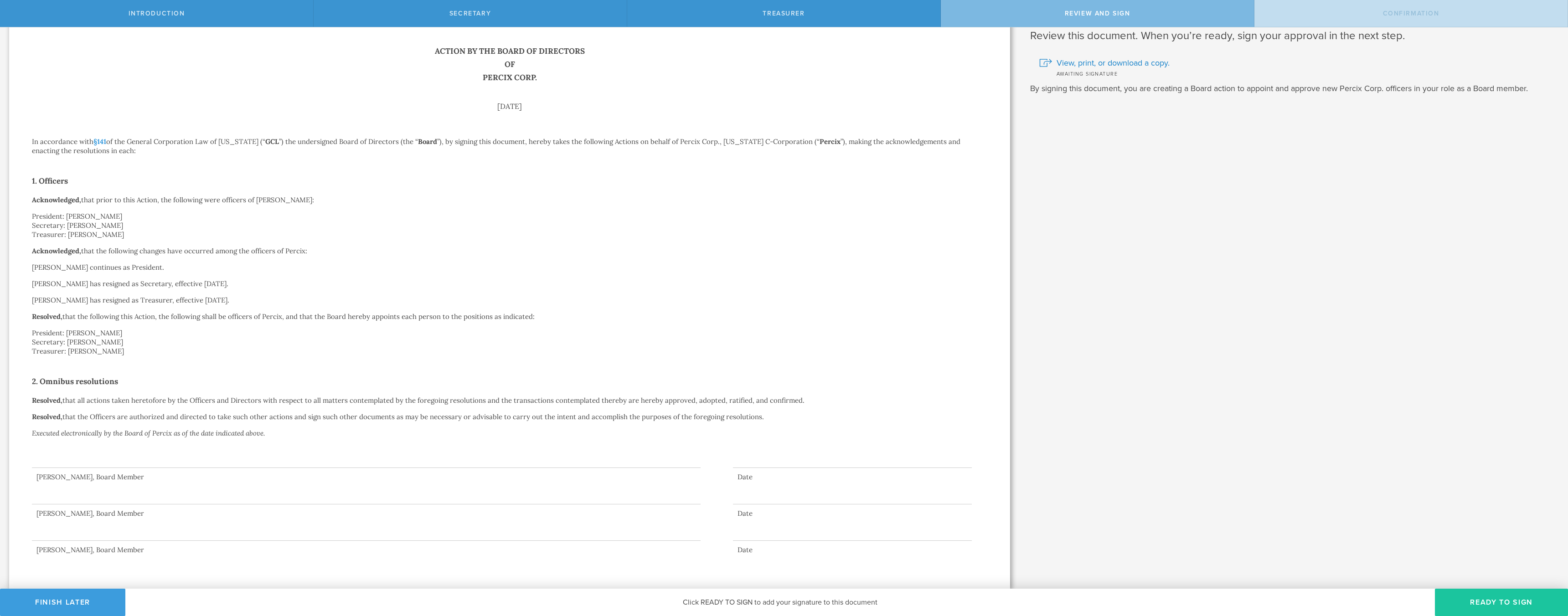
click at [1496, 600] on button "Ready to Sign" at bounding box center [1501, 602] width 133 height 27
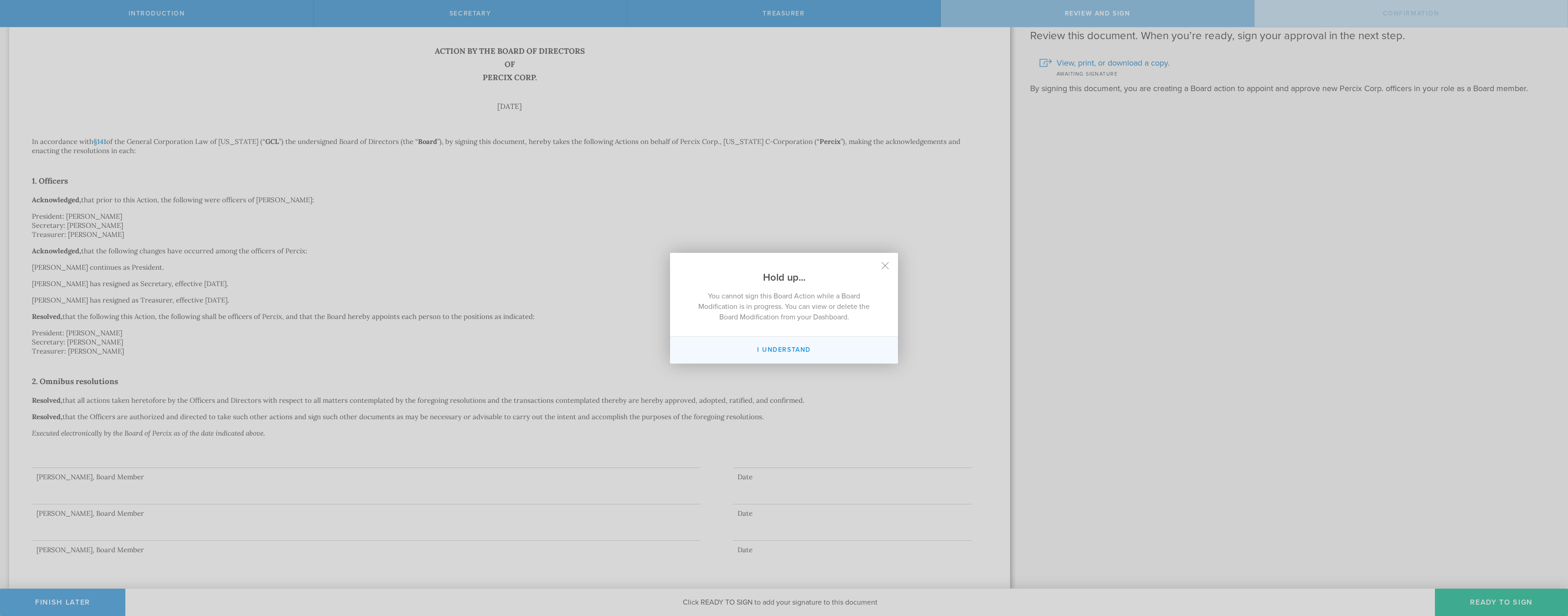
click at [766, 352] on button "I Understand" at bounding box center [784, 350] width 228 height 27
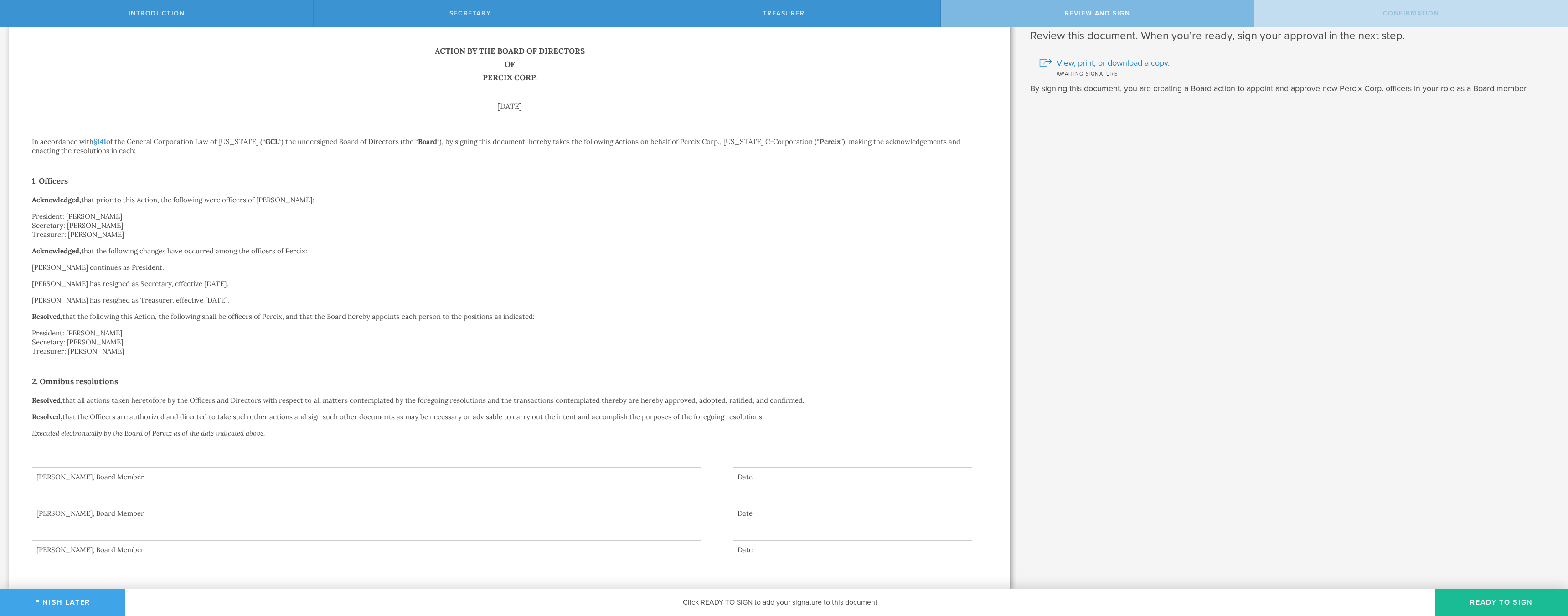
click at [83, 603] on button "Finish Later" at bounding box center [63, 602] width 125 height 27
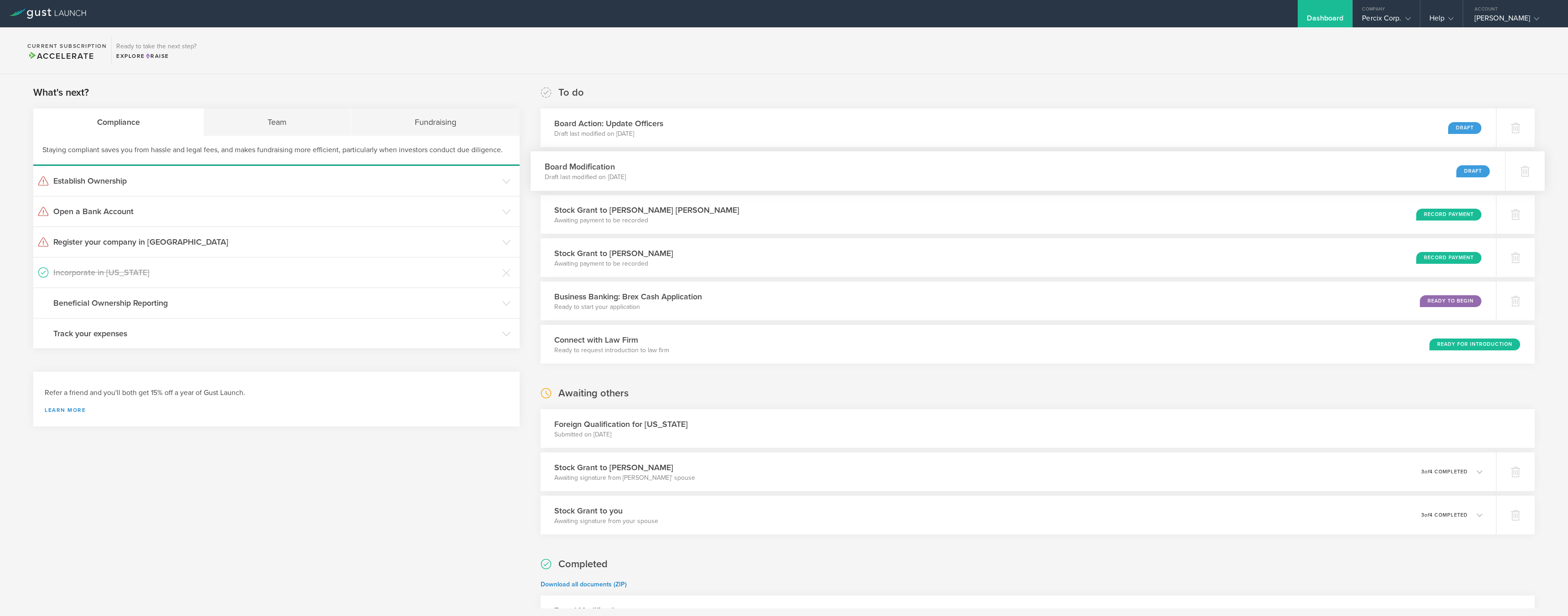
click at [1471, 170] on div "Draft" at bounding box center [1473, 171] width 33 height 12
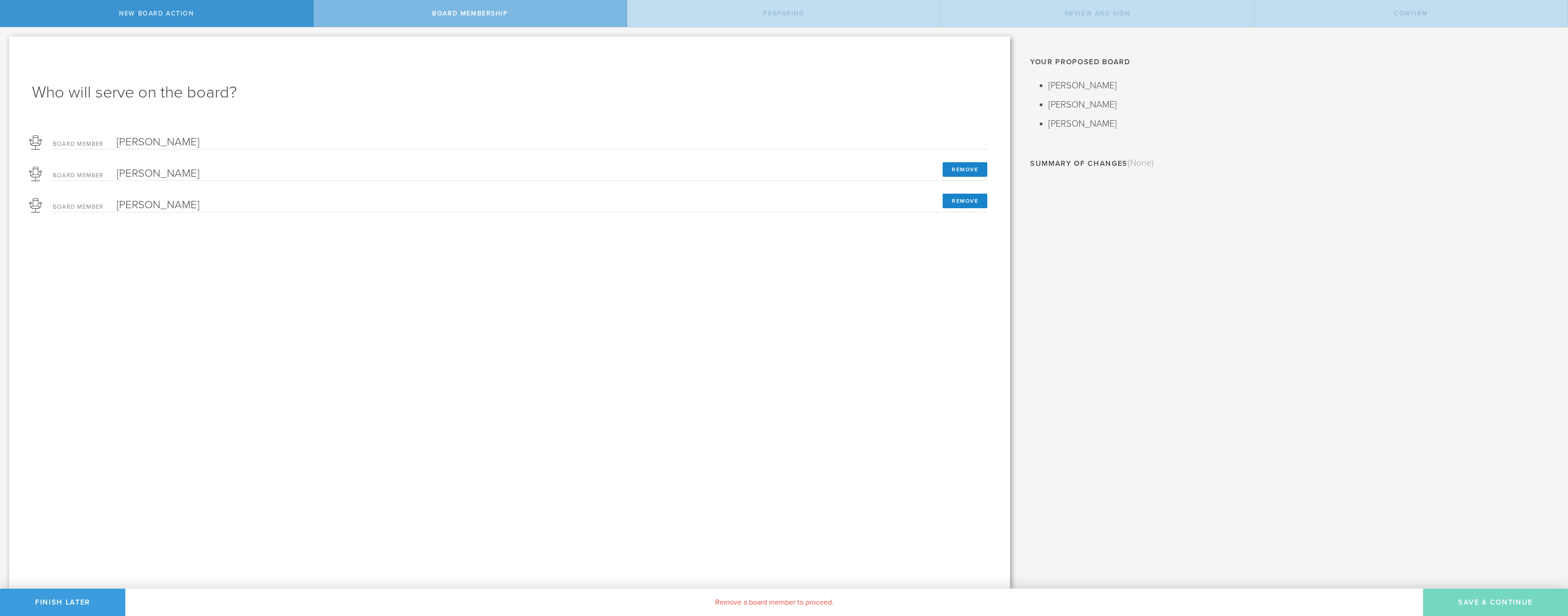
click at [1174, 489] on div "Current Board [PERSON_NAME] (You) Amit [PERSON_NAME] [PERSON_NAME] Why can't I …" at bounding box center [1293, 308] width 549 height 562
click at [50, 604] on button "Finish Later" at bounding box center [63, 602] width 125 height 27
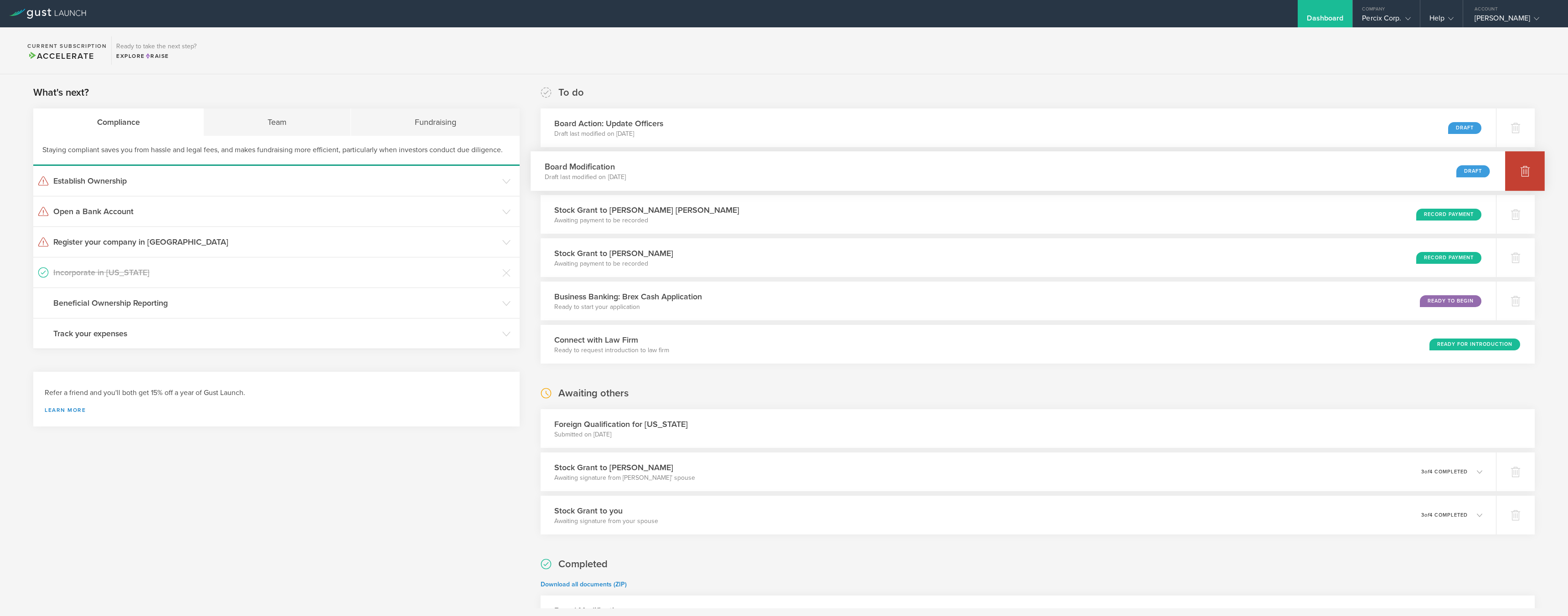
click at [1518, 173] on div at bounding box center [1525, 171] width 40 height 40
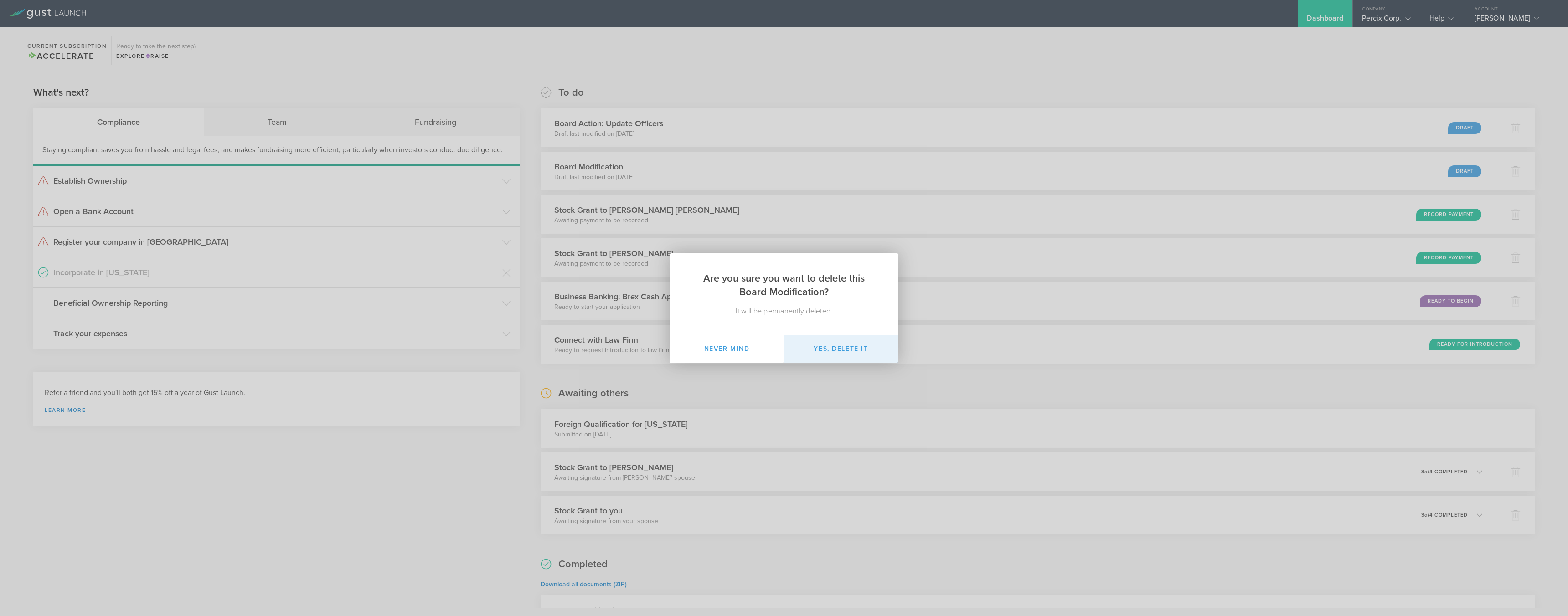
click at [805, 352] on button "Yes, delete it" at bounding box center [841, 349] width 114 height 27
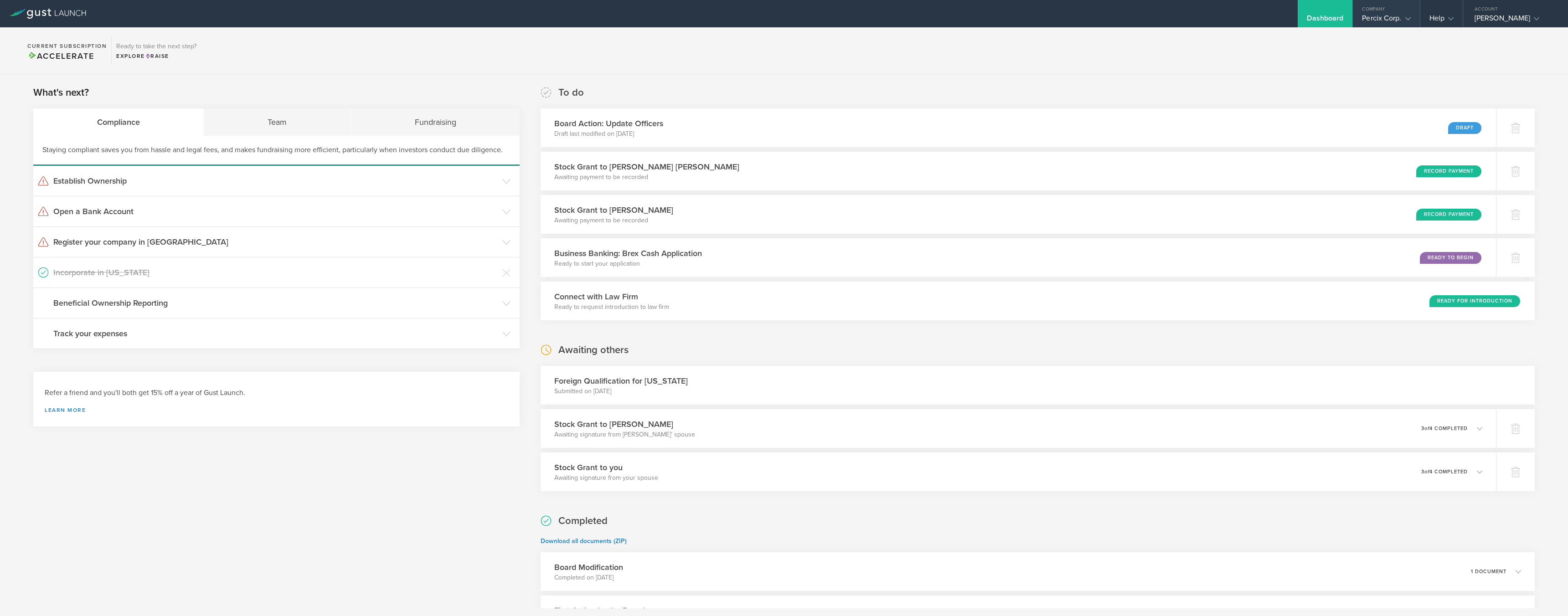
click at [1371, 19] on div "Percix Corp." at bounding box center [1386, 20] width 48 height 13
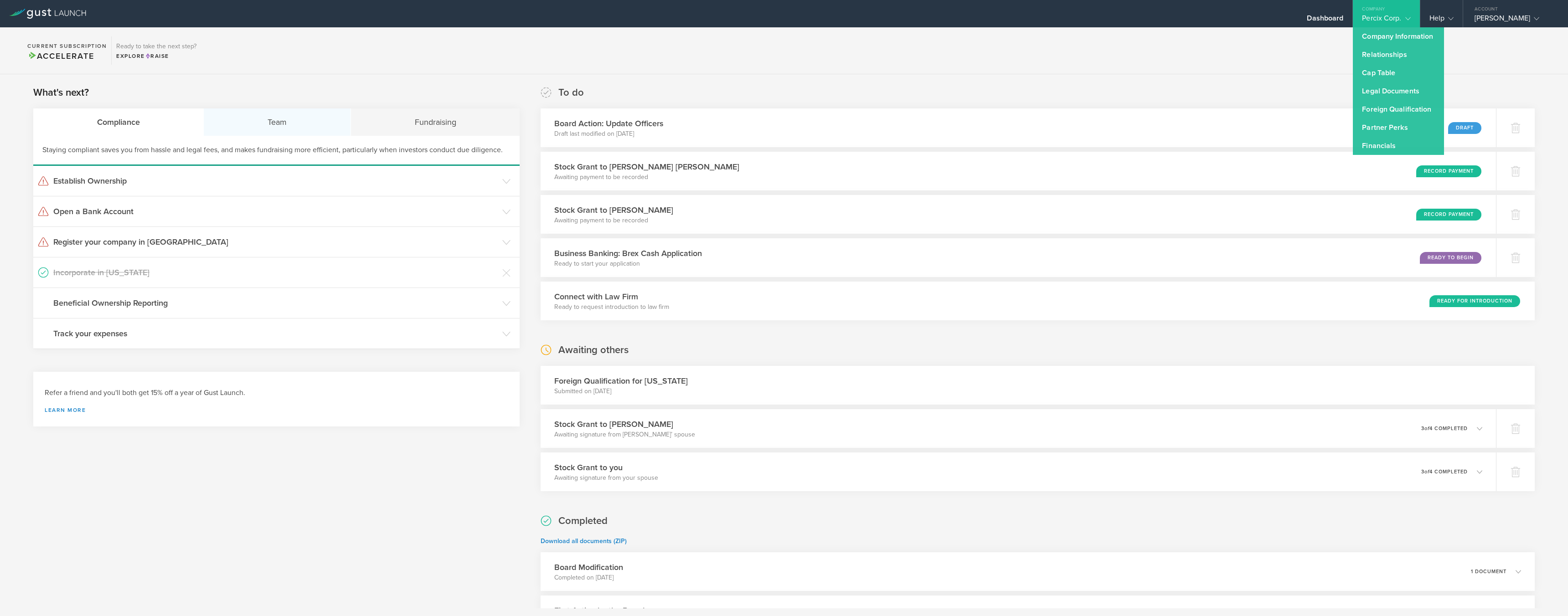
click at [278, 119] on div "Team" at bounding box center [277, 122] width 147 height 27
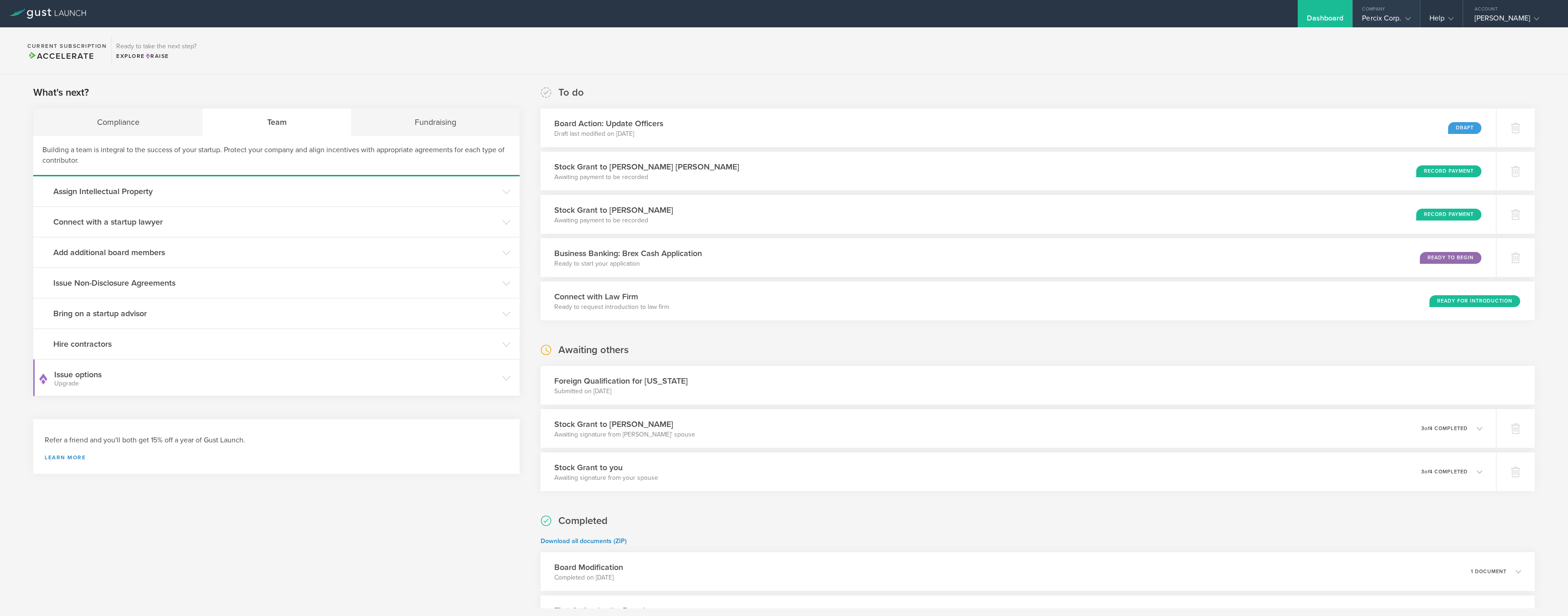
click at [1388, 17] on div "Percix Corp." at bounding box center [1386, 20] width 48 height 13
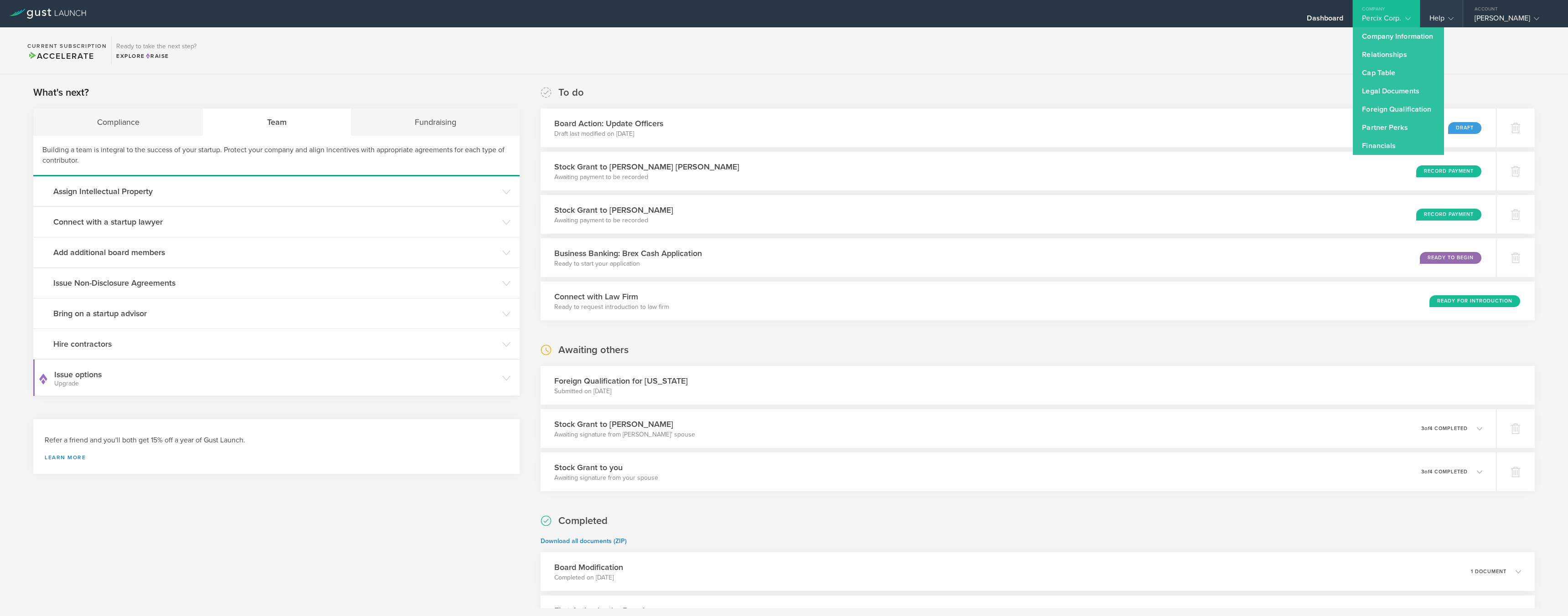
click at [1444, 17] on gust-icon at bounding box center [1449, 18] width 9 height 9
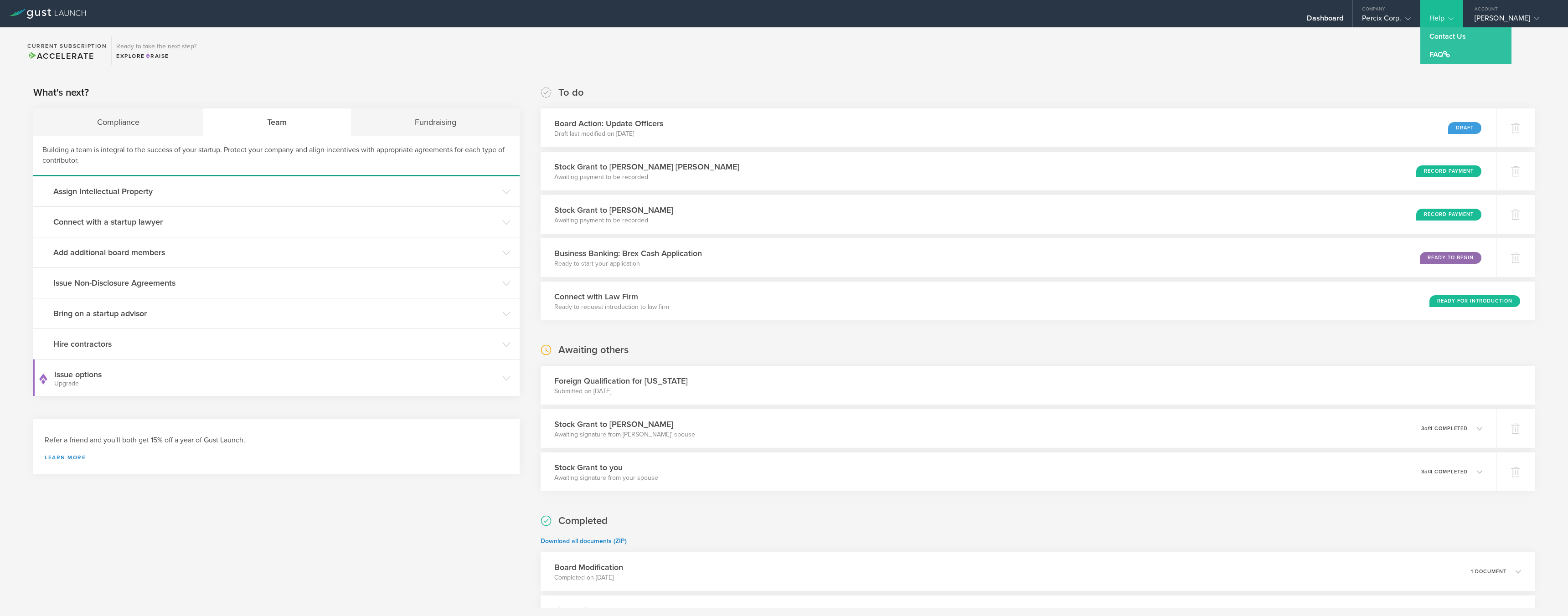
click at [1248, 50] on section "Current Subscription Accelerate Ready to take the next step? Explore Raise" at bounding box center [784, 51] width 1568 height 47
click at [119, 130] on div "Compliance" at bounding box center [118, 122] width 170 height 27
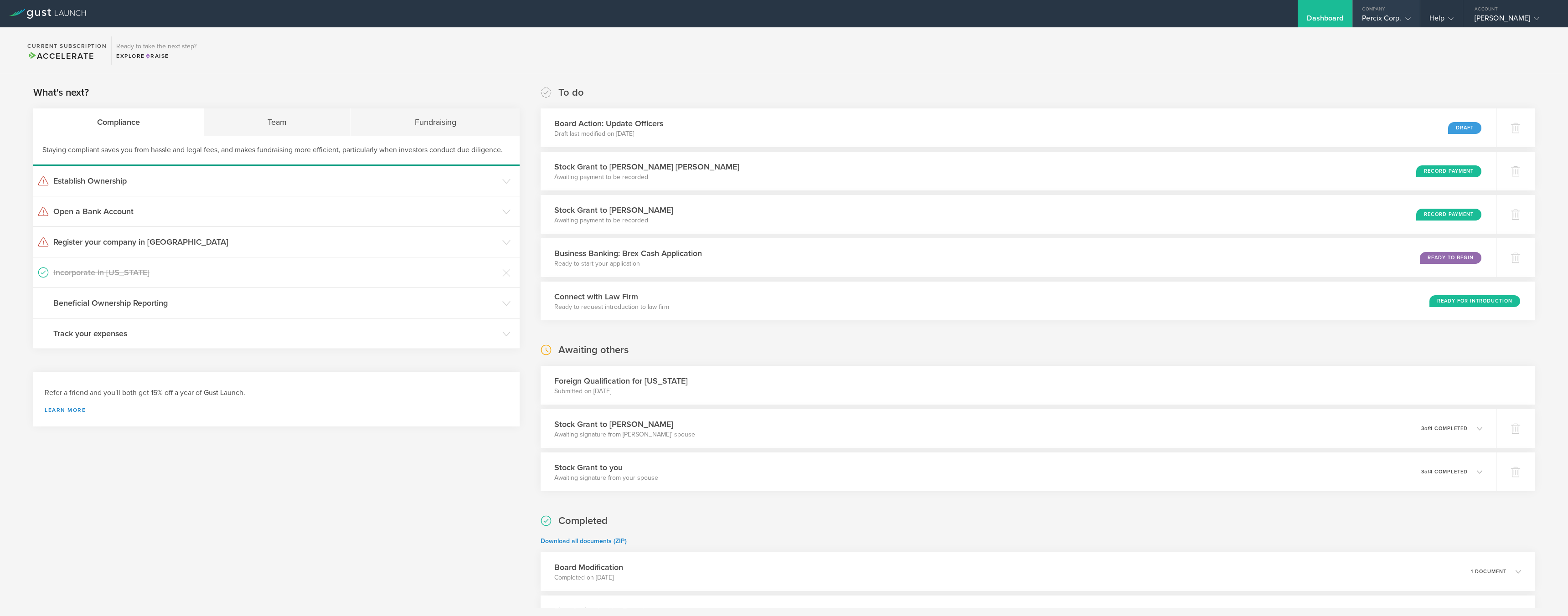
click at [1371, 16] on div "Percix Corp." at bounding box center [1386, 20] width 48 height 13
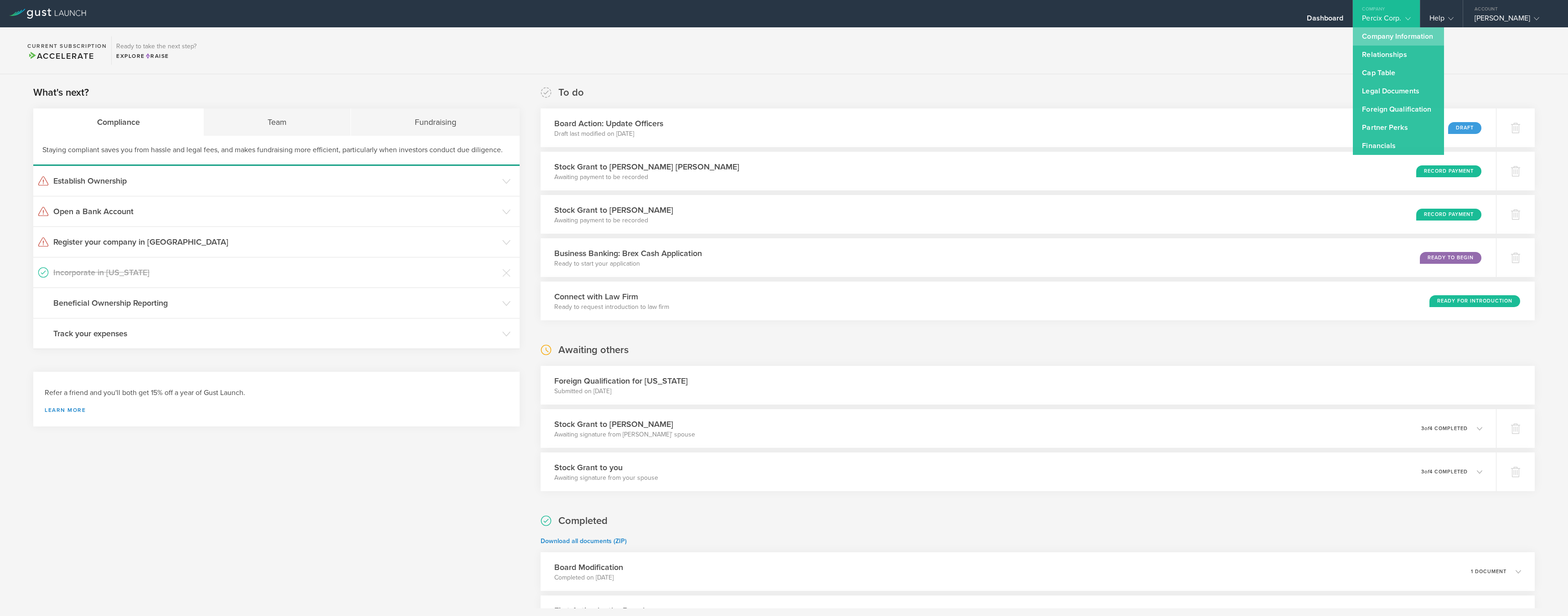
click at [1358, 37] on link "Company Information" at bounding box center [1399, 37] width 91 height 18
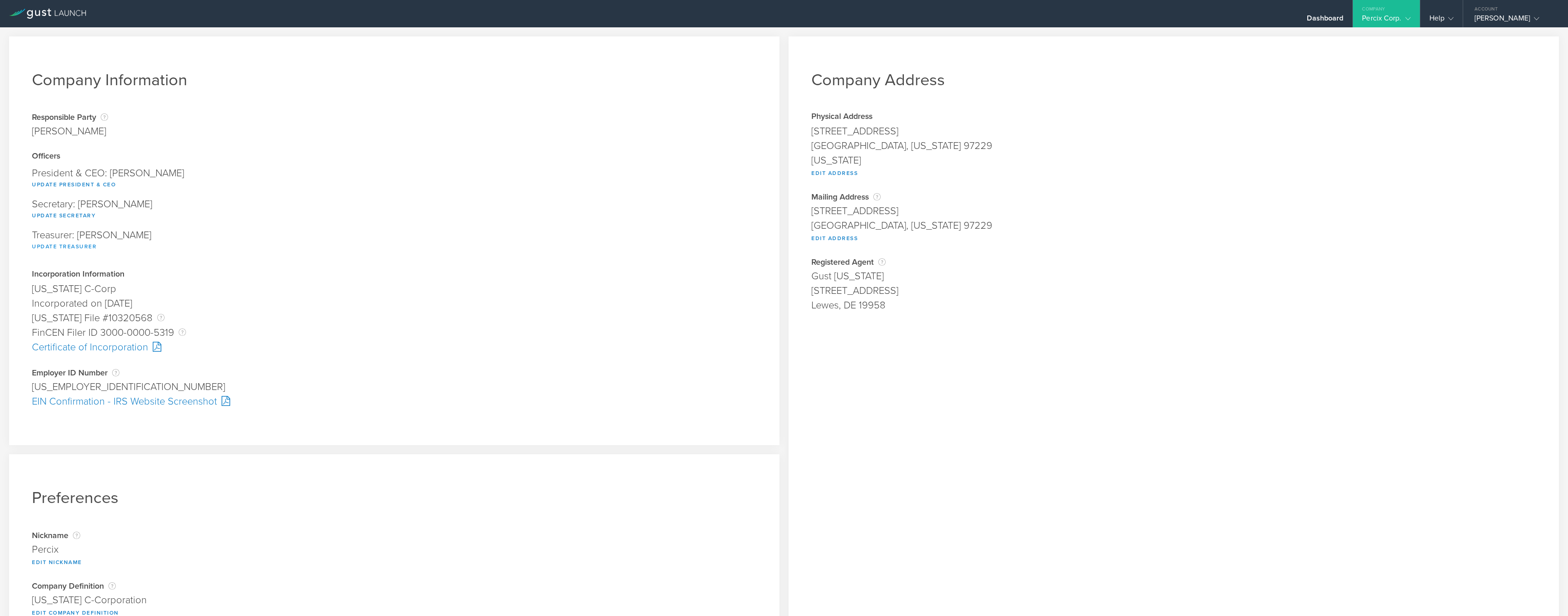
click at [57, 248] on button "Update Treasurer" at bounding box center [64, 247] width 65 height 11
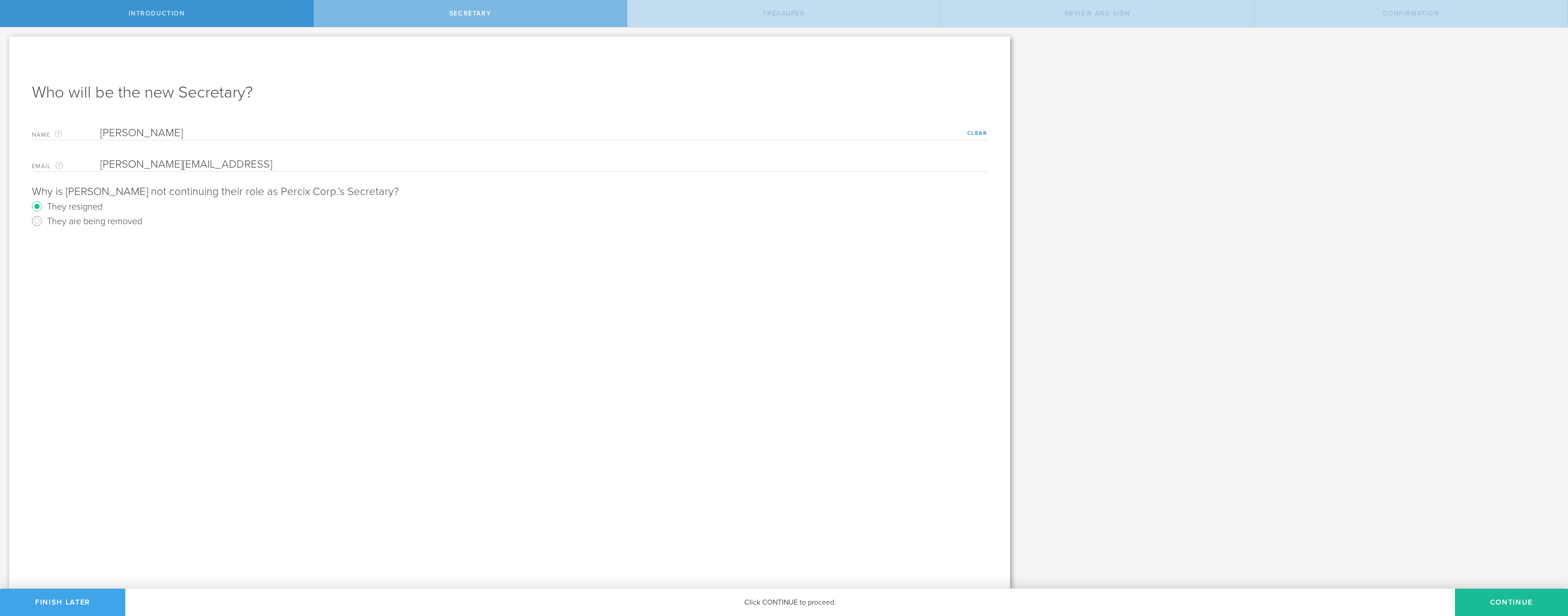
click at [75, 601] on button "Finish Later" at bounding box center [63, 602] width 125 height 27
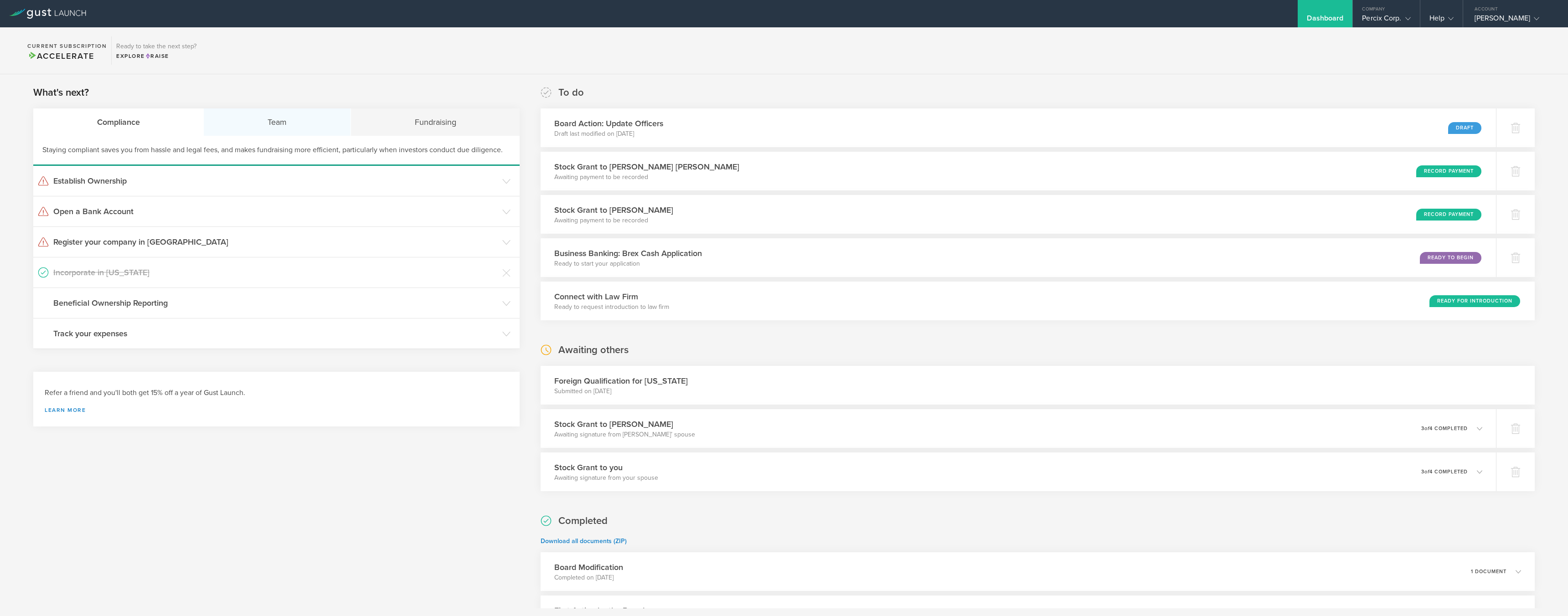
click at [282, 124] on div "Team" at bounding box center [277, 122] width 147 height 27
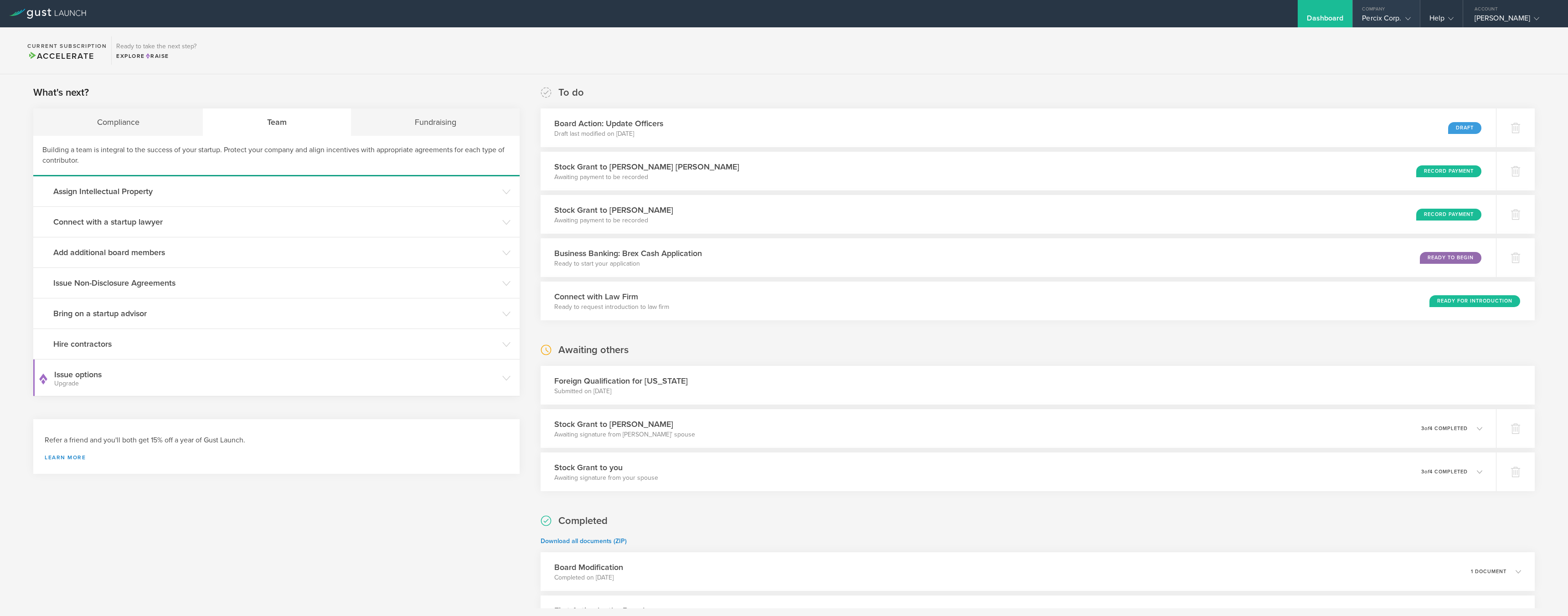
click at [1373, 15] on div "Percix Corp." at bounding box center [1386, 20] width 48 height 13
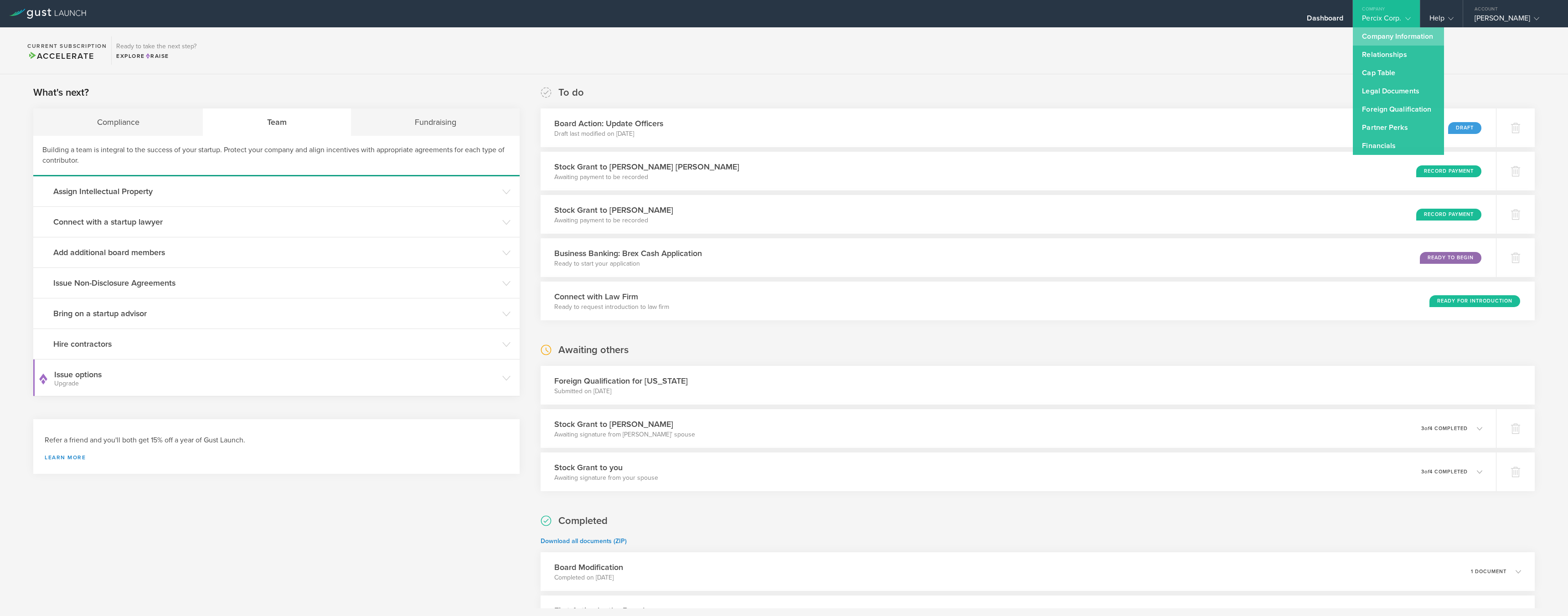
click at [1368, 35] on link "Company Information" at bounding box center [1399, 37] width 91 height 18
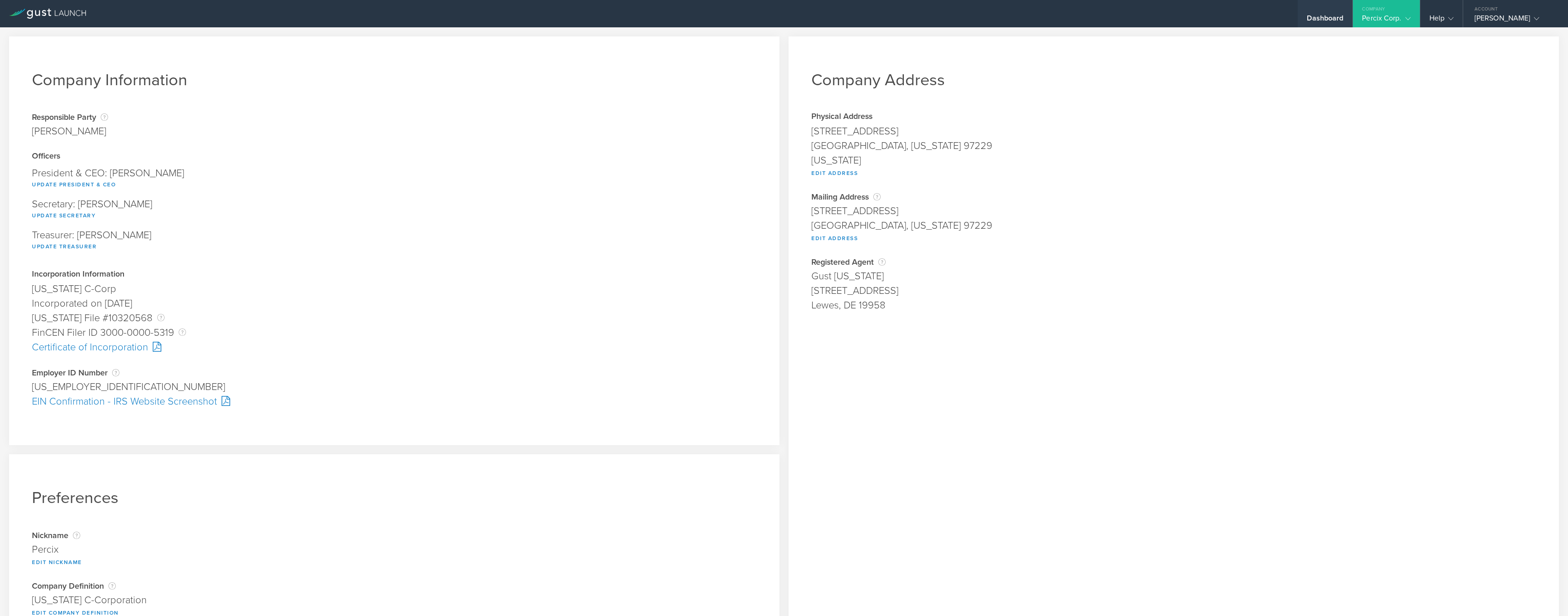
click at [1314, 13] on div "Dashboard" at bounding box center [1325, 20] width 37 height 13
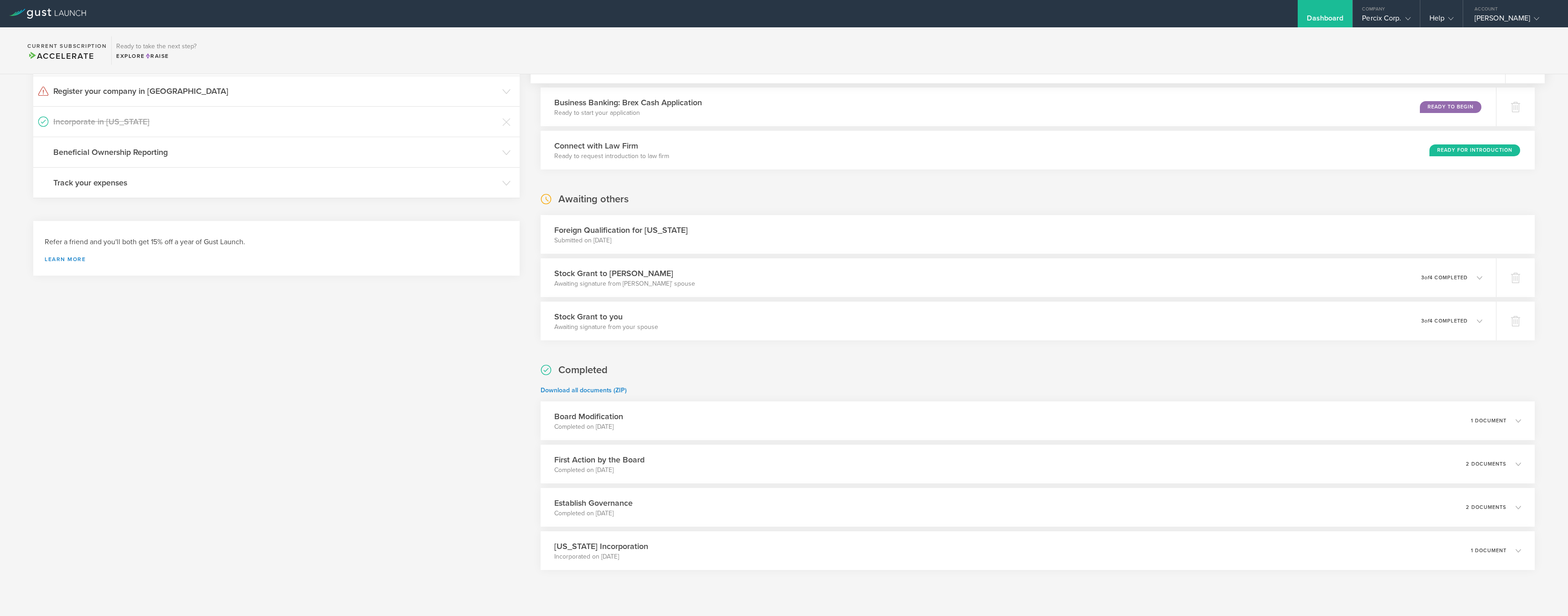
scroll to position [156, 0]
click at [1485, 416] on p "1 document" at bounding box center [1498, 415] width 37 height 5
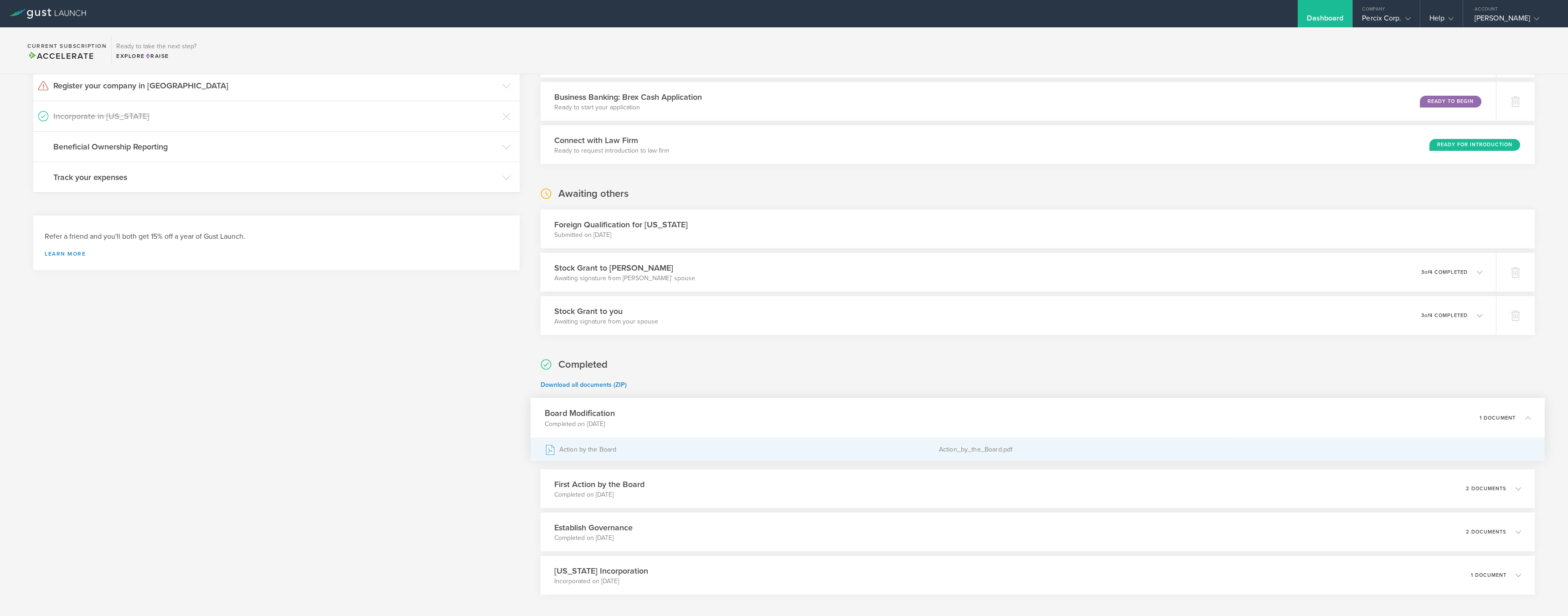
click at [579, 447] on div "Action by the Board" at bounding box center [742, 449] width 394 height 23
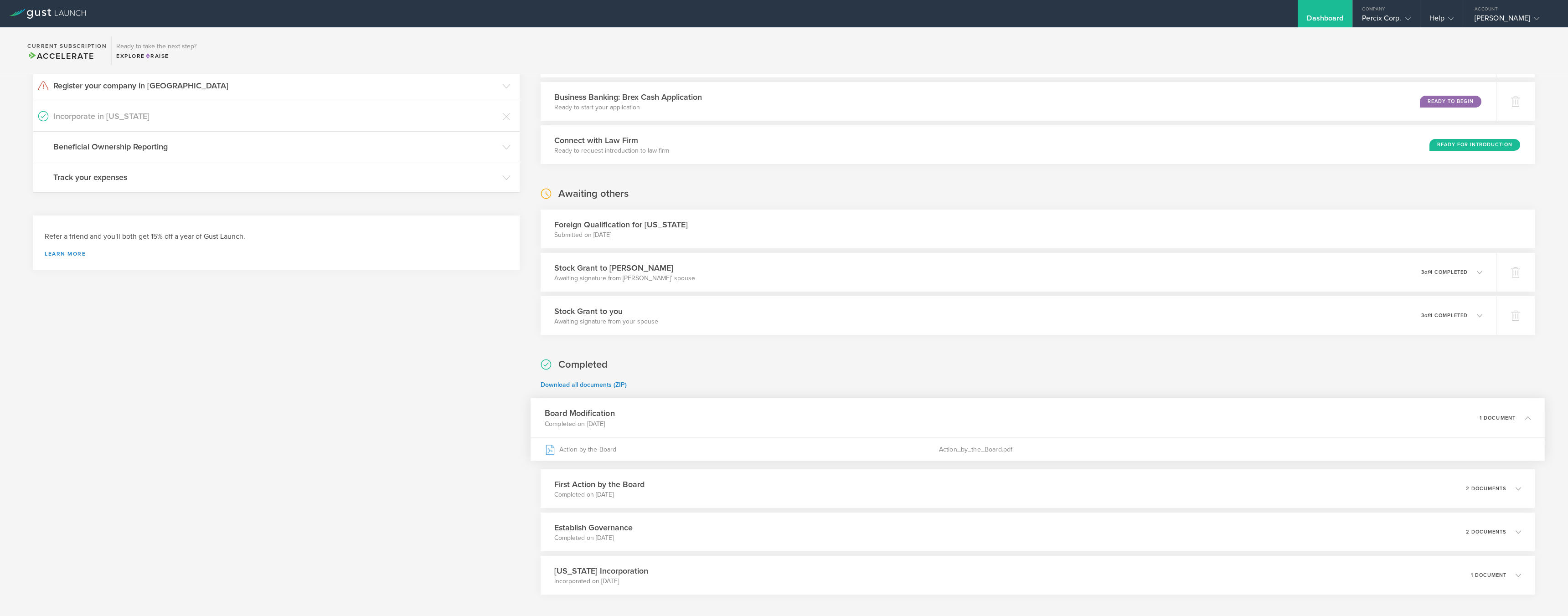
click at [1313, 19] on div "Dashboard" at bounding box center [1325, 20] width 37 height 13
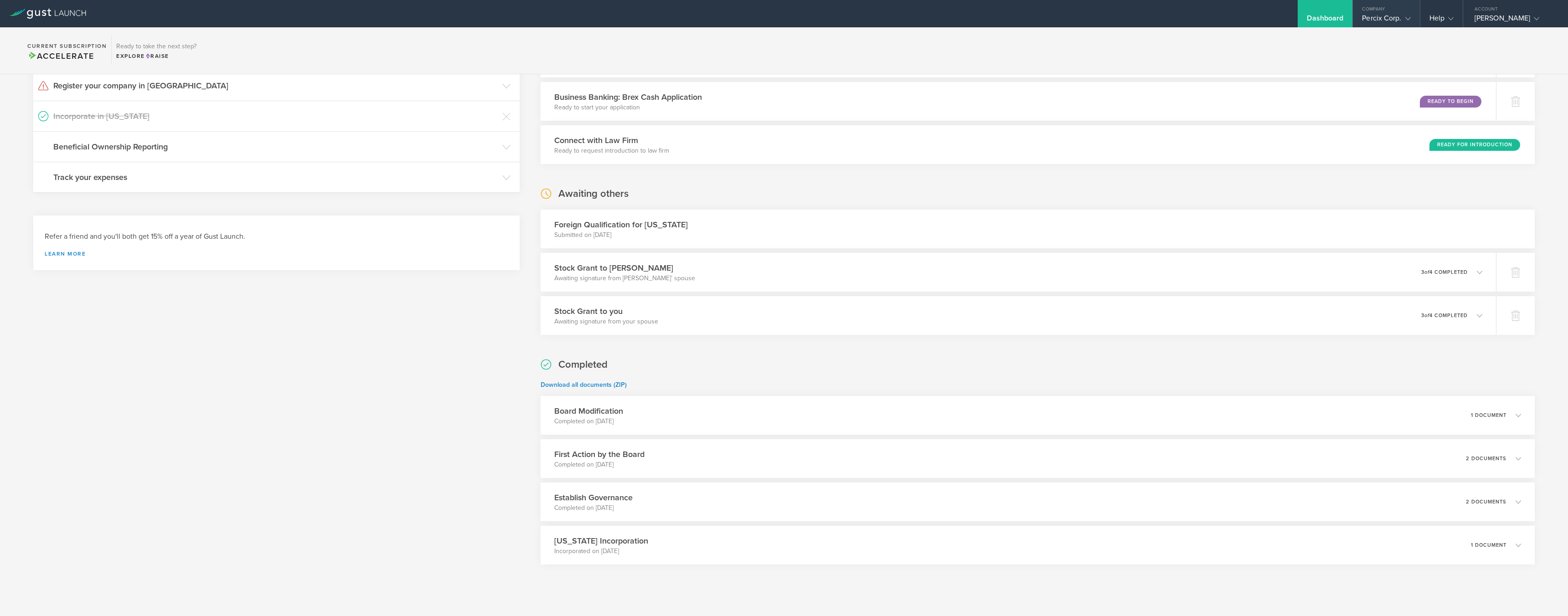
click at [1372, 15] on div "Percix Corp." at bounding box center [1386, 20] width 48 height 13
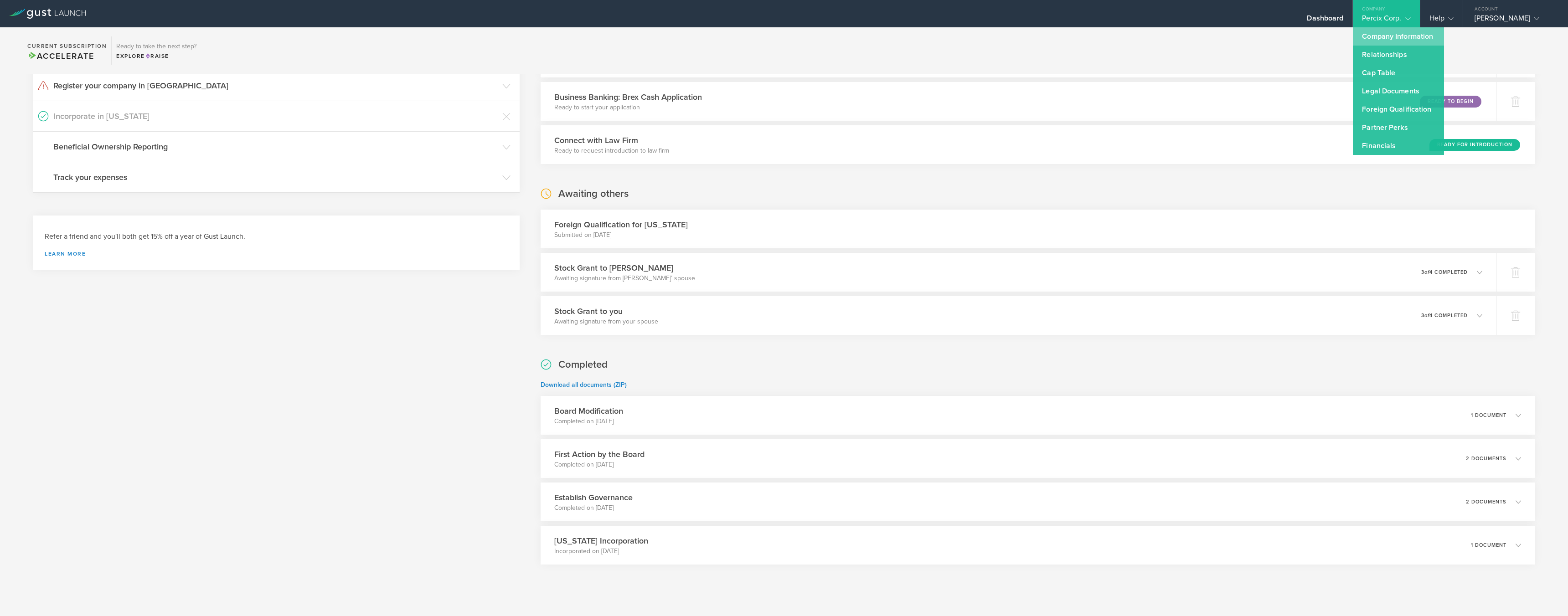
click at [1360, 37] on link "Company Information" at bounding box center [1399, 37] width 91 height 18
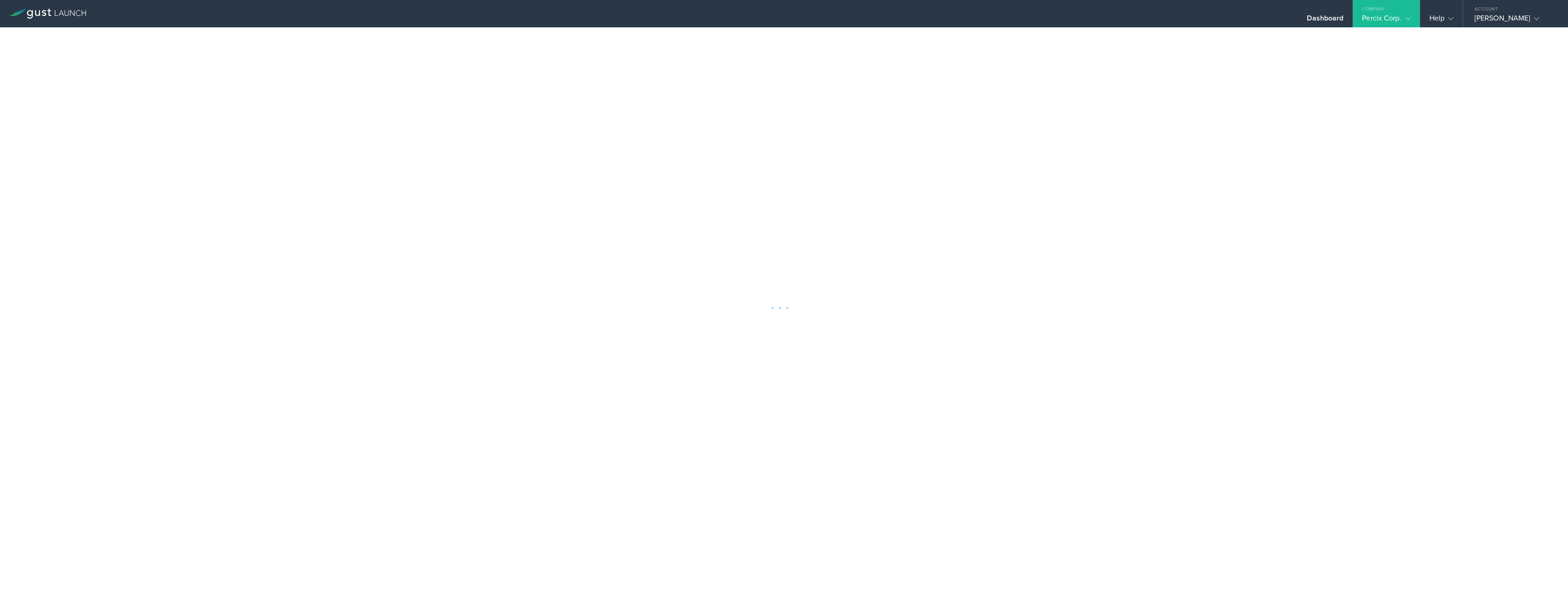
scroll to position [115, 0]
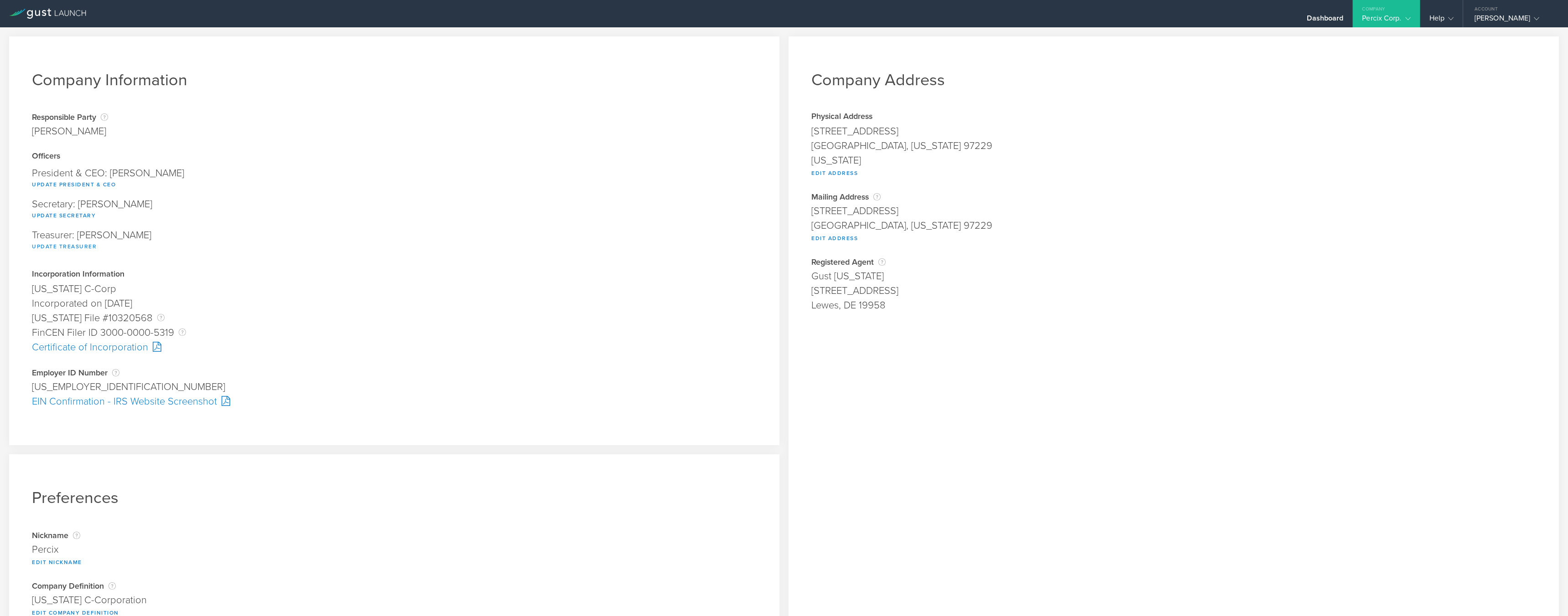
click at [44, 246] on button "Update Treasurer" at bounding box center [64, 247] width 65 height 11
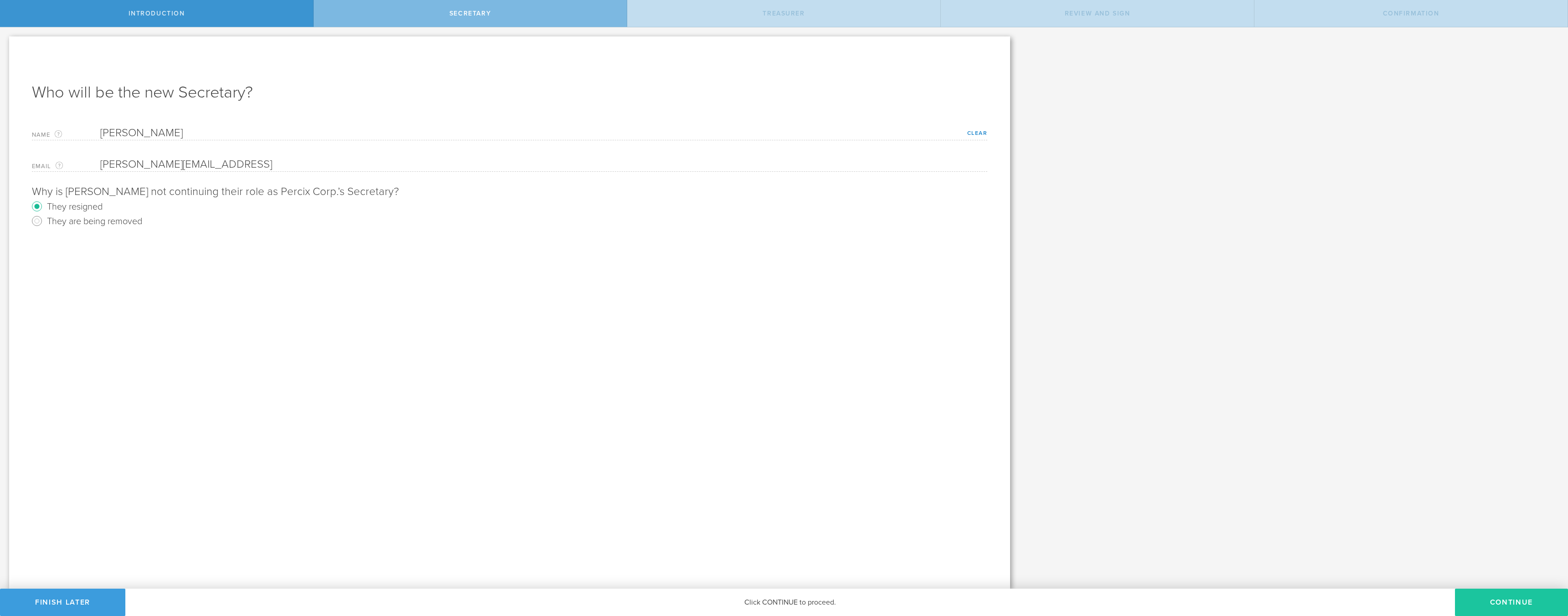
click at [1482, 607] on button "Continue" at bounding box center [1511, 602] width 113 height 27
radio input "true"
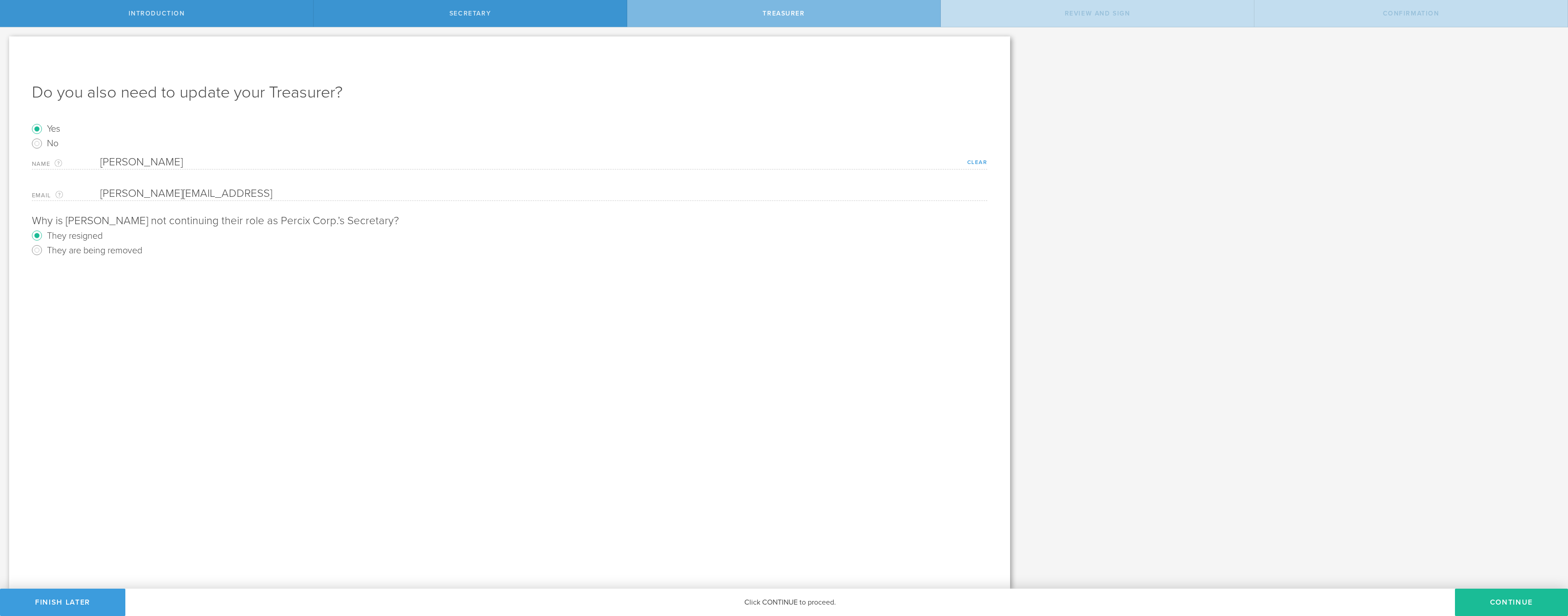
click at [972, 163] on link "Clear" at bounding box center [978, 162] width 21 height 6
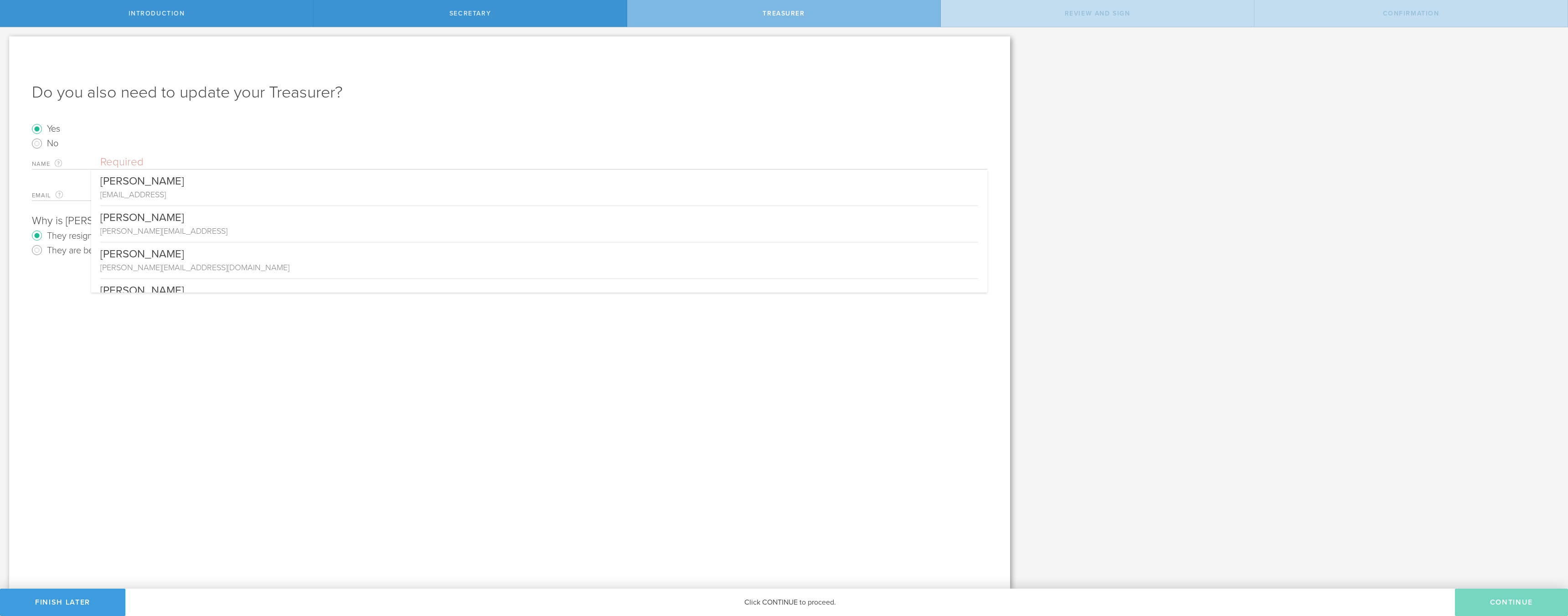
click at [119, 161] on input "text" at bounding box center [544, 162] width 887 height 13
click at [181, 218] on div "[PERSON_NAME]" at bounding box center [539, 215] width 878 height 19
type input "[PERSON_NAME]"
type input "[PERSON_NAME][EMAIL_ADDRESS]"
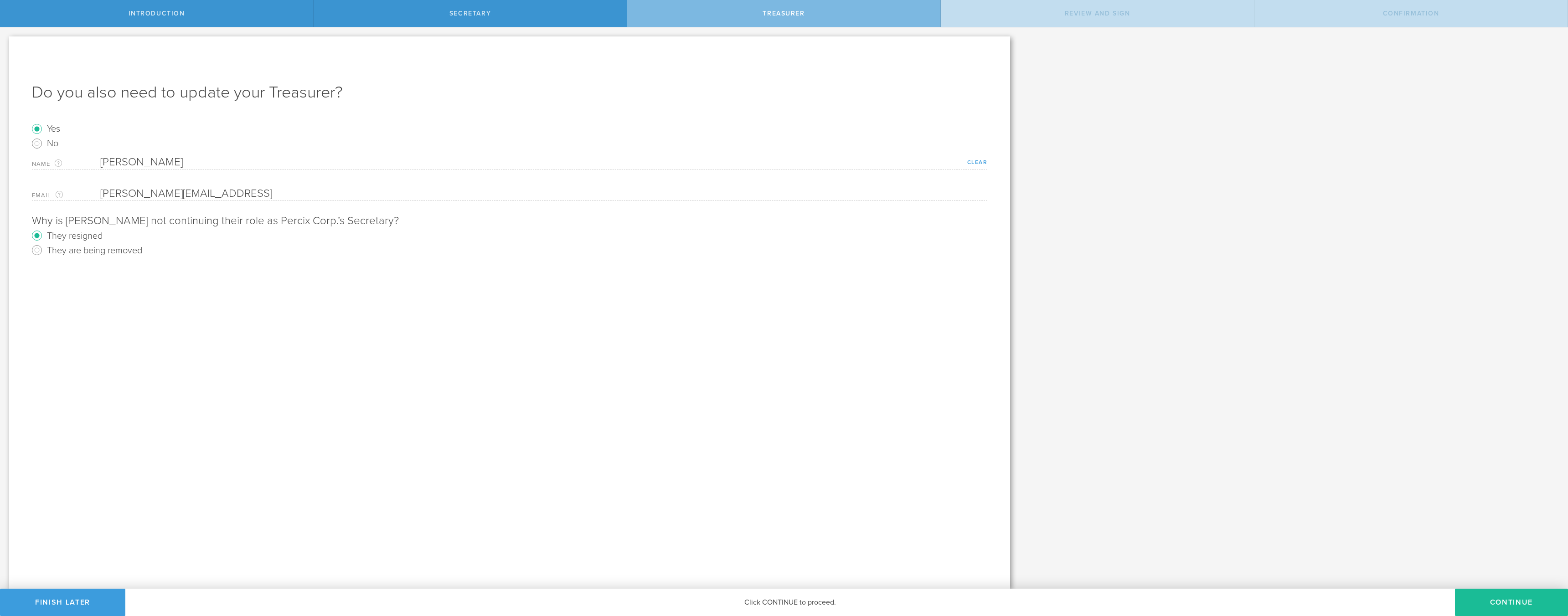
click at [979, 160] on link "Clear" at bounding box center [978, 162] width 21 height 6
click at [189, 151] on div "Name The first and last name of the person that will be the new treasurer." at bounding box center [509, 160] width 956 height 19
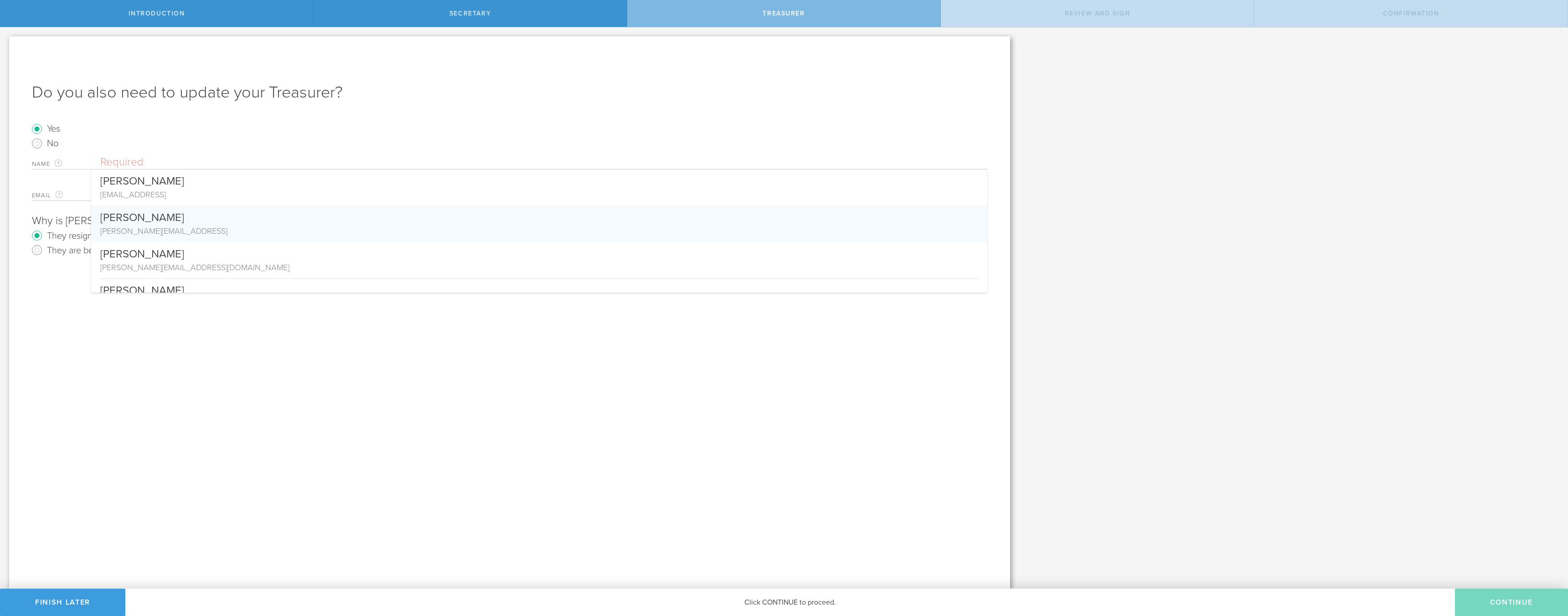
click at [119, 161] on input "text" at bounding box center [544, 162] width 887 height 13
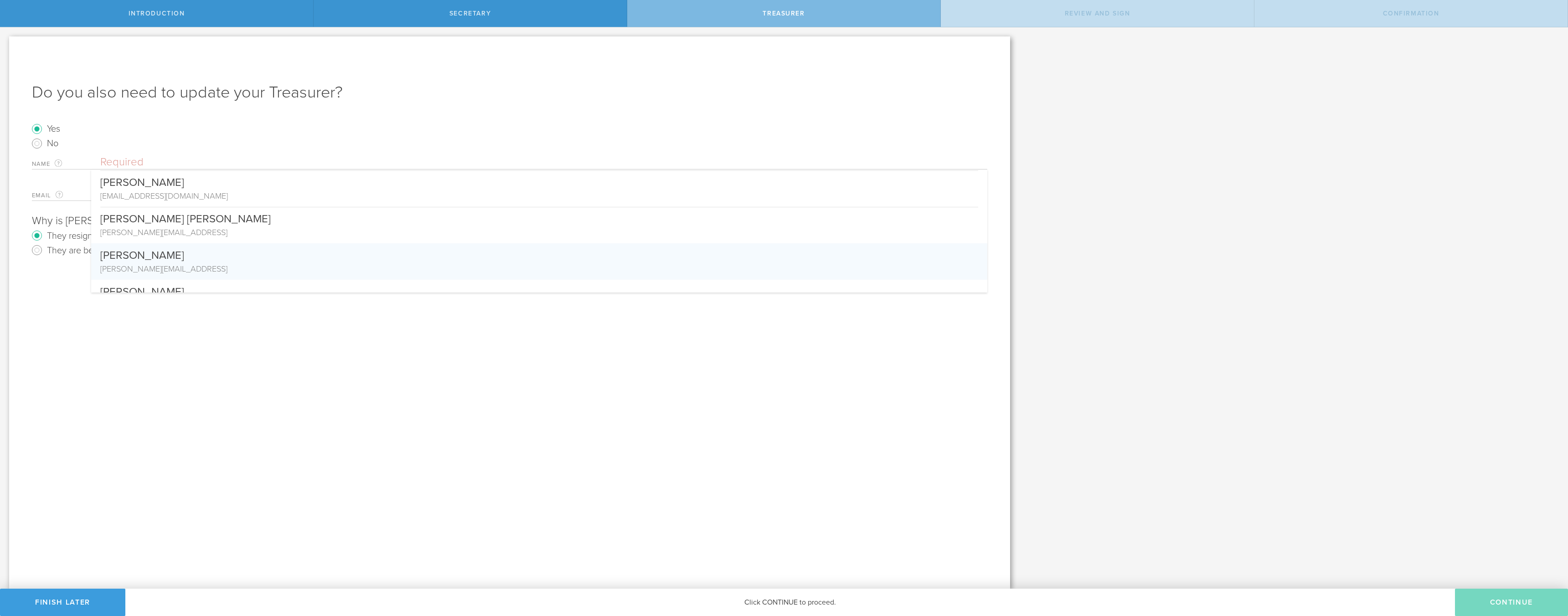
click at [139, 262] on div "[PERSON_NAME]" at bounding box center [539, 253] width 878 height 19
type input "[PERSON_NAME]"
type input "[PERSON_NAME][EMAIL_ADDRESS]"
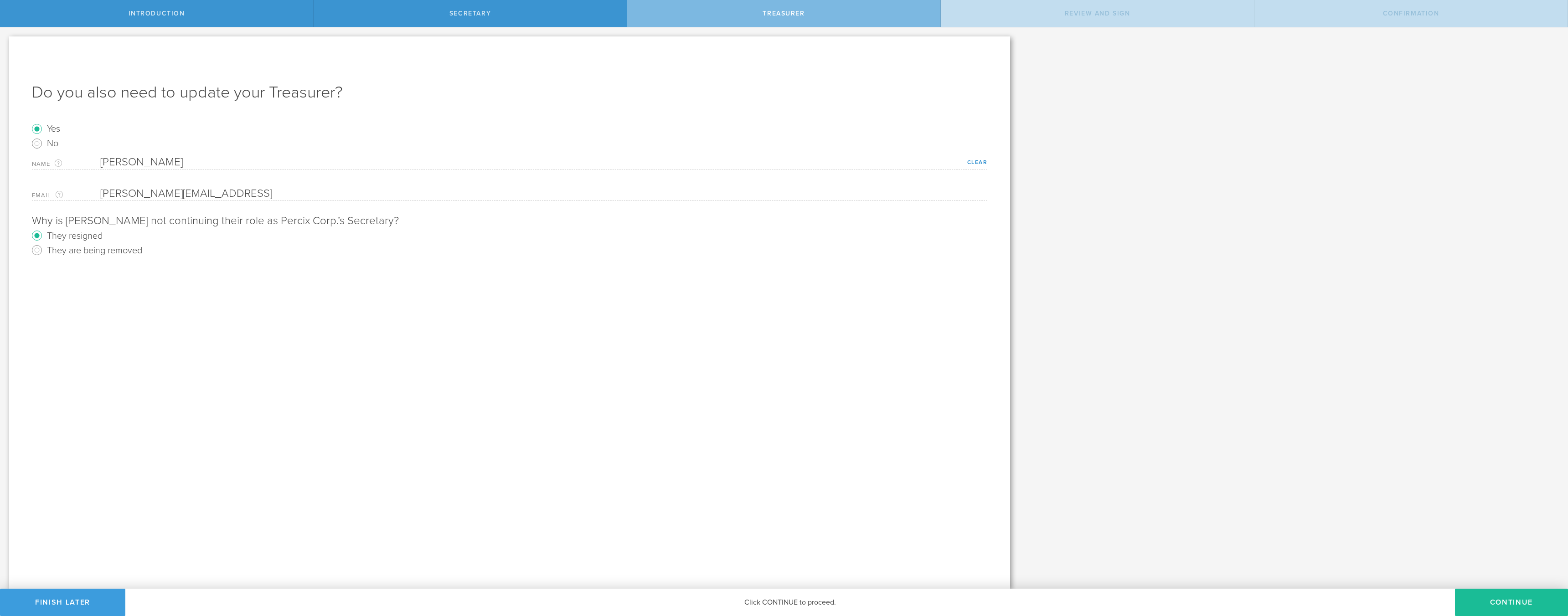
scroll to position [0, 0]
click at [1488, 608] on button "Continue" at bounding box center [1511, 602] width 113 height 27
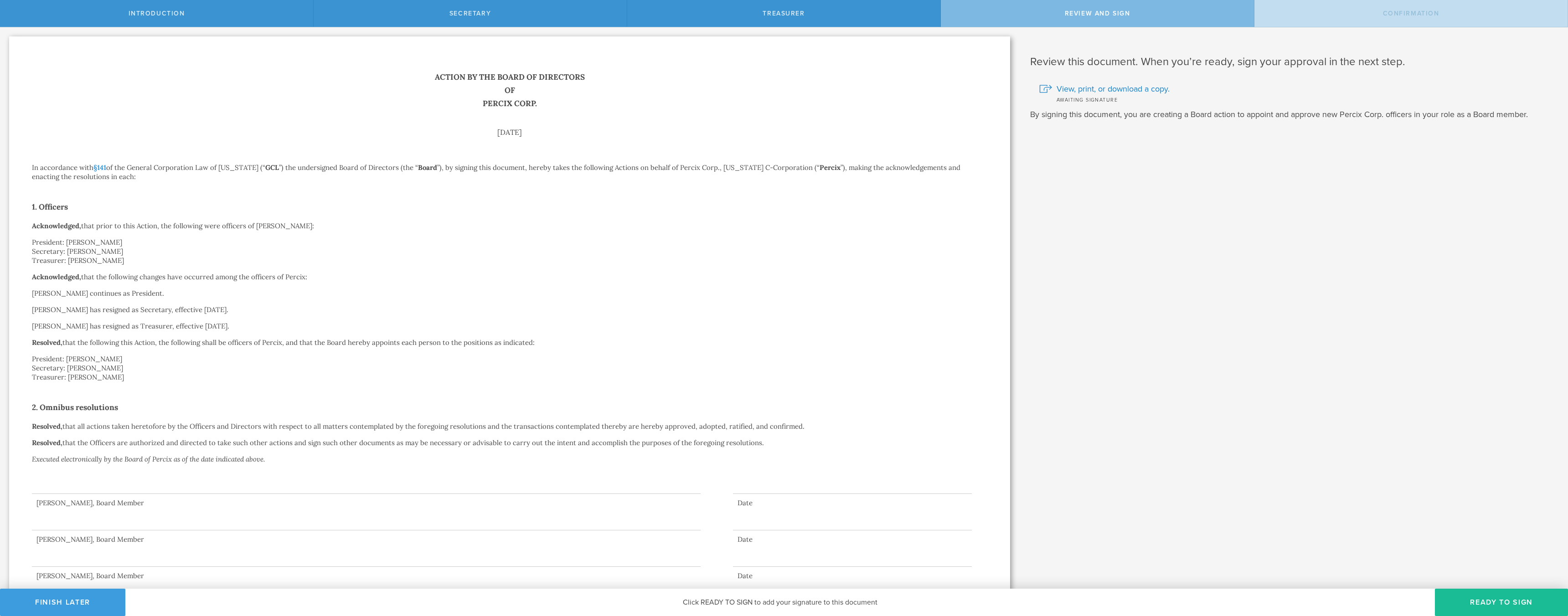
scroll to position [26, 0]
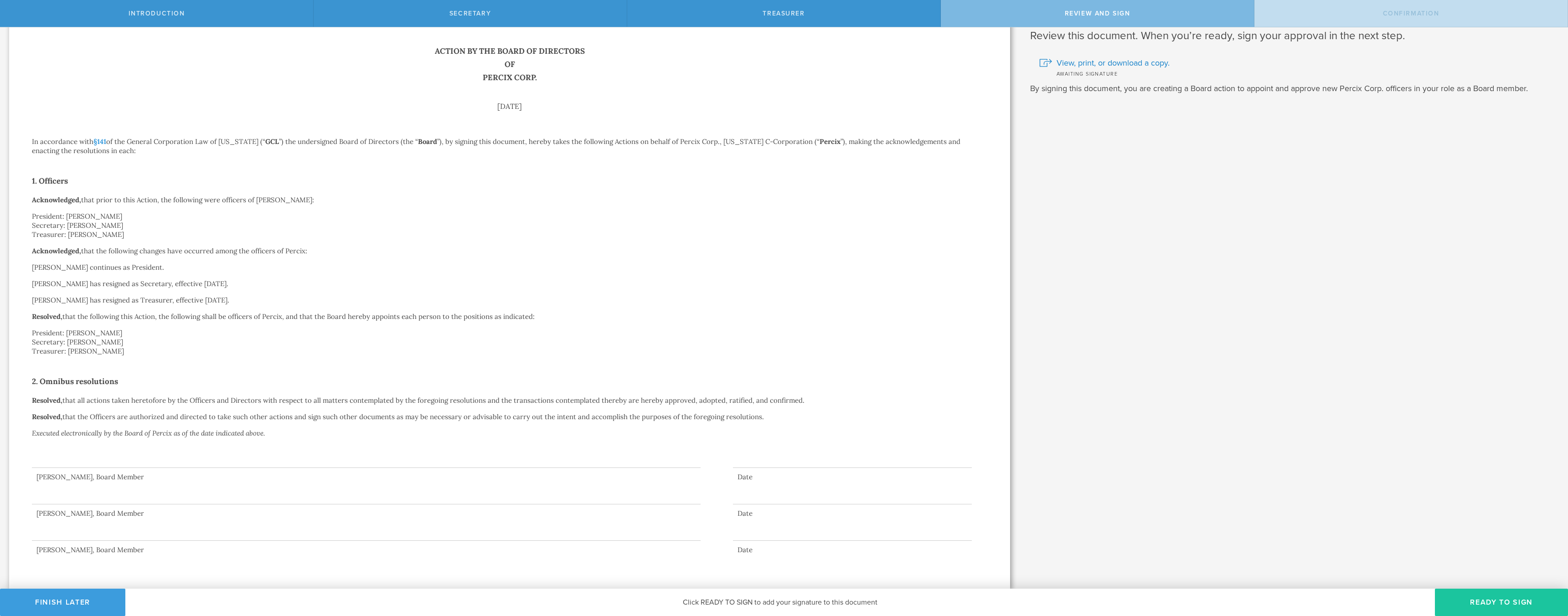
click at [1462, 600] on button "Ready to Sign" at bounding box center [1501, 602] width 133 height 27
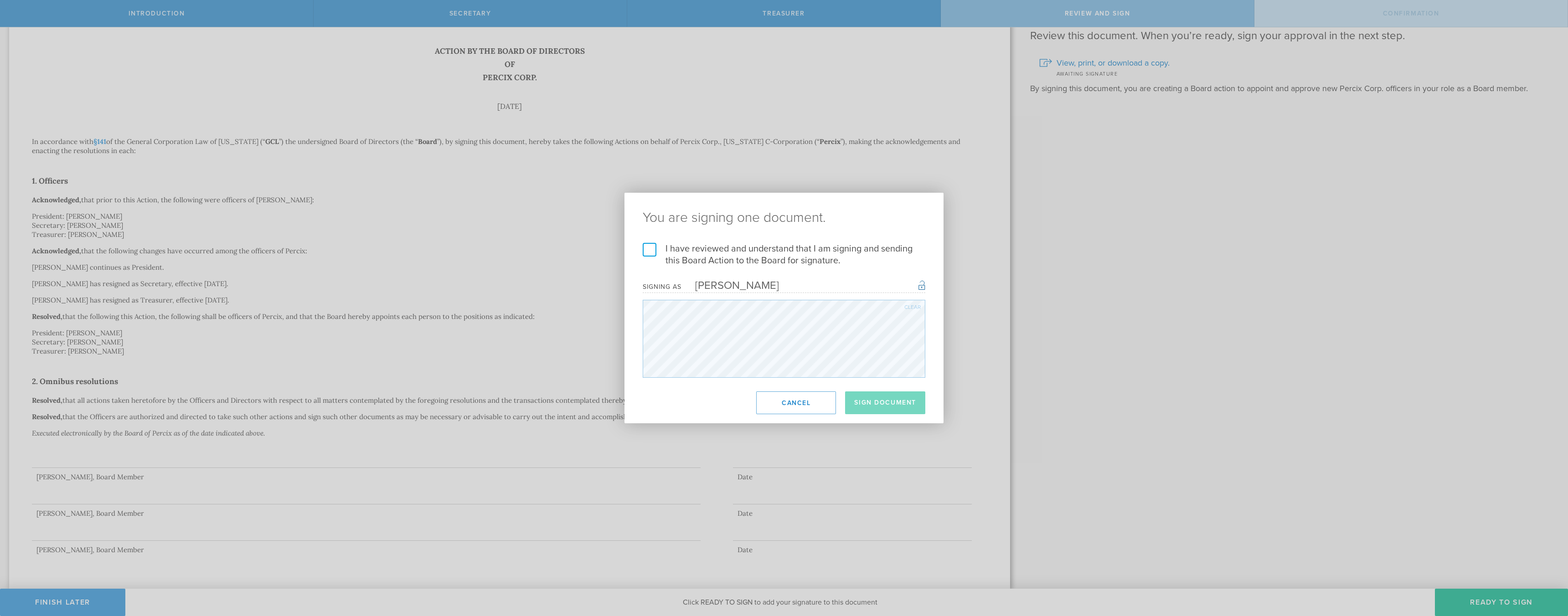
click at [651, 248] on label "I have reviewed and understand that I am signing and sending this Board Action …" at bounding box center [784, 254] width 282 height 24
click at [0, 0] on input "I have reviewed and understand that I am signing and sending this Board Action …" at bounding box center [0, 0] width 0 height 0
click at [887, 403] on button "Sign Document" at bounding box center [885, 402] width 80 height 23
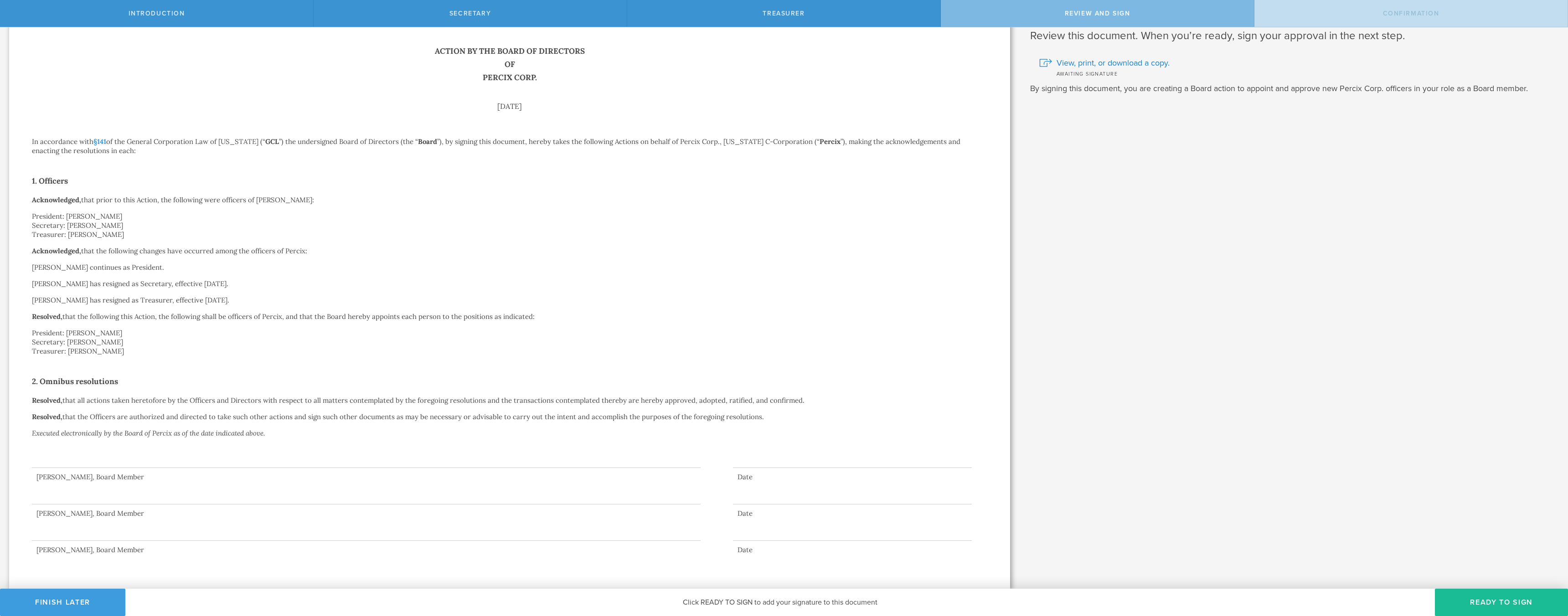
scroll to position [0, 0]
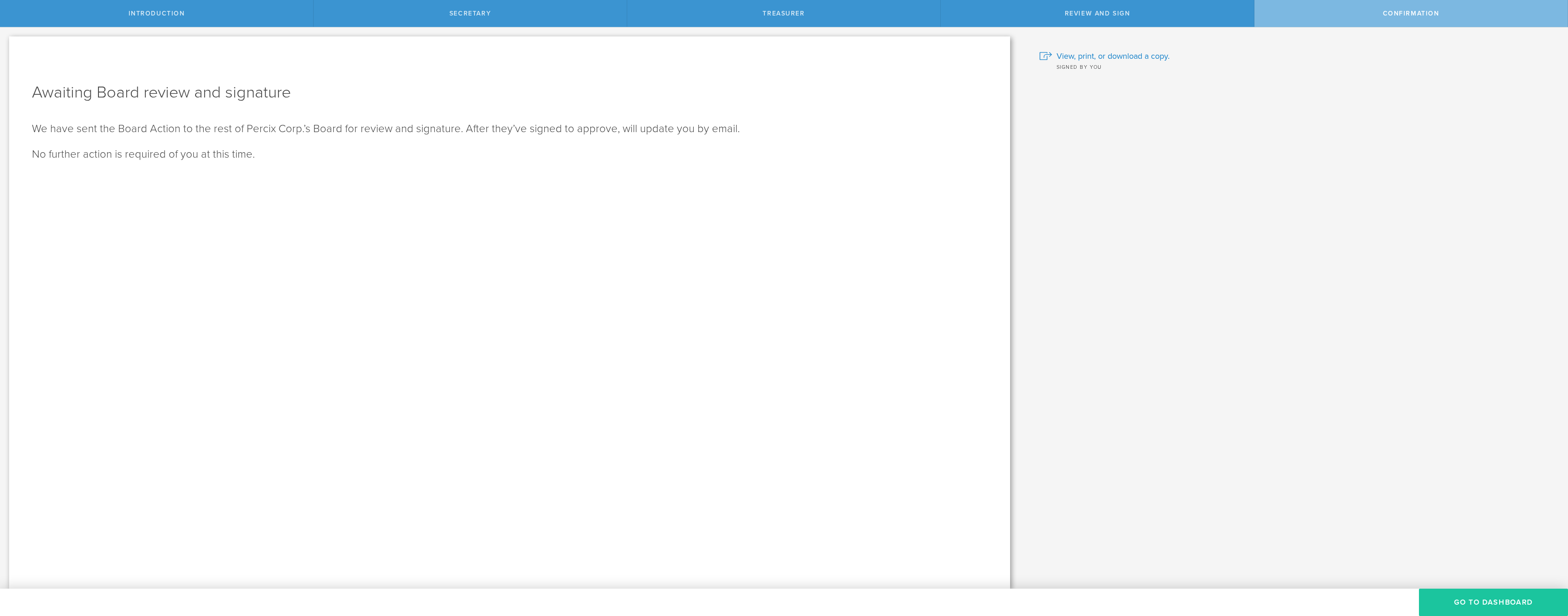
click at [1469, 596] on button "Go To Dashboard" at bounding box center [1493, 602] width 149 height 27
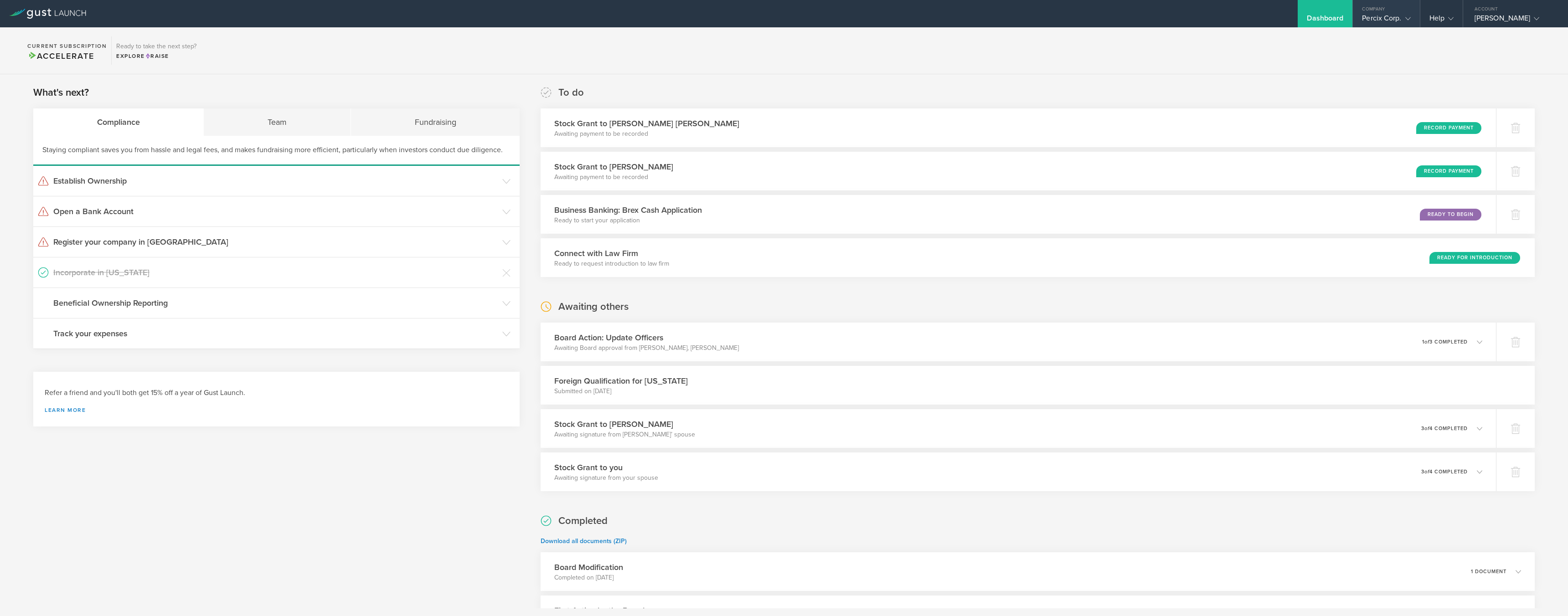
click at [1371, 18] on div "Percix Corp." at bounding box center [1386, 20] width 48 height 13
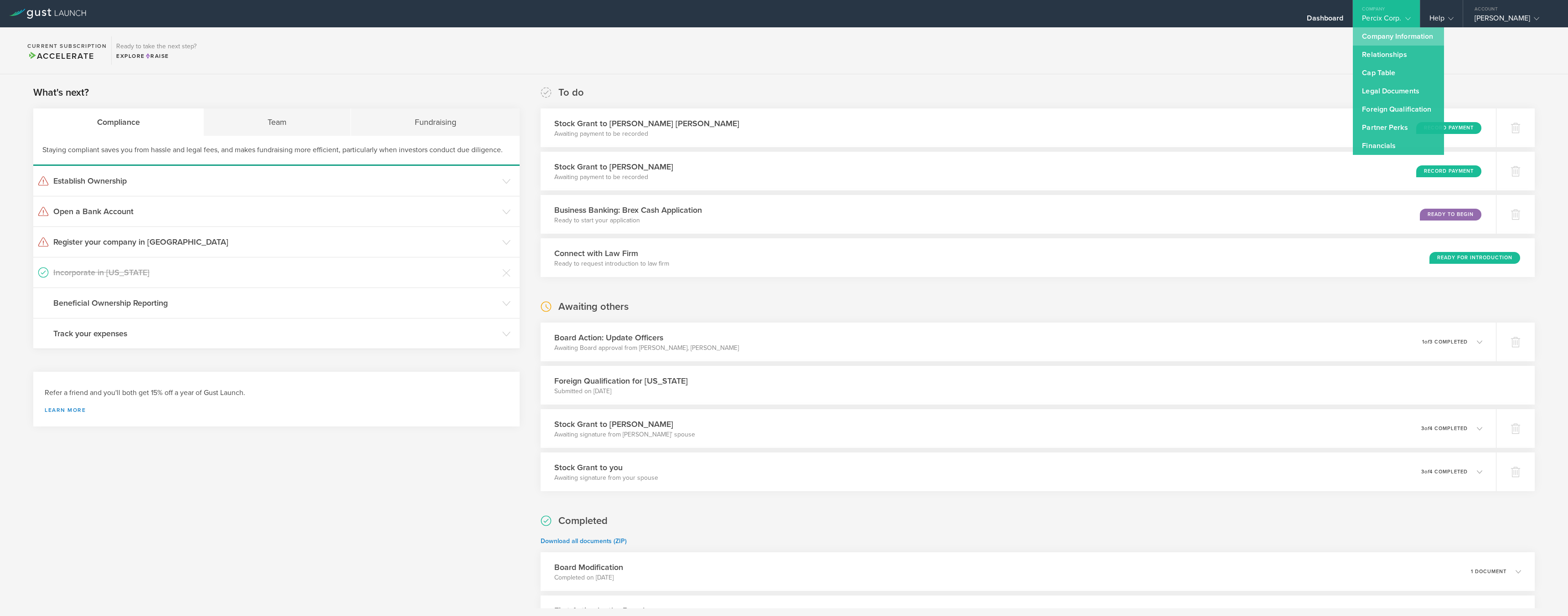
click at [1390, 36] on link "Company Information" at bounding box center [1399, 37] width 91 height 18
